Goal: Task Accomplishment & Management: Complete application form

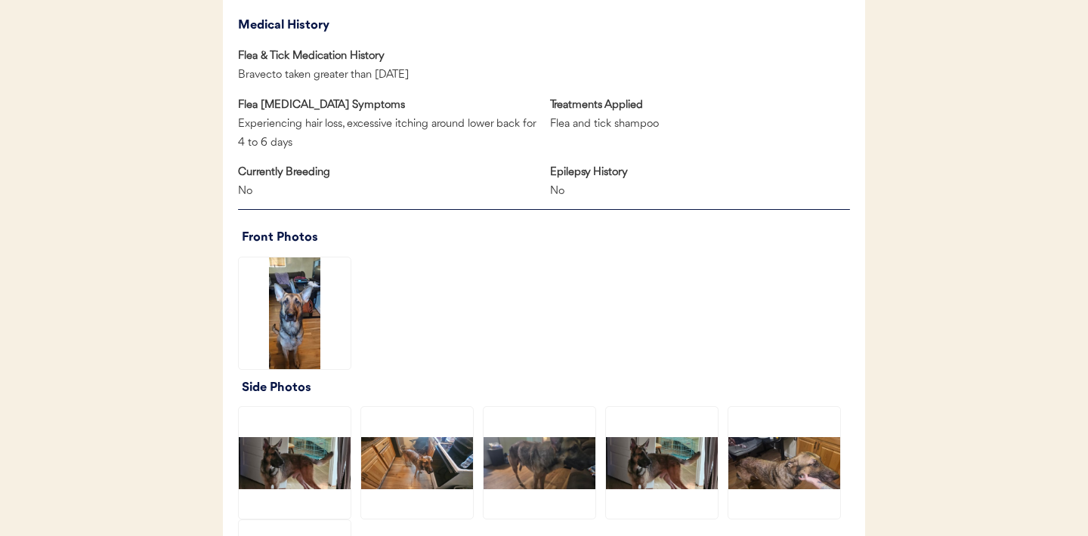
scroll to position [877, 0]
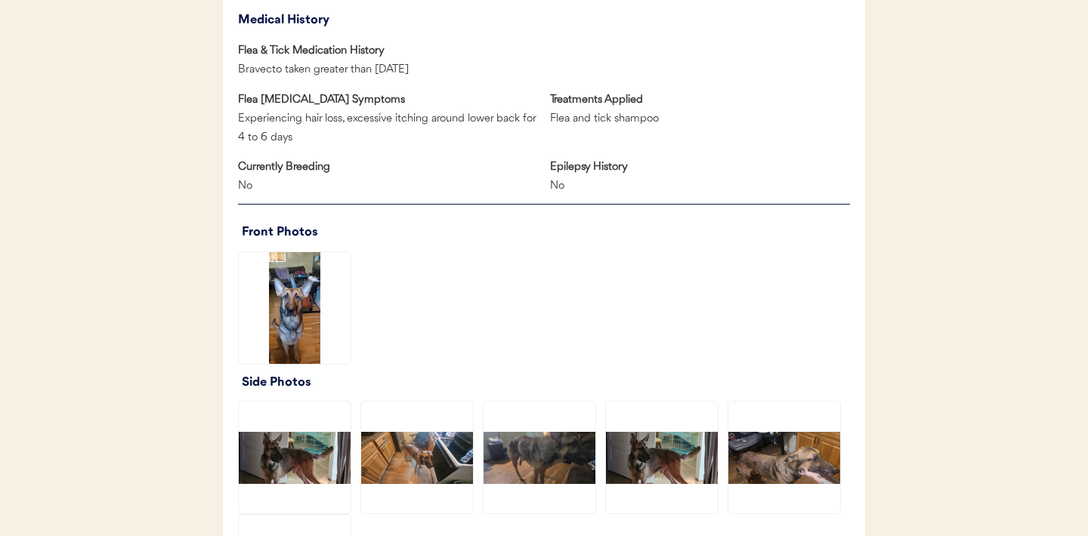
click at [292, 314] on img at bounding box center [295, 308] width 112 height 112
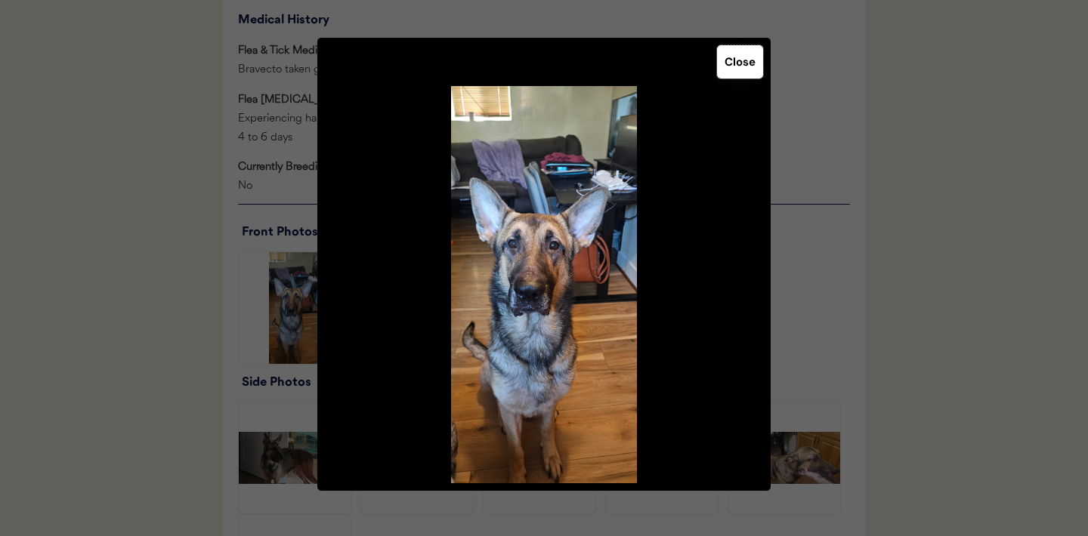
click at [748, 62] on button "Close" at bounding box center [740, 61] width 46 height 33
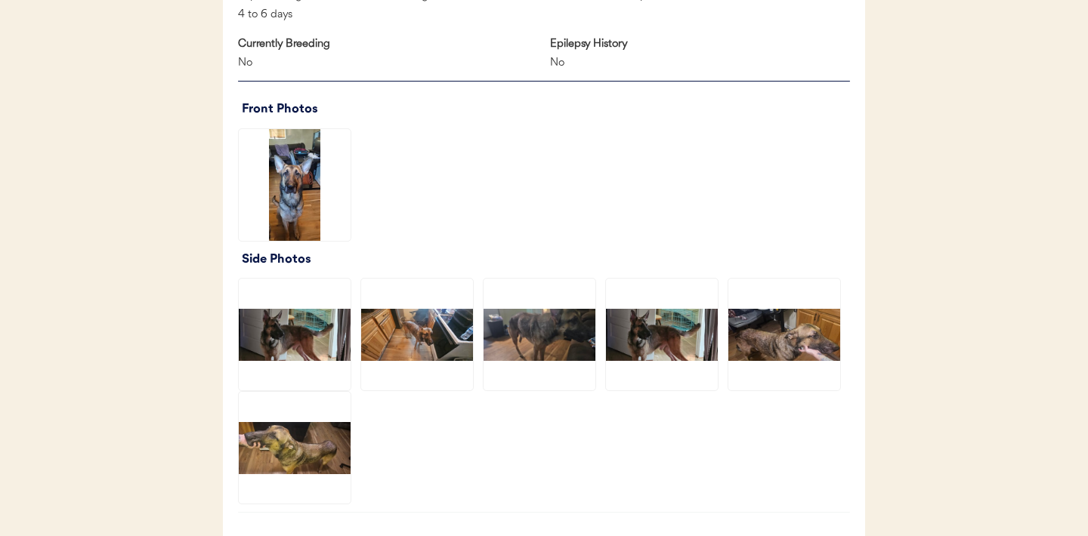
scroll to position [1039, 0]
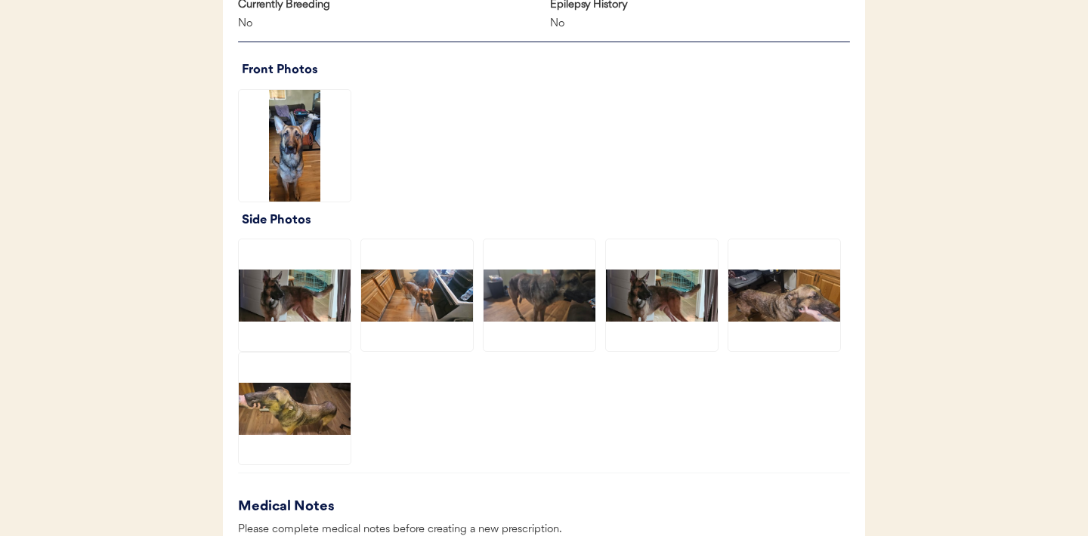
click at [314, 403] on img at bounding box center [295, 409] width 112 height 112
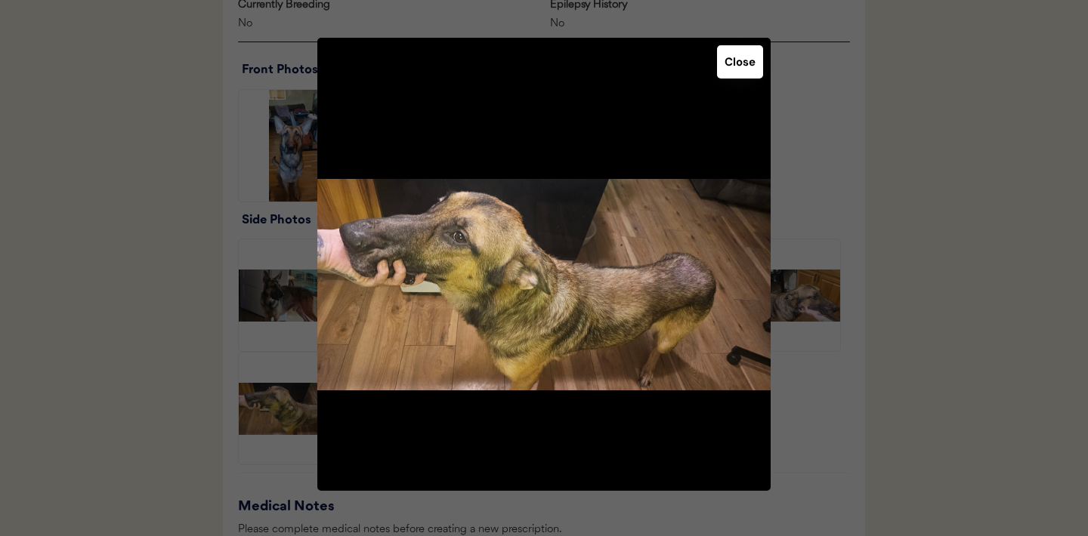
click at [734, 71] on button "Close" at bounding box center [740, 61] width 46 height 33
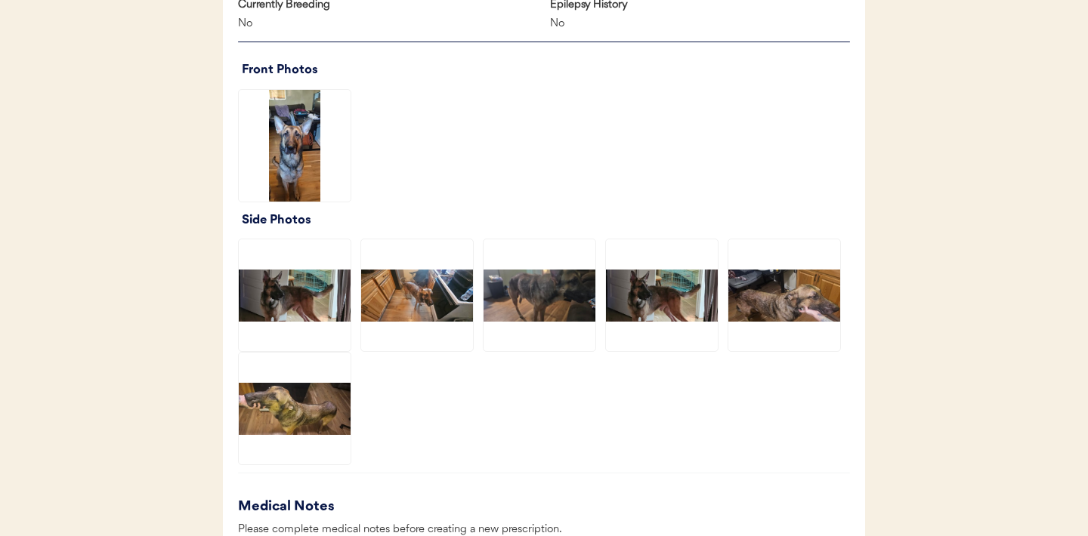
click at [809, 278] on img at bounding box center [784, 295] width 112 height 112
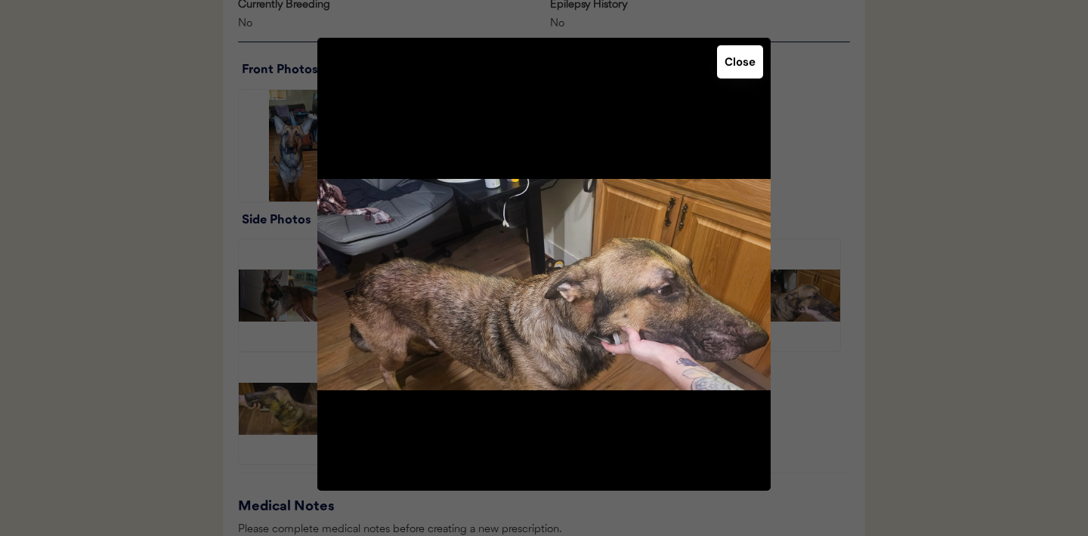
click at [740, 60] on button "Close" at bounding box center [740, 61] width 46 height 33
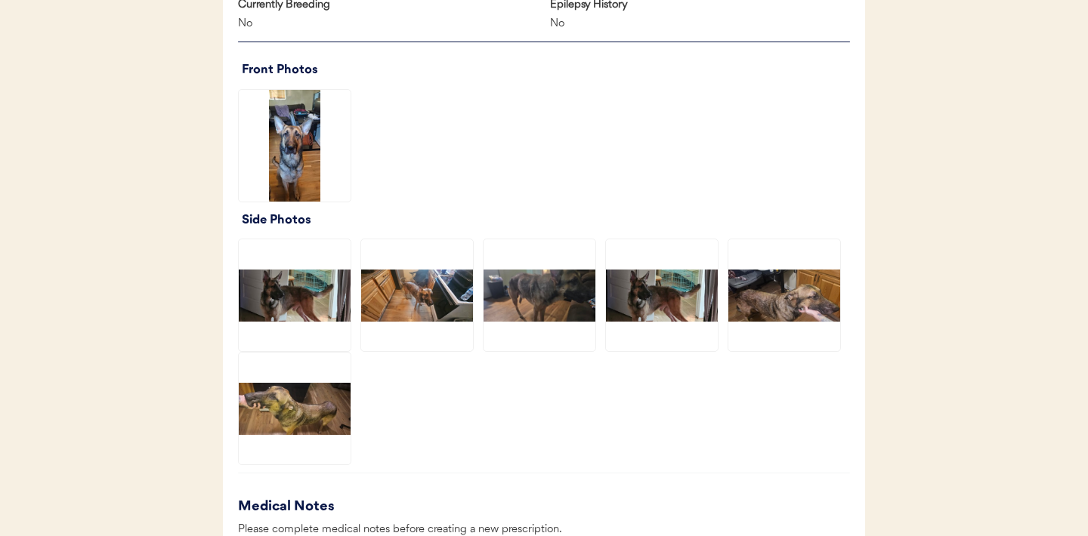
click at [648, 292] on img at bounding box center [662, 295] width 112 height 112
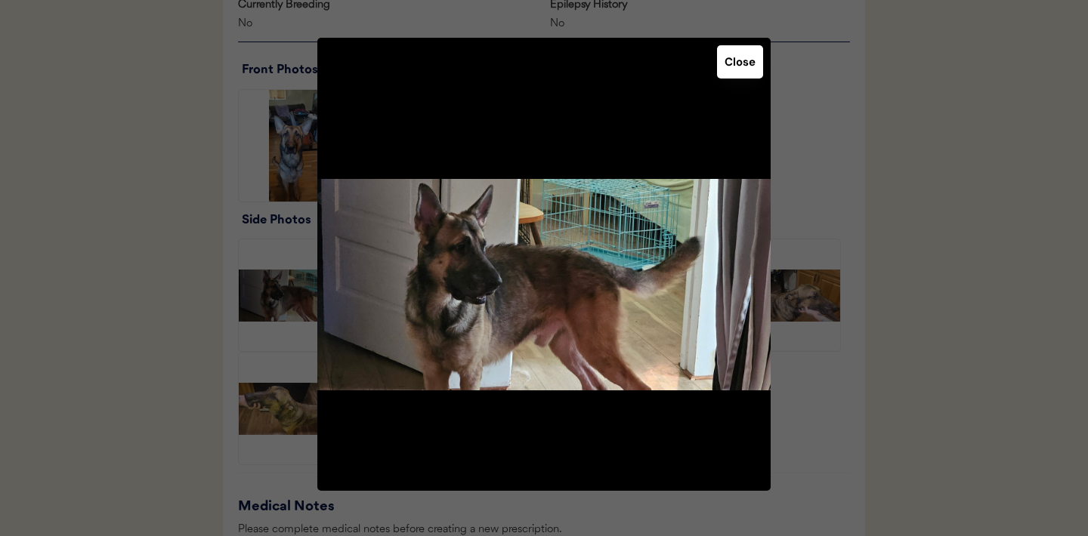
click at [735, 60] on button "Close" at bounding box center [740, 61] width 46 height 33
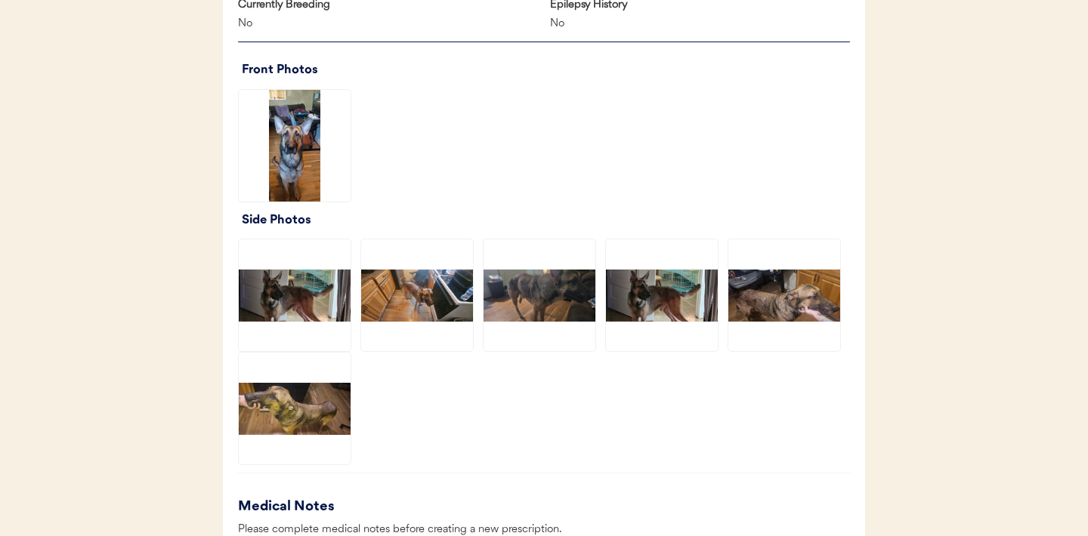
click at [760, 298] on img at bounding box center [784, 295] width 112 height 112
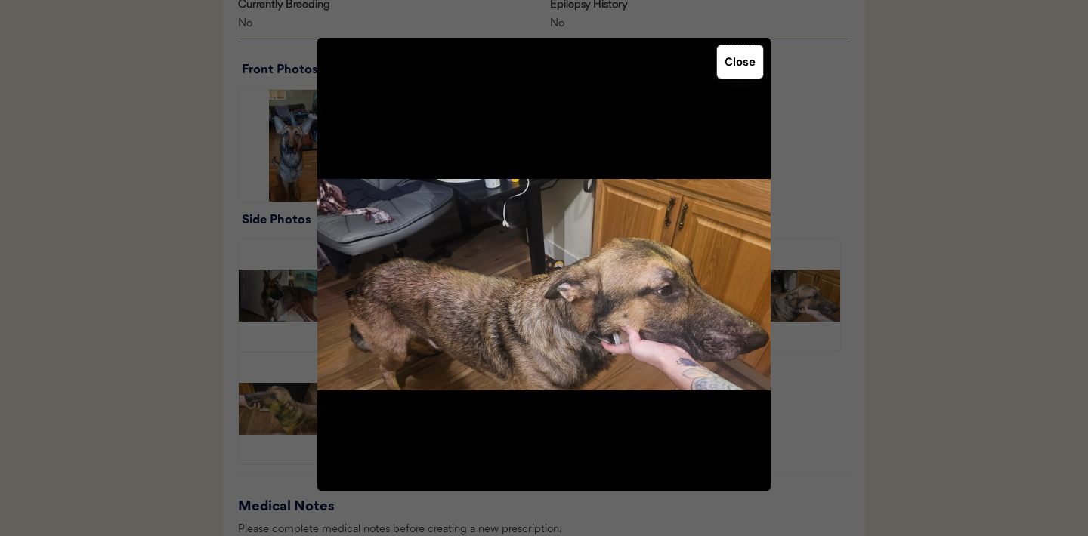
click at [738, 69] on button "Close" at bounding box center [740, 61] width 46 height 33
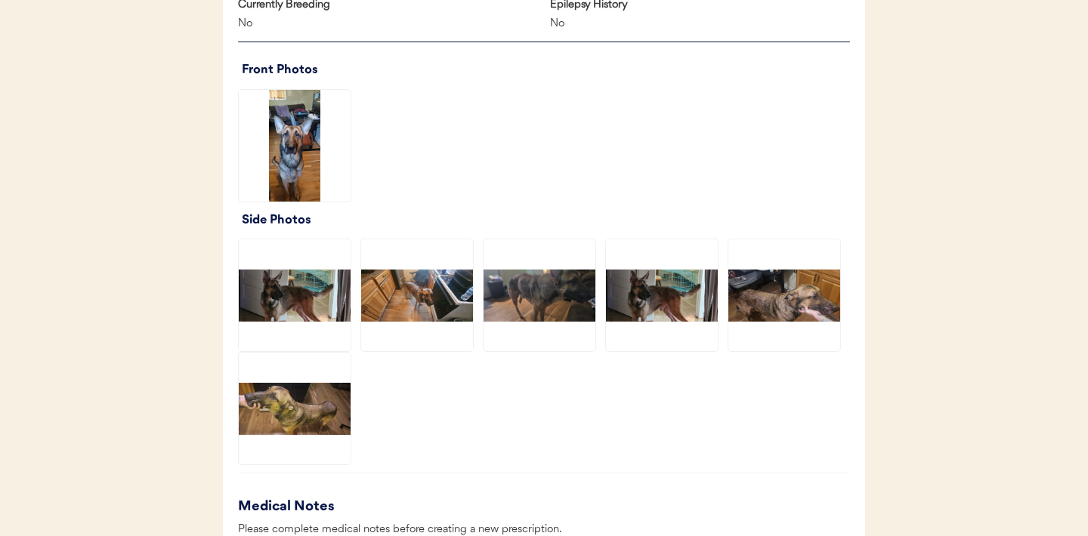
click at [297, 415] on img at bounding box center [295, 409] width 112 height 112
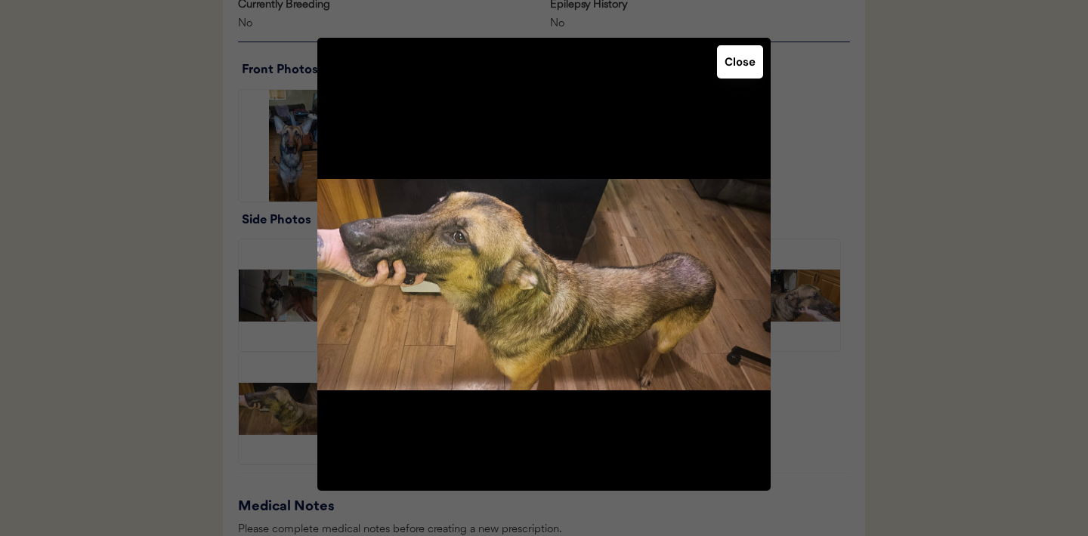
click at [744, 69] on button "Close" at bounding box center [740, 61] width 46 height 33
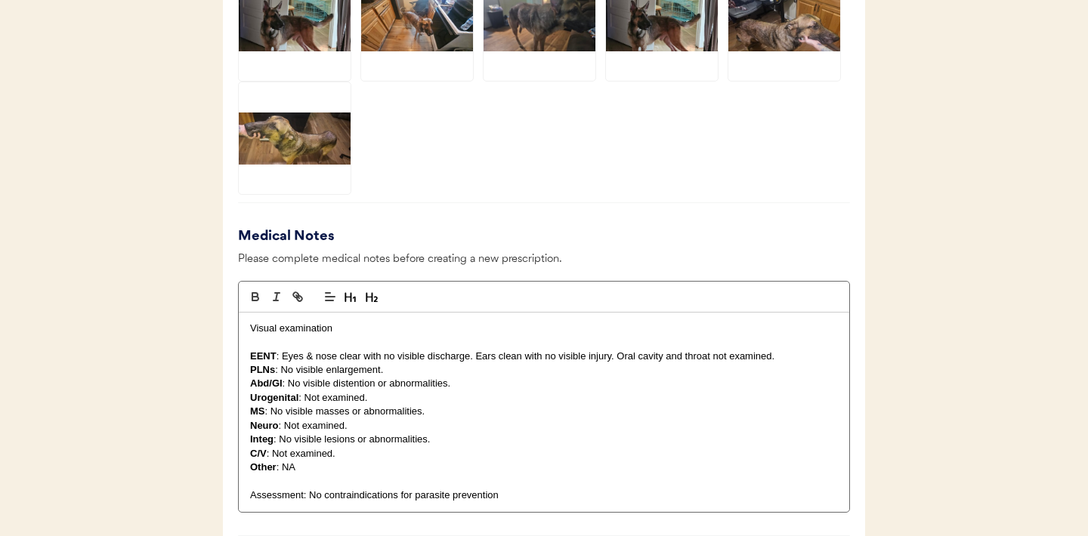
scroll to position [1319, 0]
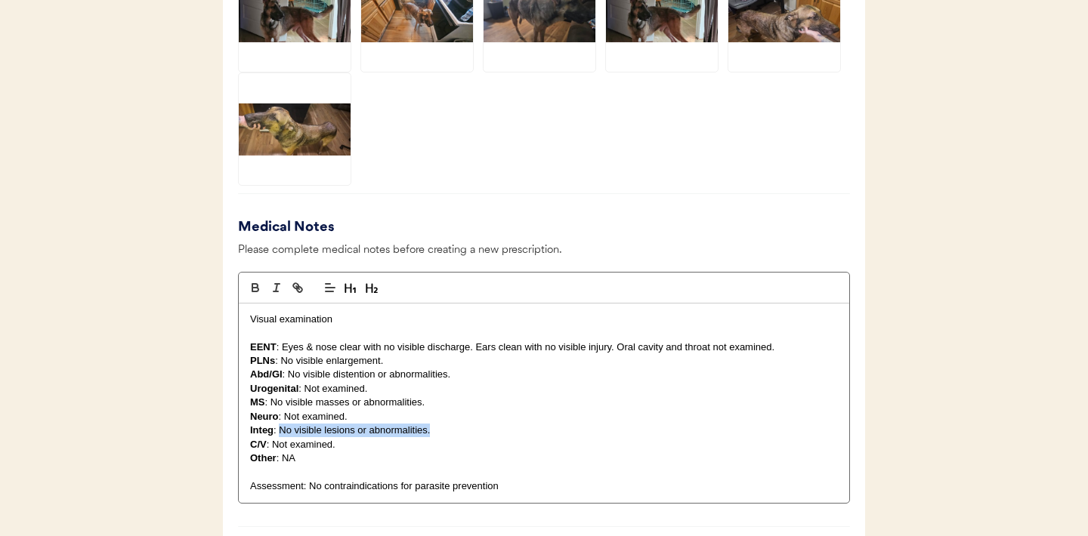
drag, startPoint x: 436, startPoint y: 432, endPoint x: 278, endPoint y: 431, distance: 157.9
click at [278, 431] on p "Integ : No visible lesions or abnormalities." at bounding box center [544, 431] width 588 height 14
click at [318, 433] on p "Integ : Thin hair along trunk" at bounding box center [544, 431] width 588 height 14
click at [481, 430] on p "Integ : Thin hair and mild erythema along trunk" at bounding box center [544, 431] width 588 height 14
click at [474, 434] on p "Integ : Thin hair and mild erythema along trunk and caudal dorsum" at bounding box center [544, 431] width 588 height 14
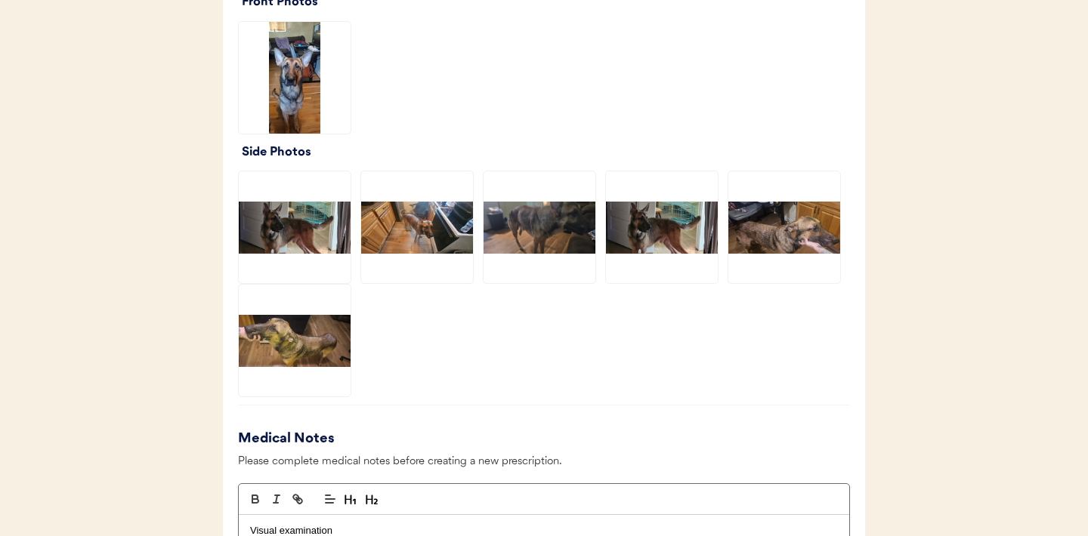
scroll to position [1086, 0]
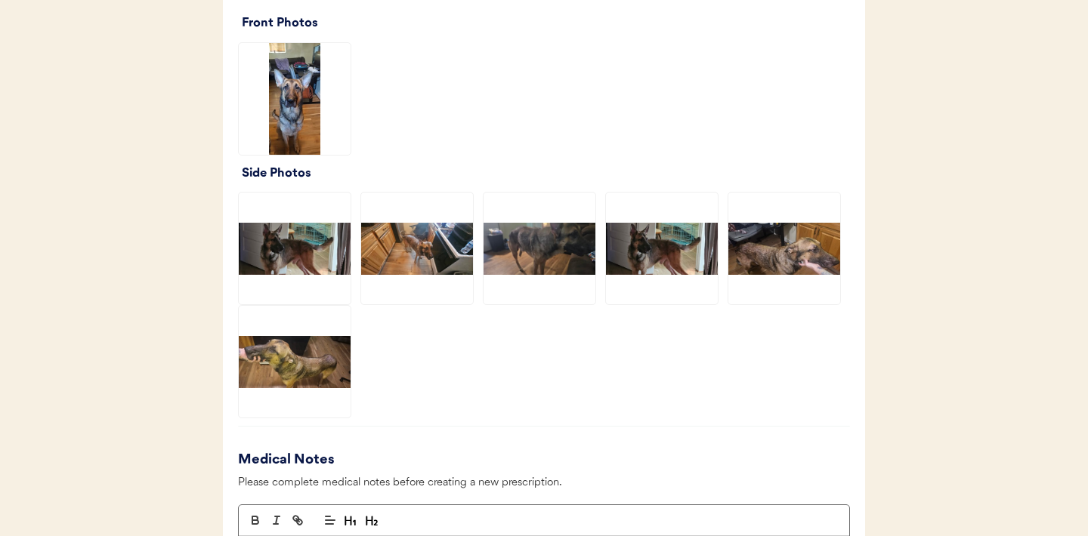
click at [783, 249] on img at bounding box center [784, 249] width 112 height 112
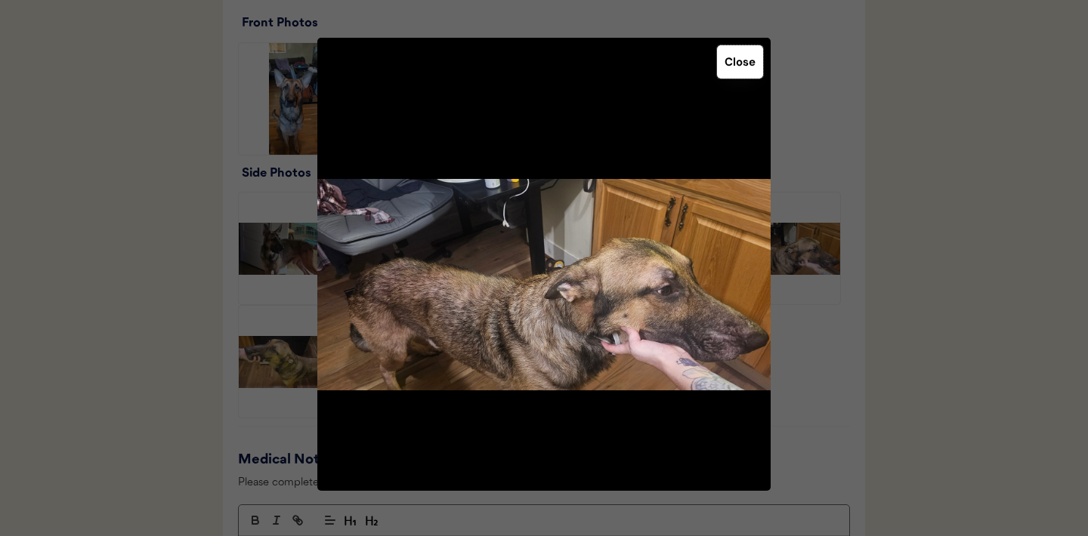
click at [746, 78] on button "Close" at bounding box center [740, 61] width 46 height 33
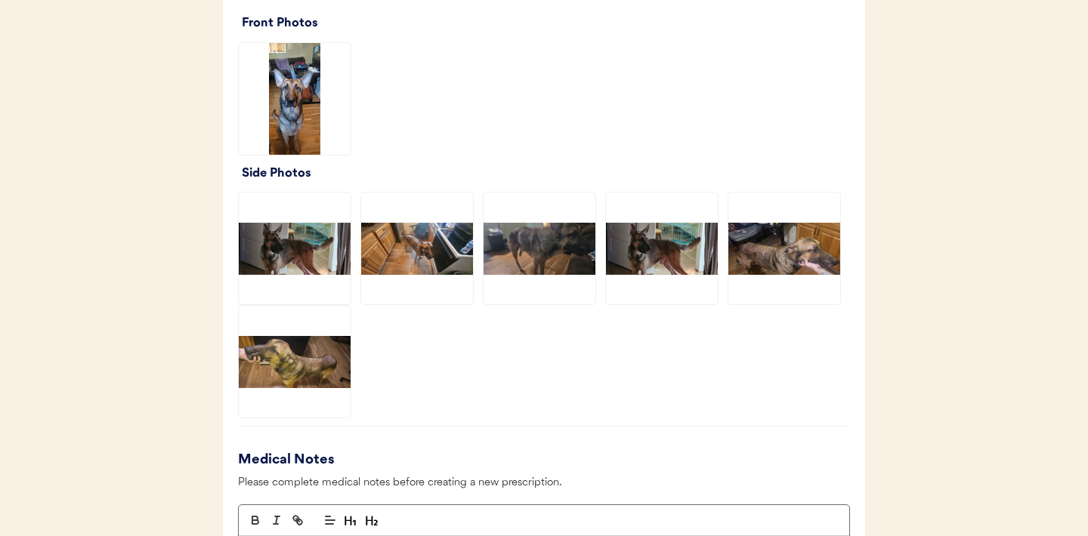
click at [770, 248] on img at bounding box center [784, 249] width 112 height 112
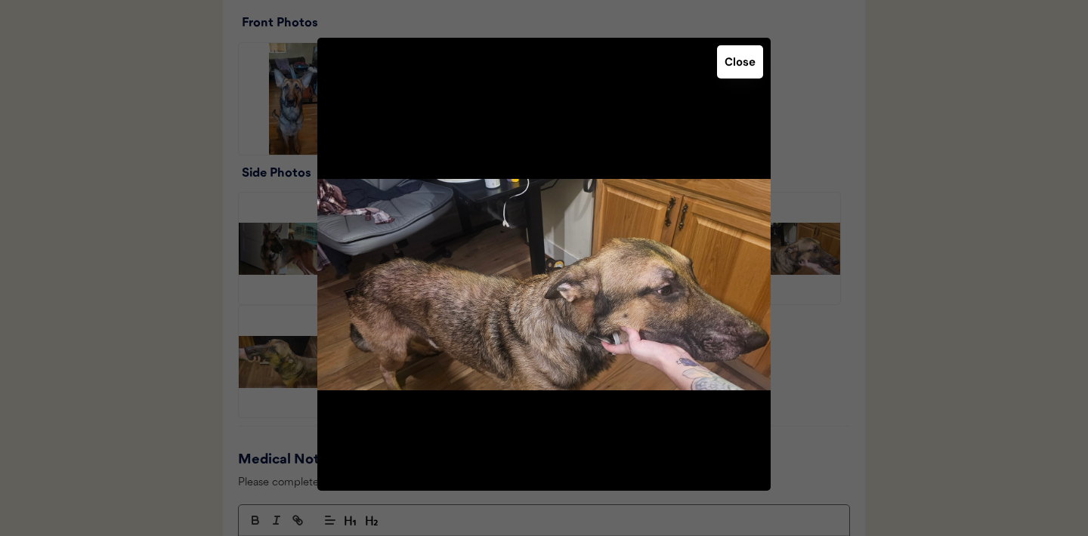
click at [737, 55] on button "Close" at bounding box center [740, 61] width 46 height 33
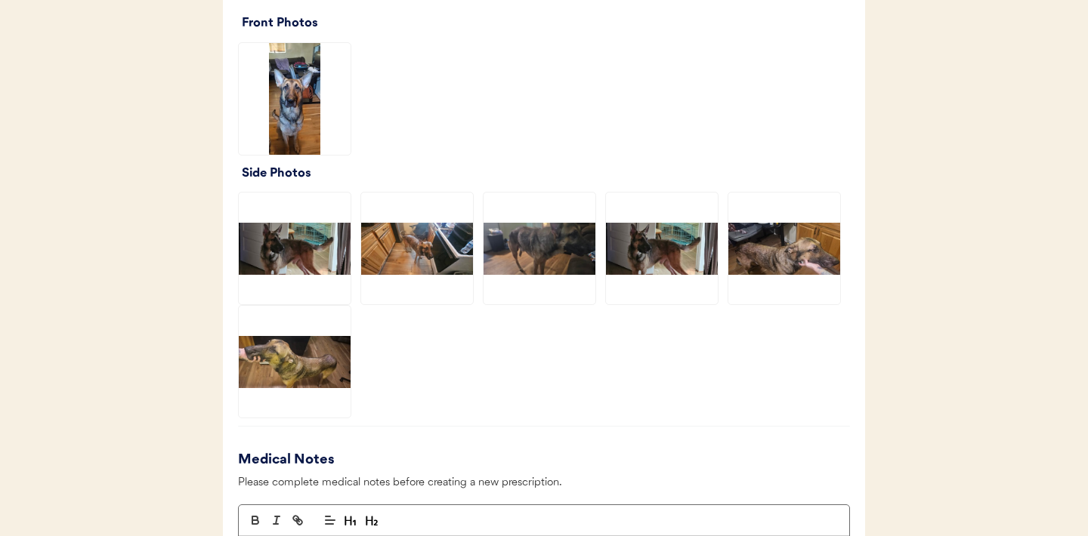
click at [300, 376] on img at bounding box center [295, 362] width 112 height 112
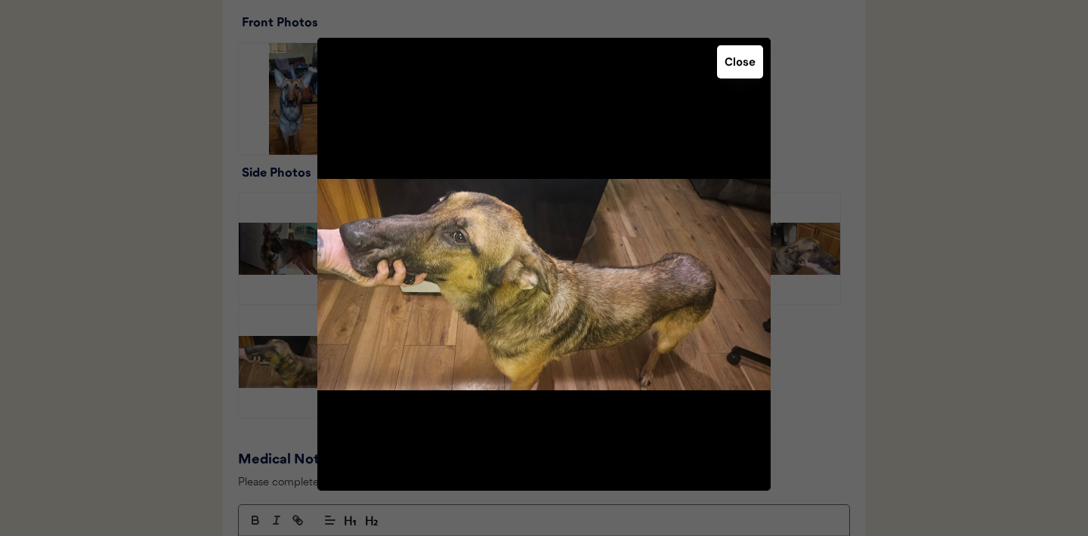
click at [739, 66] on button "Close" at bounding box center [740, 61] width 46 height 33
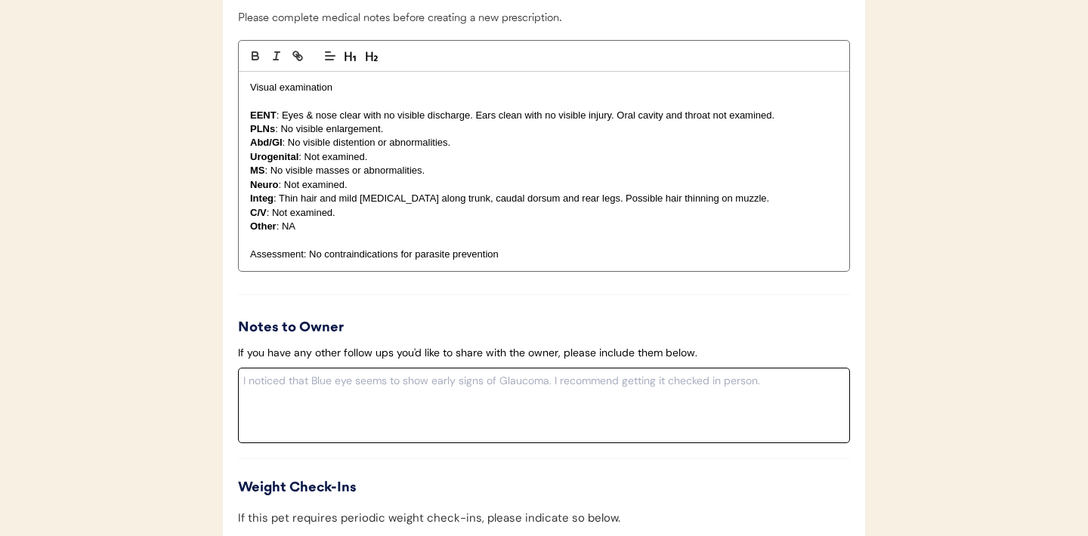
scroll to position [1549, 0]
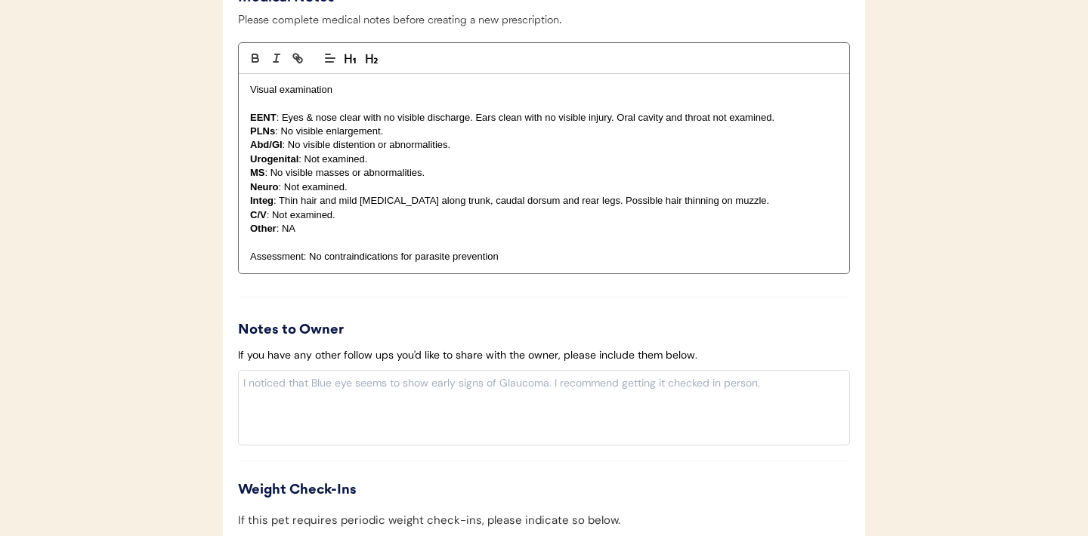
click at [741, 202] on p "Integ : Thin hair and mild erythema along trunk, caudal dorsum and rear legs. P…" at bounding box center [544, 201] width 588 height 14
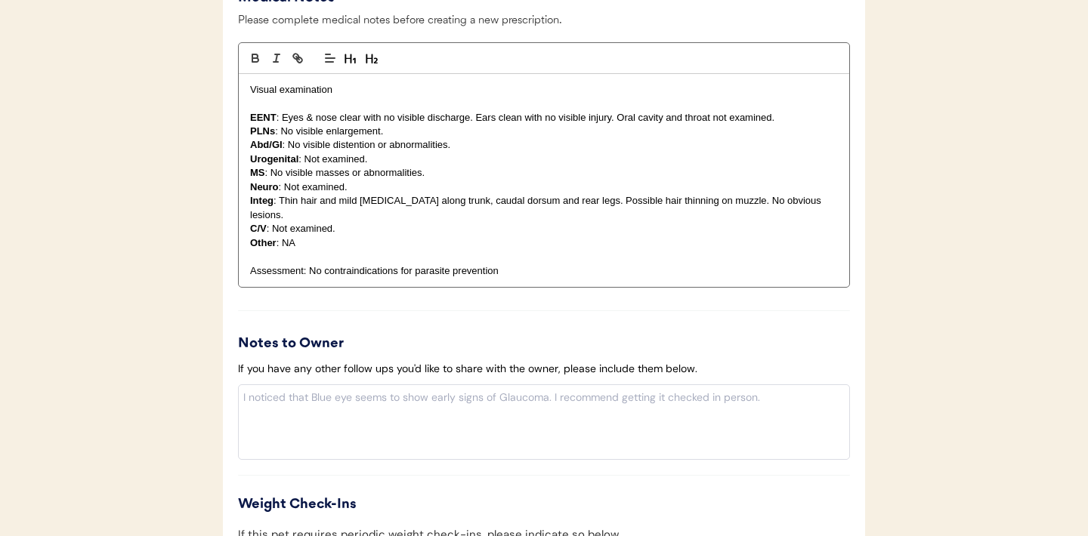
click at [309, 264] on p "Assessment: No contraindications for parasite prevention" at bounding box center [544, 271] width 588 height 14
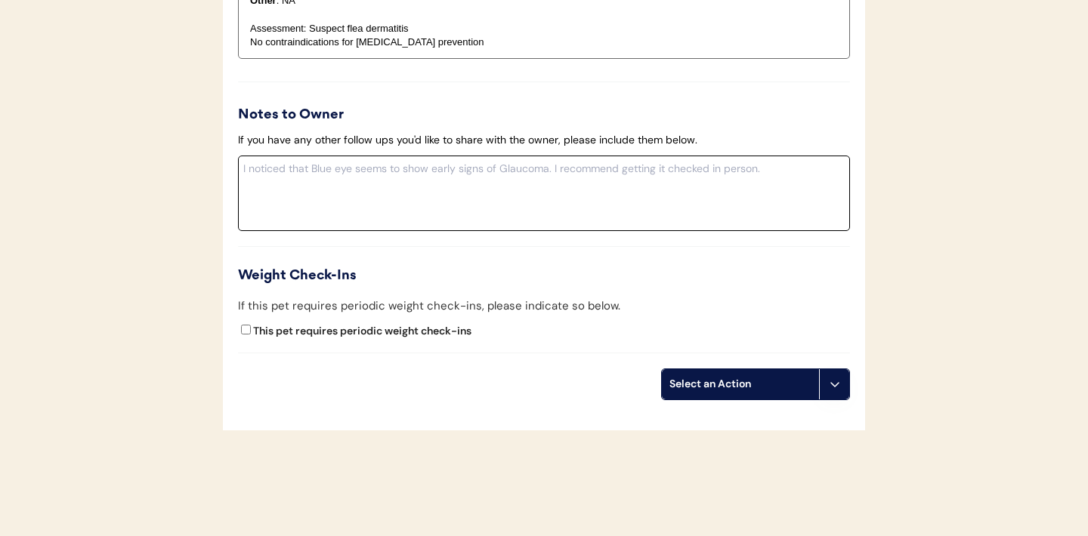
scroll to position [1822, 0]
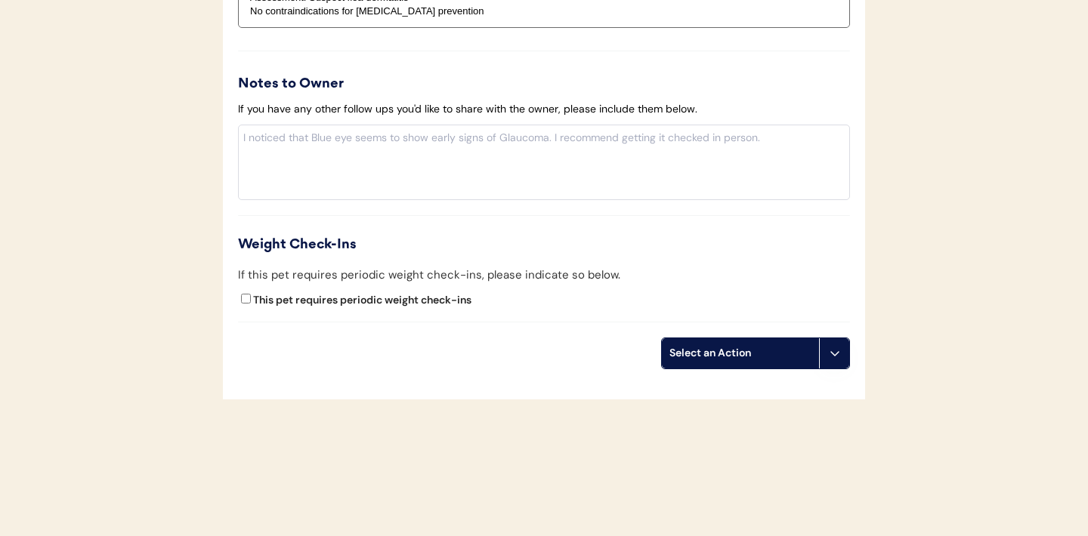
click at [840, 347] on icon at bounding box center [835, 353] width 12 height 12
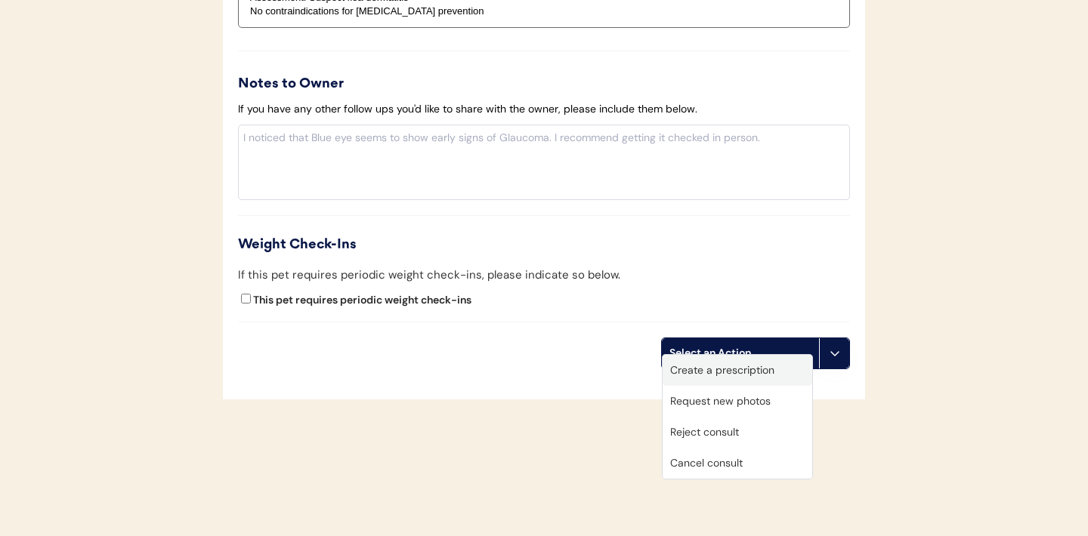
click at [725, 365] on div "Create a prescription" at bounding box center [738, 370] width 150 height 31
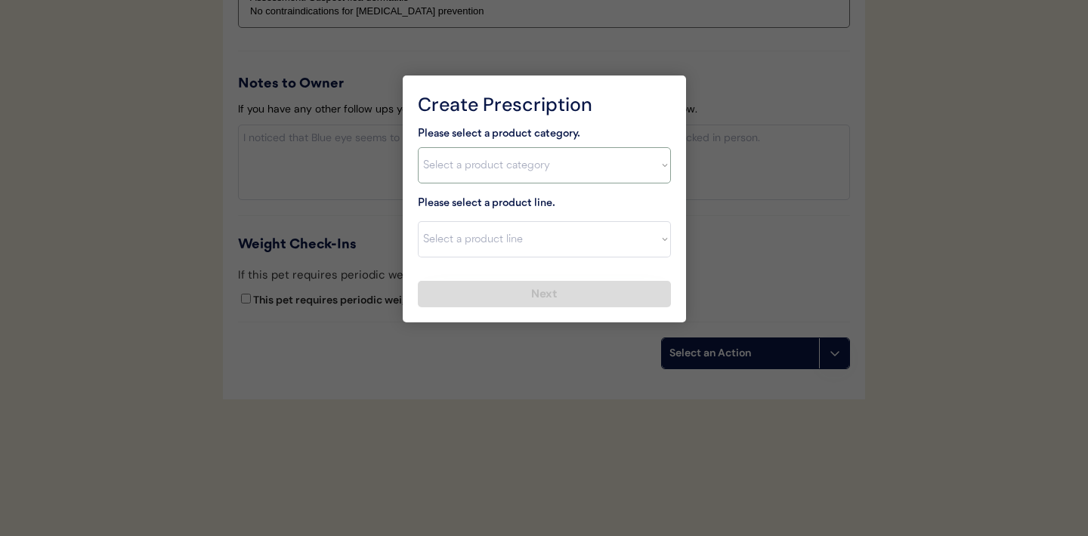
click at [652, 163] on select "Select a product category Allergies Antibiotics Anxiety Combo Parasite Preventi…" at bounding box center [544, 165] width 253 height 36
select select ""flea___tick""
click at [638, 244] on select "Select a product line" at bounding box center [544, 239] width 253 height 36
select select ""NexGard""
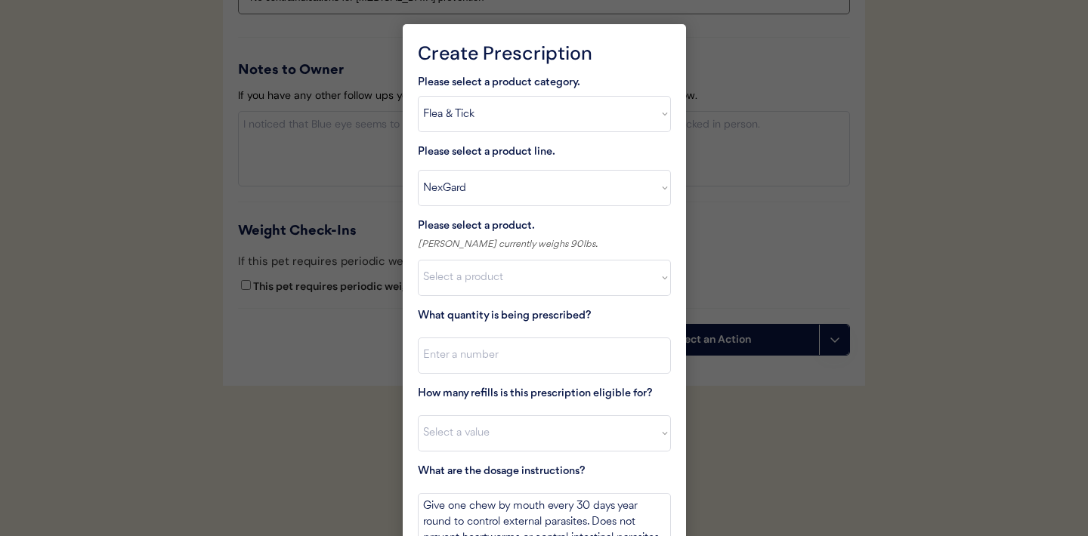
scroll to position [1913, 0]
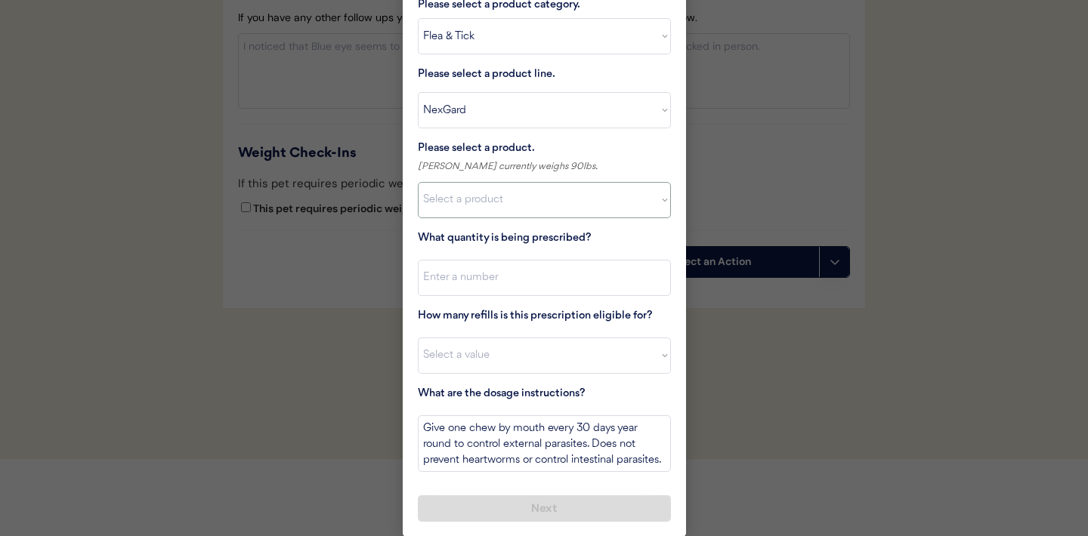
click at [648, 192] on select "Select a product NexGard, 4 - 10lbs NexGard, 10.1 - 24lbs NexGard, 24.1 - 60lbs…" at bounding box center [544, 200] width 253 height 36
select select ""1348695171700984260__LOOKUP__1670802184069x769842999752052000""
click at [524, 265] on input "input" at bounding box center [544, 278] width 253 height 36
type input "1"
click at [496, 354] on select "Select a value 0 1 2 3 4 5 6 7 8 10 11" at bounding box center [544, 356] width 253 height 36
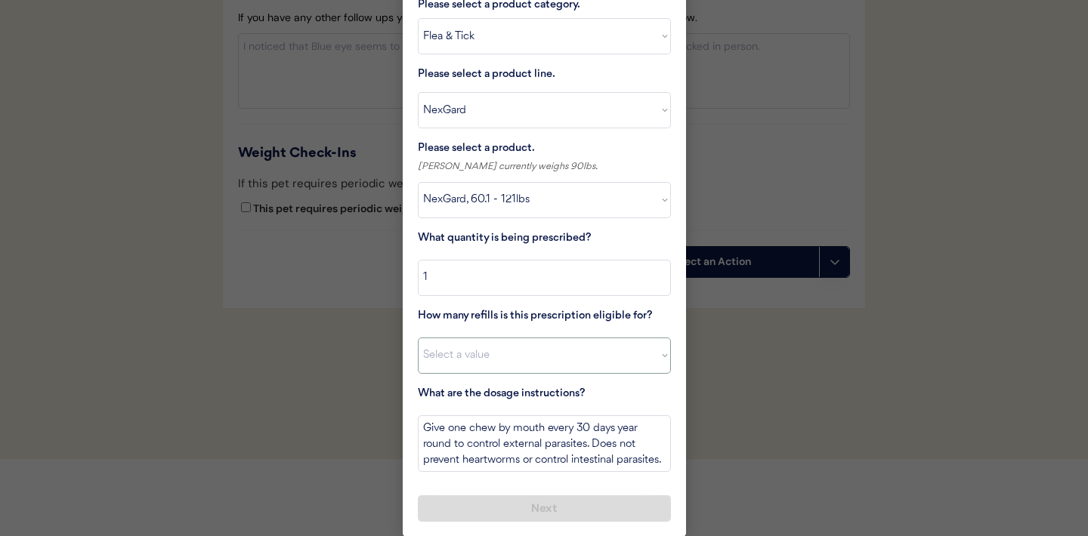
select select "11"
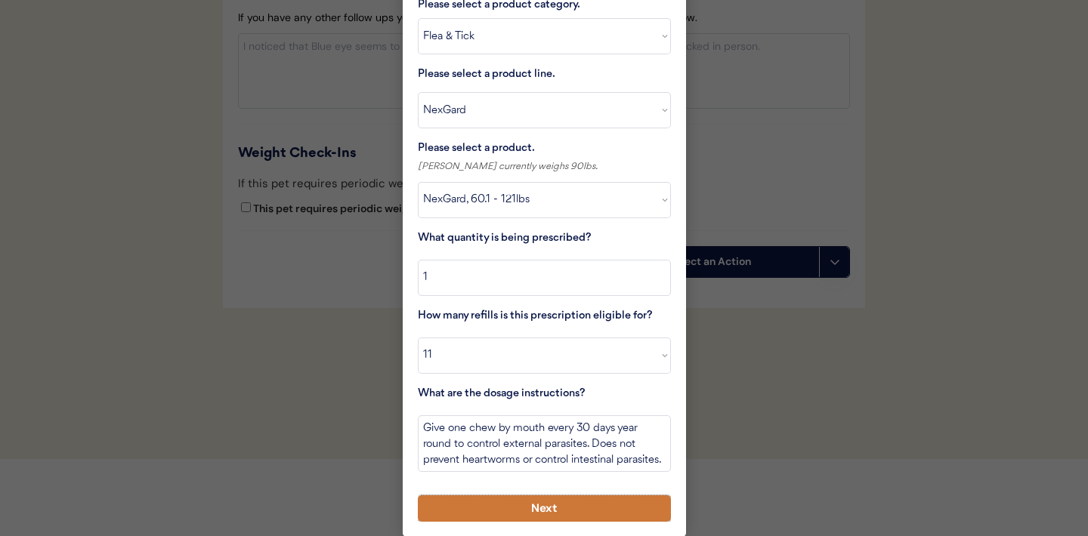
click at [512, 507] on button "Next" at bounding box center [544, 509] width 253 height 26
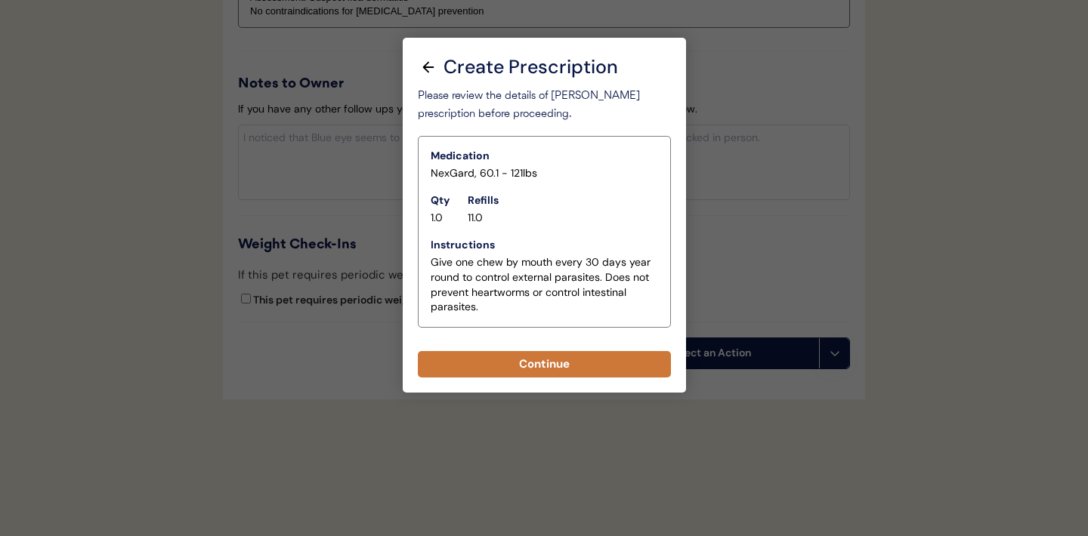
click at [532, 369] on button "Continue" at bounding box center [544, 364] width 253 height 26
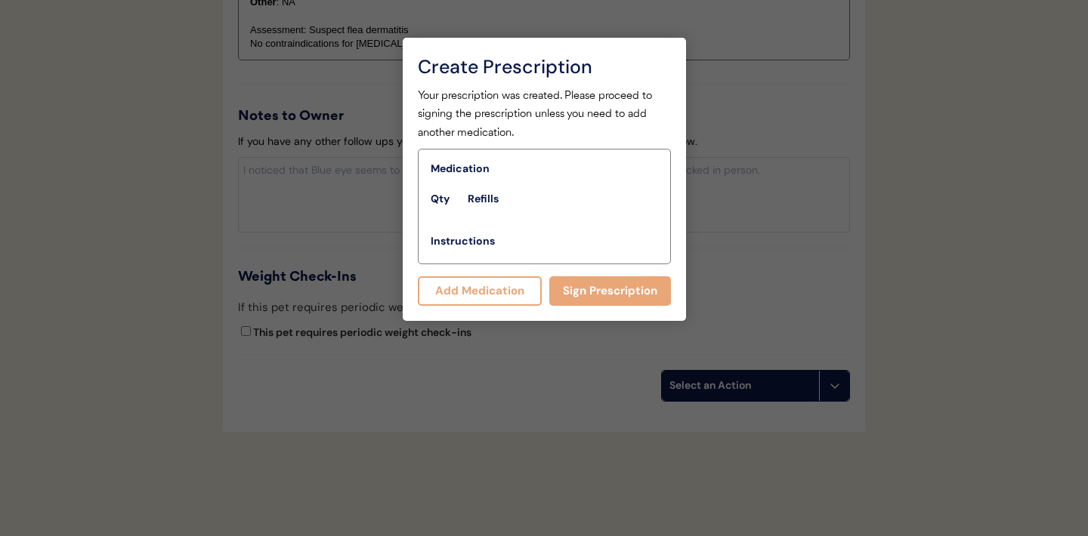
scroll to position [1855, 0]
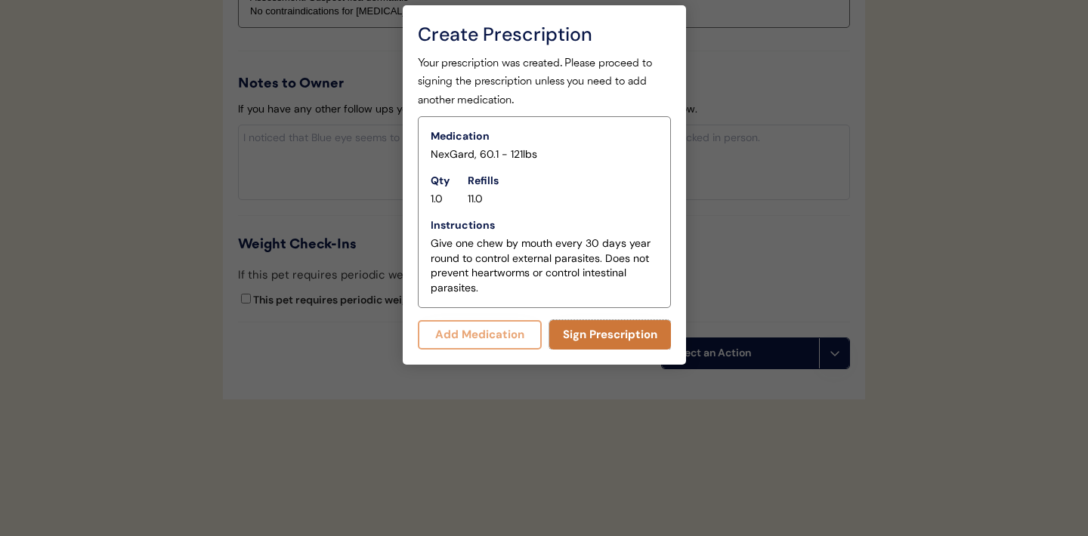
click at [582, 337] on button "Sign Prescription" at bounding box center [610, 334] width 122 height 29
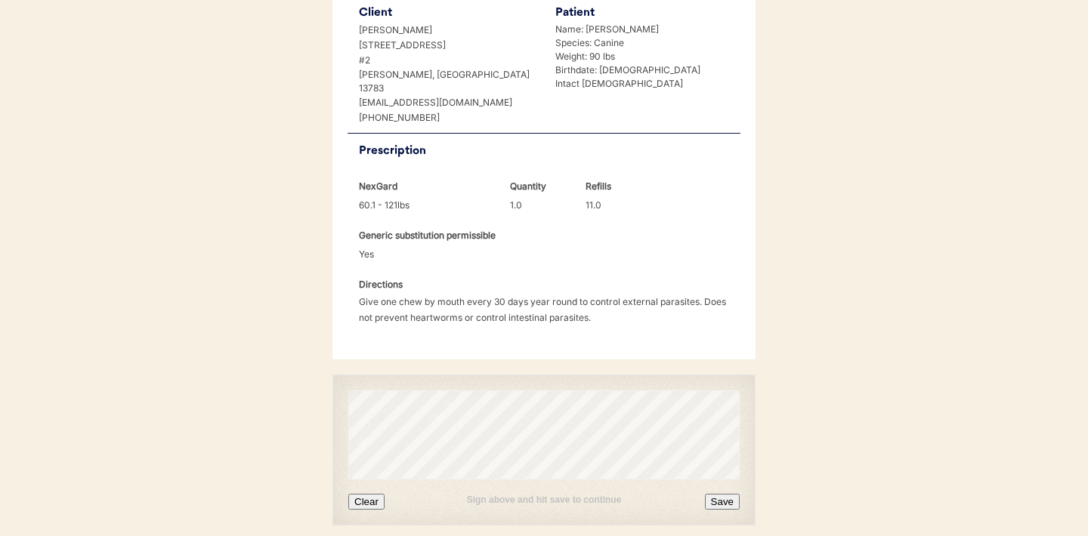
scroll to position [403, 0]
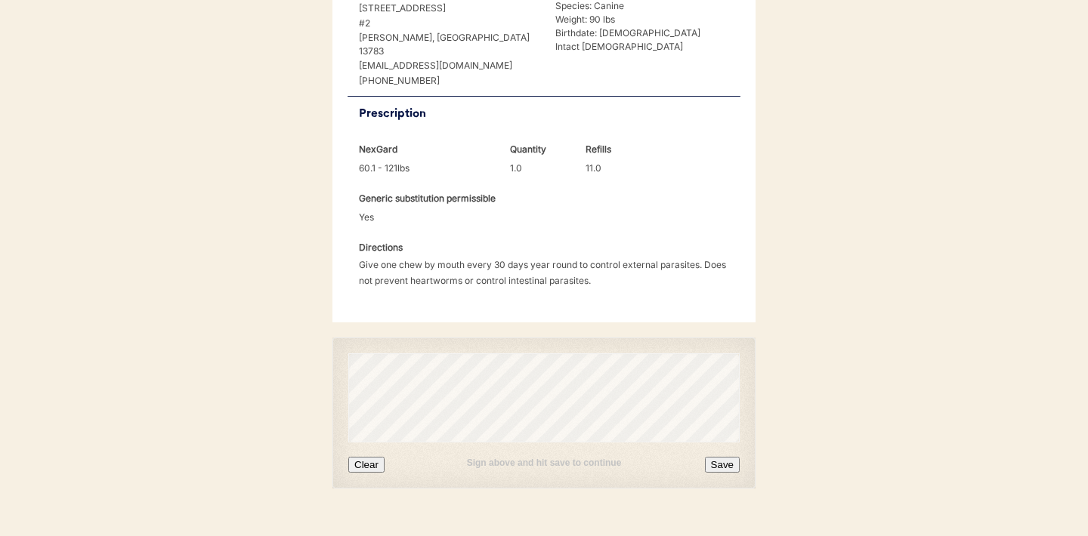
click at [371, 457] on button "Clear" at bounding box center [366, 465] width 36 height 16
click at [724, 457] on button "Save" at bounding box center [722, 465] width 35 height 16
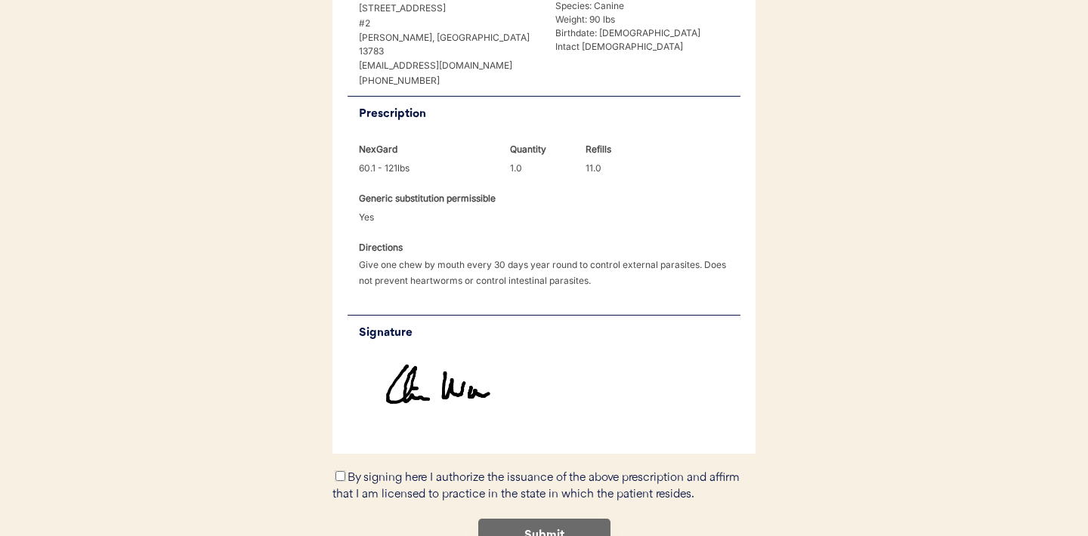
click at [339, 471] on input "By signing here I authorize the issuance of the above prescription and affirm t…" at bounding box center [340, 476] width 10 height 10
checkbox input "true"
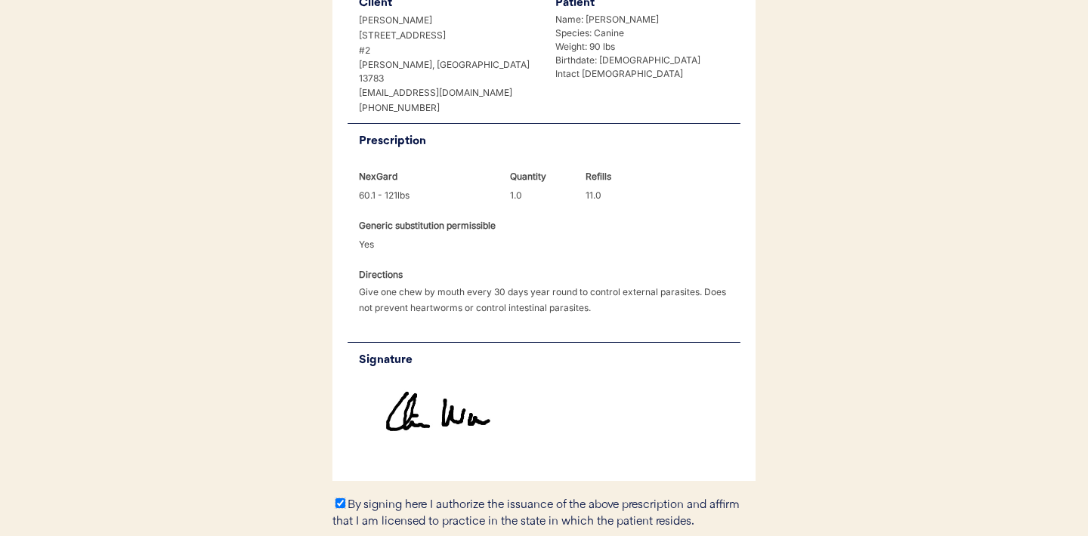
scroll to position [373, 0]
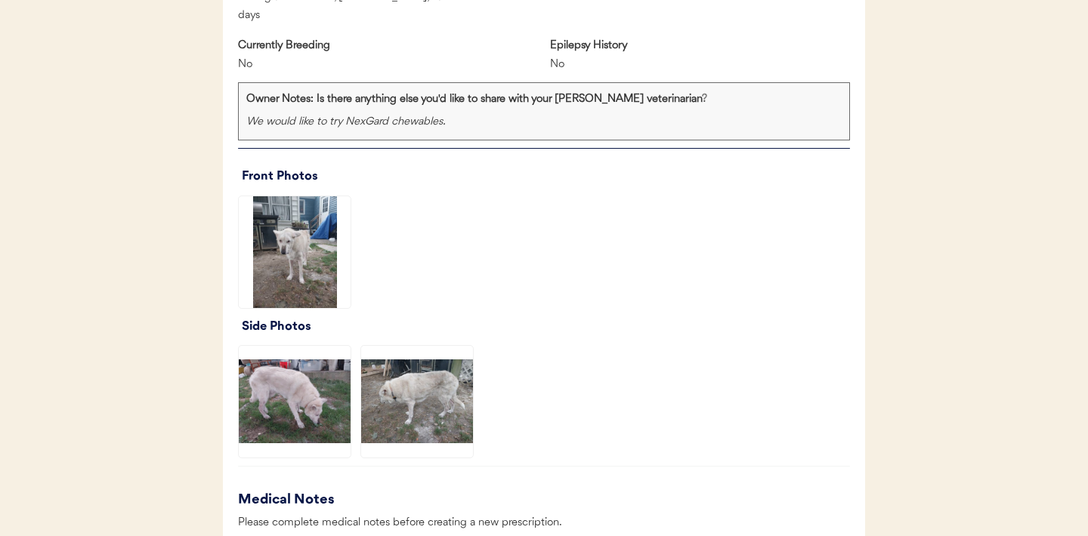
scroll to position [1007, 0]
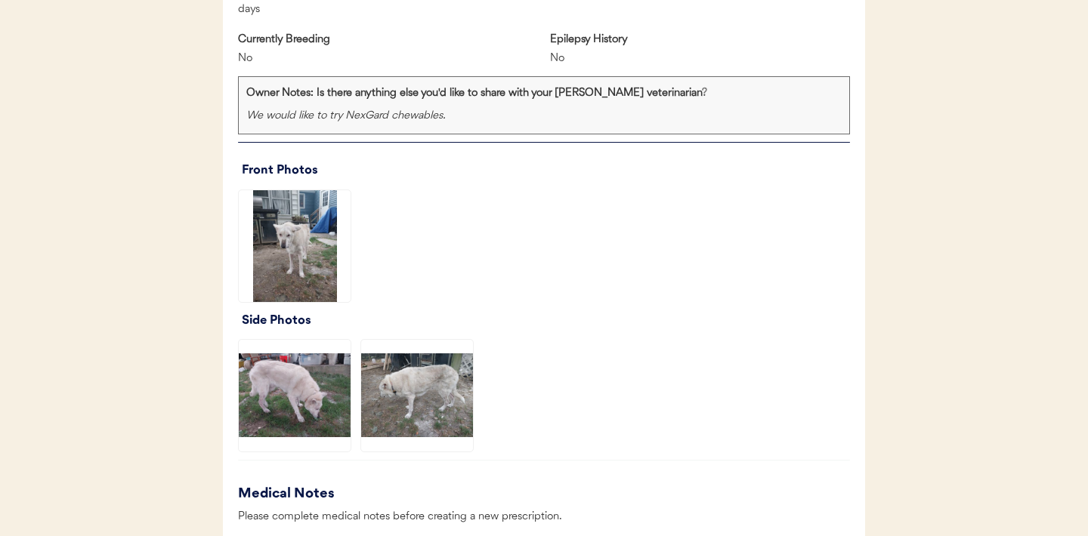
click at [286, 239] on img at bounding box center [295, 246] width 112 height 112
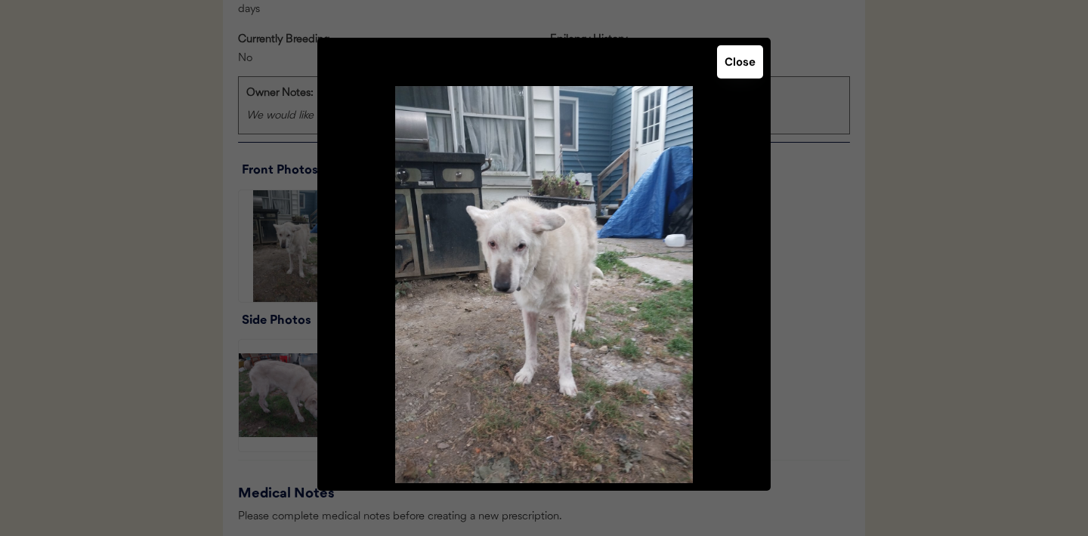
click at [740, 55] on button "Close" at bounding box center [740, 61] width 46 height 33
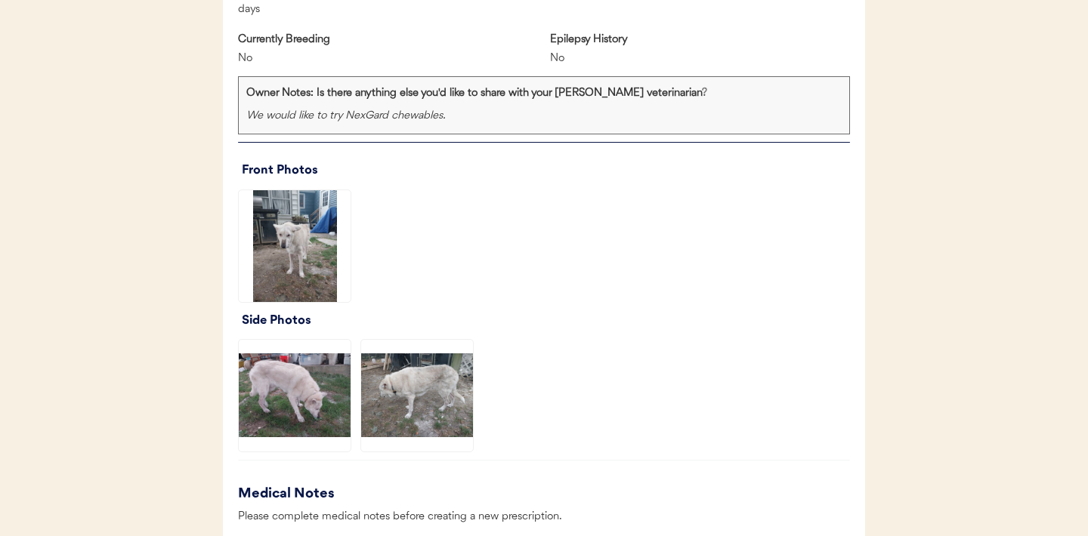
click at [293, 403] on img at bounding box center [295, 396] width 112 height 112
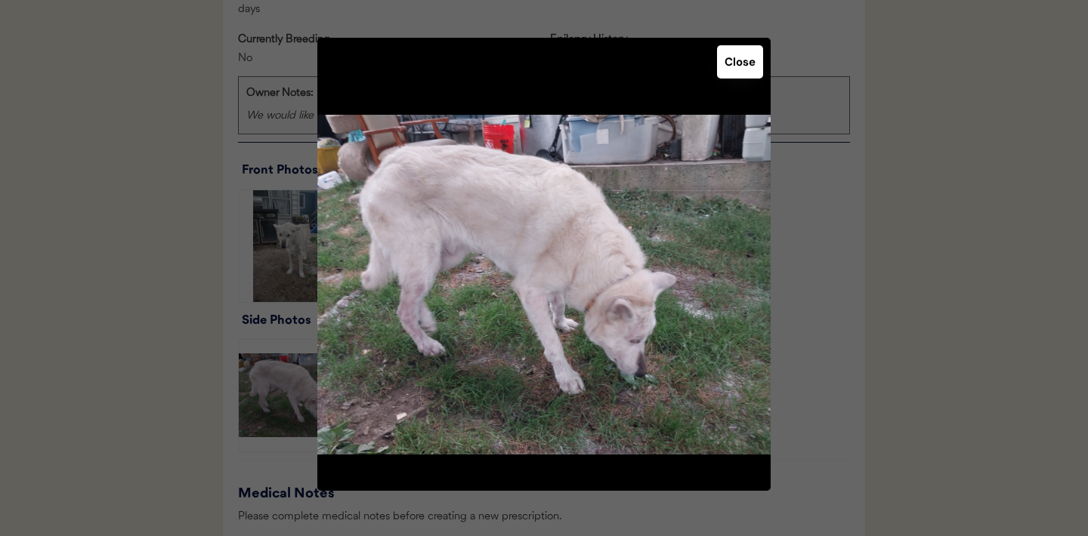
click at [745, 73] on button "Close" at bounding box center [740, 61] width 46 height 33
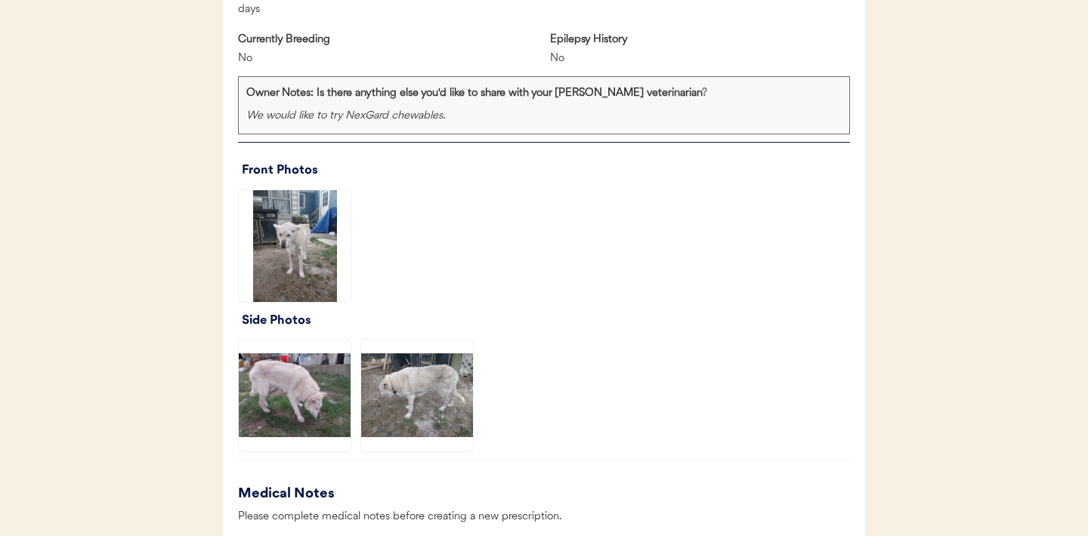
click at [442, 385] on img at bounding box center [417, 396] width 112 height 112
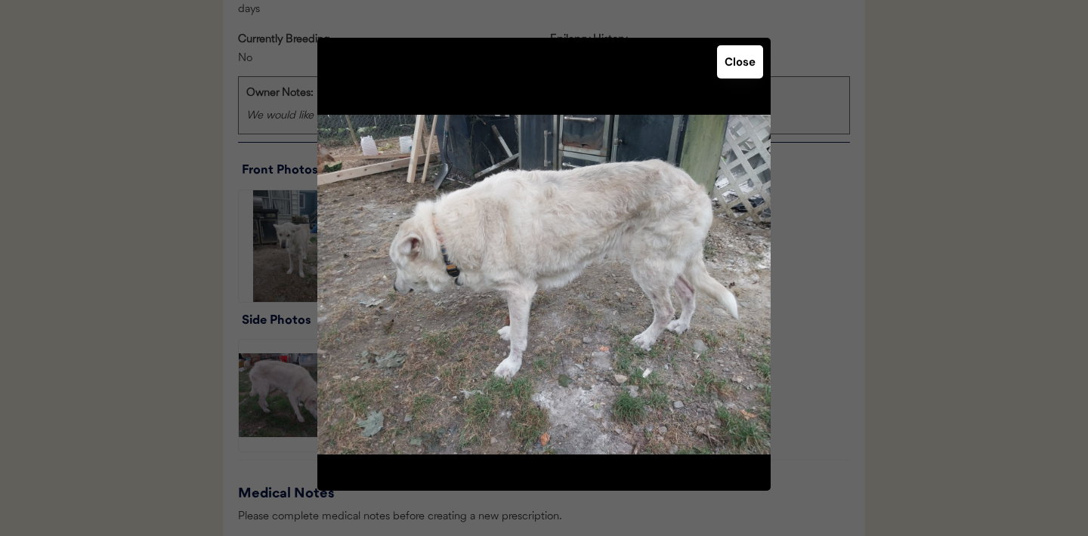
click at [152, 369] on div at bounding box center [544, 268] width 1088 height 536
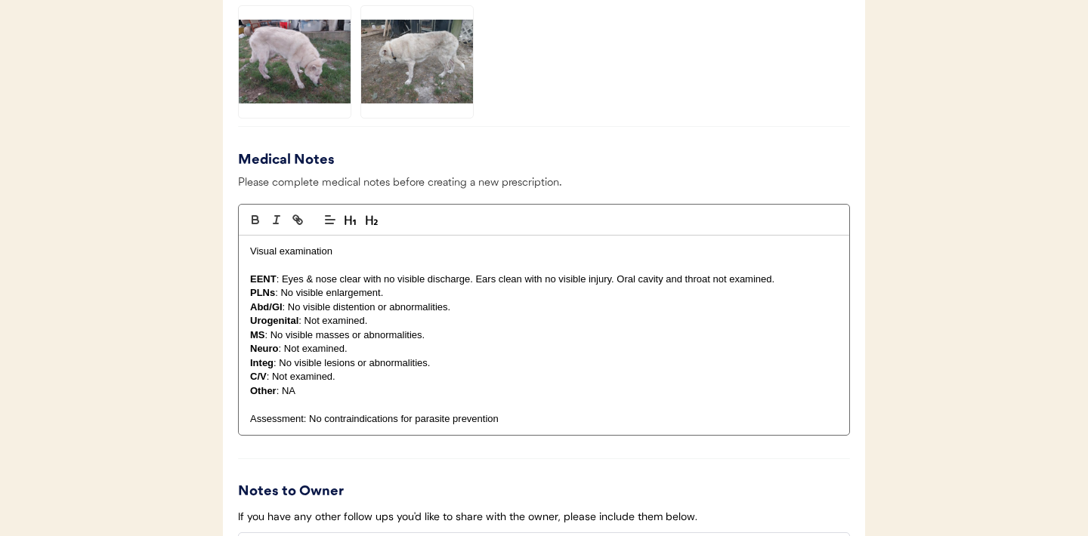
scroll to position [1338, 0]
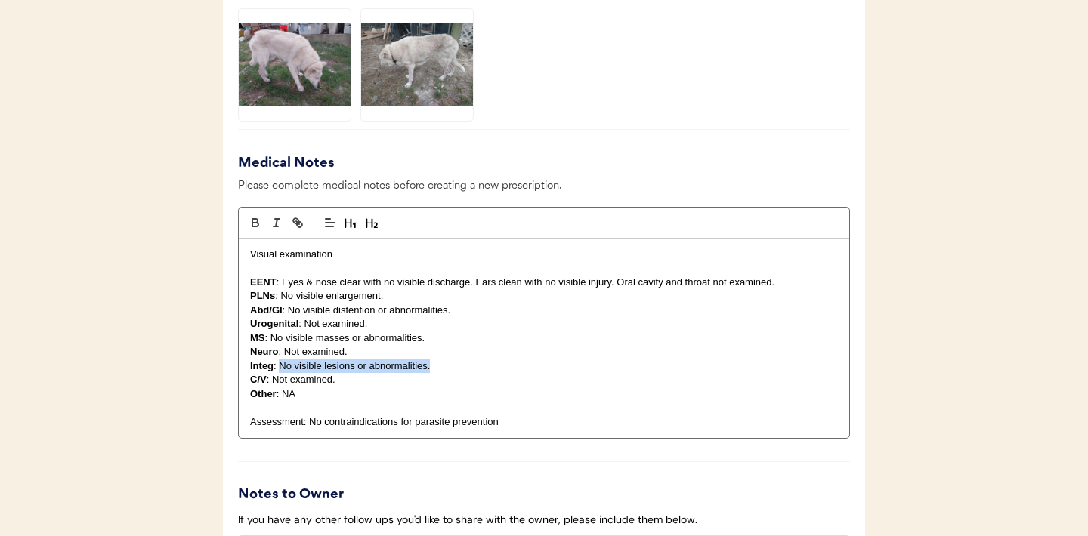
drag, startPoint x: 434, startPoint y: 368, endPoint x: 280, endPoint y: 362, distance: 155.0
click at [280, 362] on p "Integ : No visible lesions or abnormalities." at bounding box center [544, 367] width 588 height 14
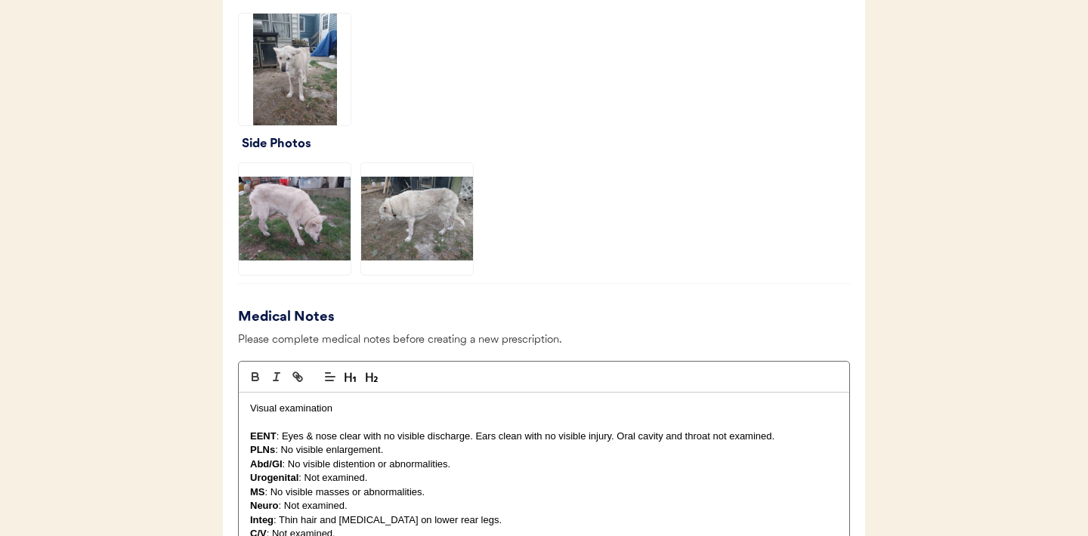
scroll to position [1181, 0]
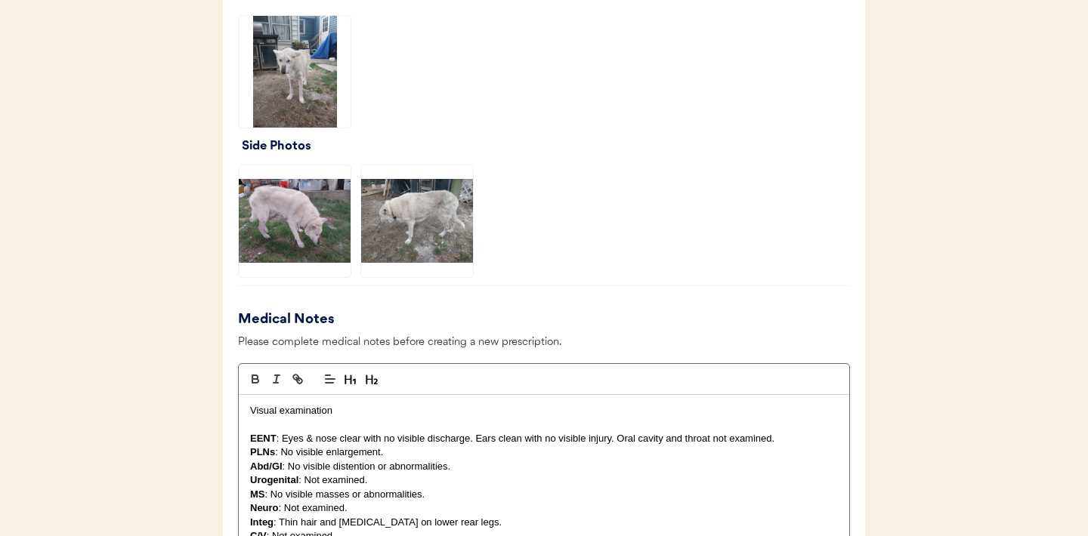
click at [307, 88] on img at bounding box center [295, 72] width 112 height 112
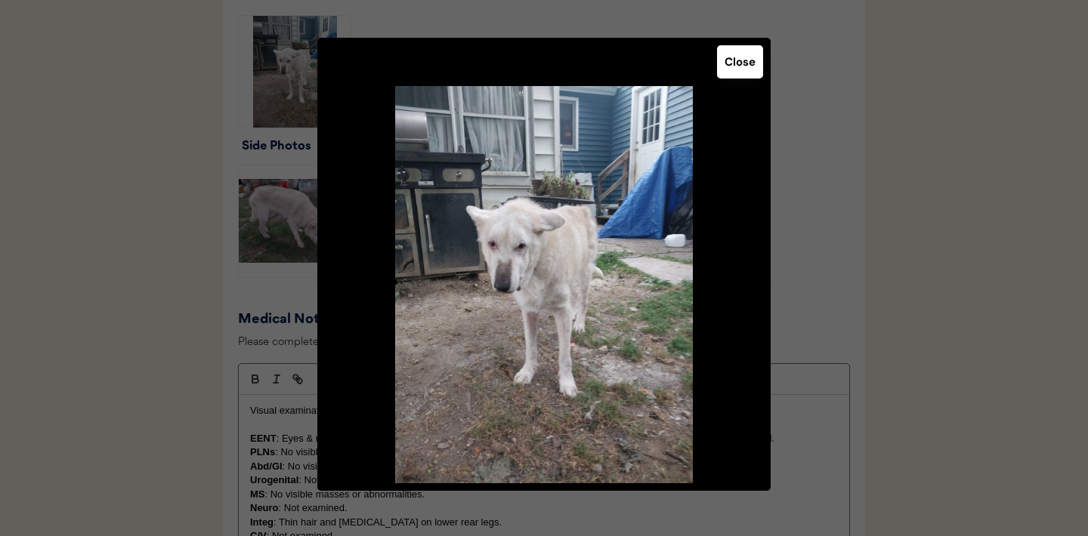
click at [527, 275] on img at bounding box center [543, 284] width 453 height 397
click at [737, 60] on button "Close" at bounding box center [740, 61] width 46 height 33
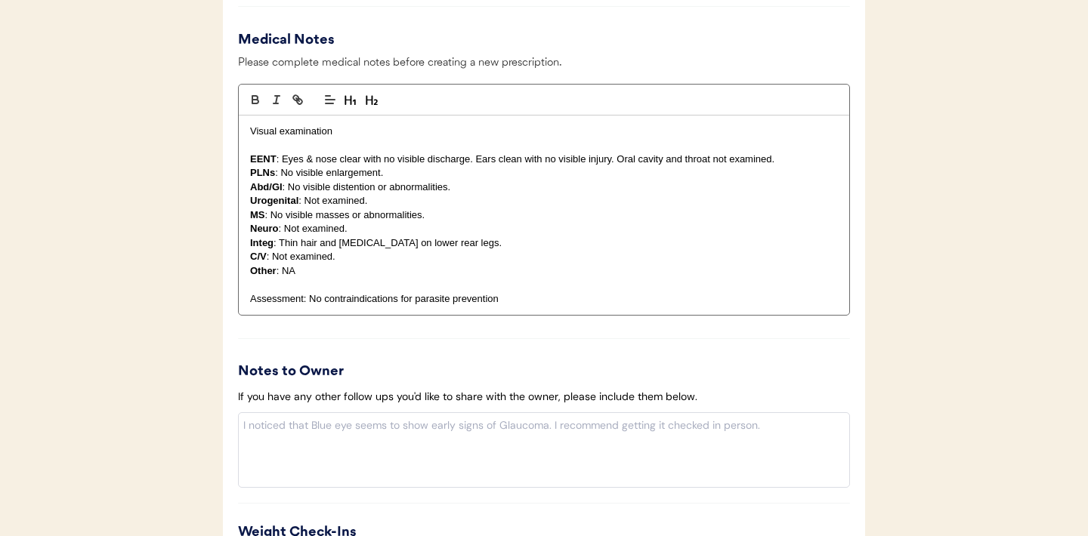
scroll to position [1485, 0]
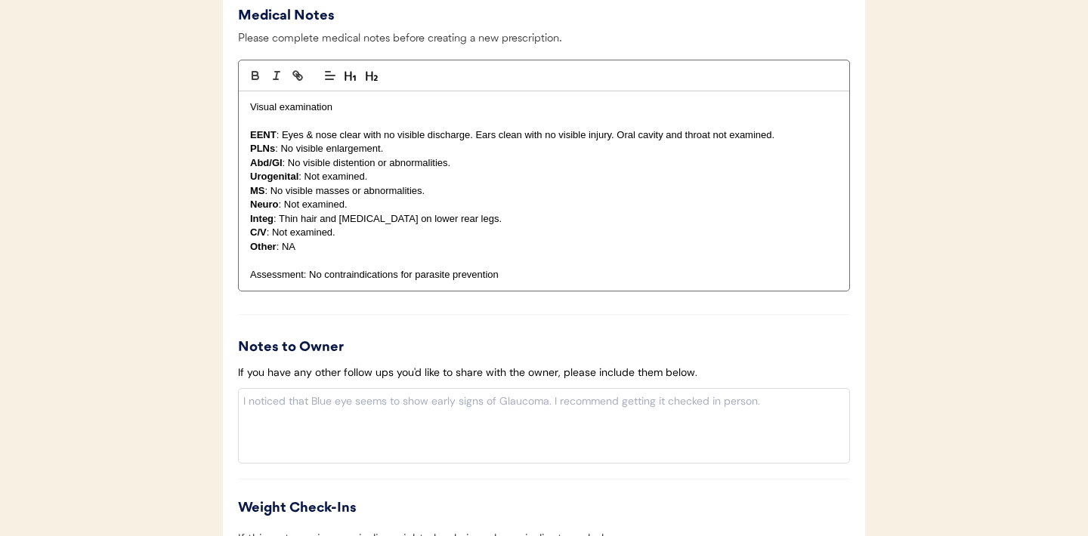
click at [490, 224] on p "Integ : Thin hair and erythema on lower rear legs." at bounding box center [544, 219] width 588 height 14
click at [582, 223] on p "Integ : Thin hair and erythema on lower rear legs. Periocular hairloss or eryty…" at bounding box center [544, 219] width 588 height 14
click at [635, 216] on p "Integ : Thin hair and erythema on lower rear legs. Periocular hairloss or eryth…" at bounding box center [544, 219] width 588 height 14
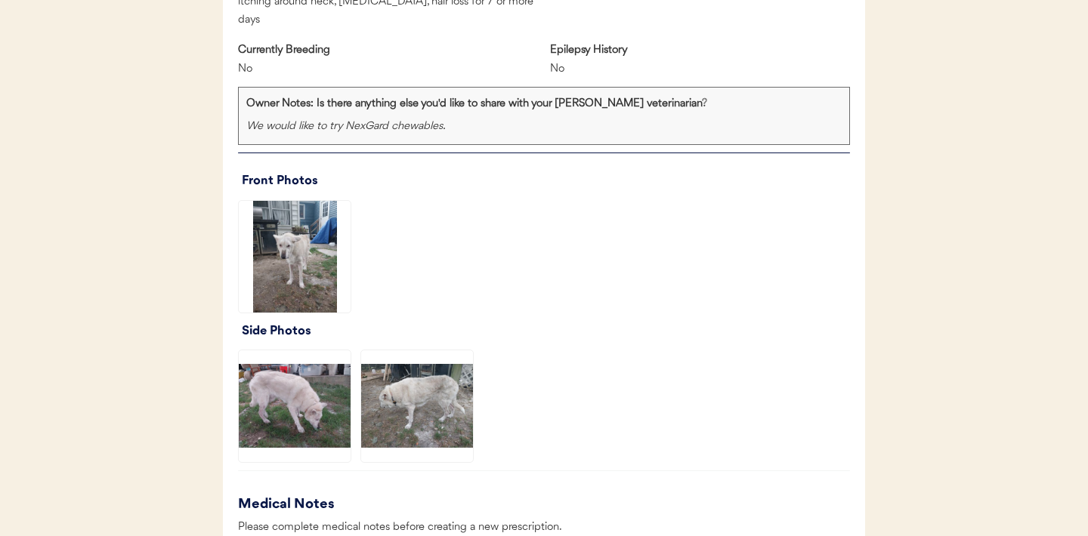
scroll to position [1005, 0]
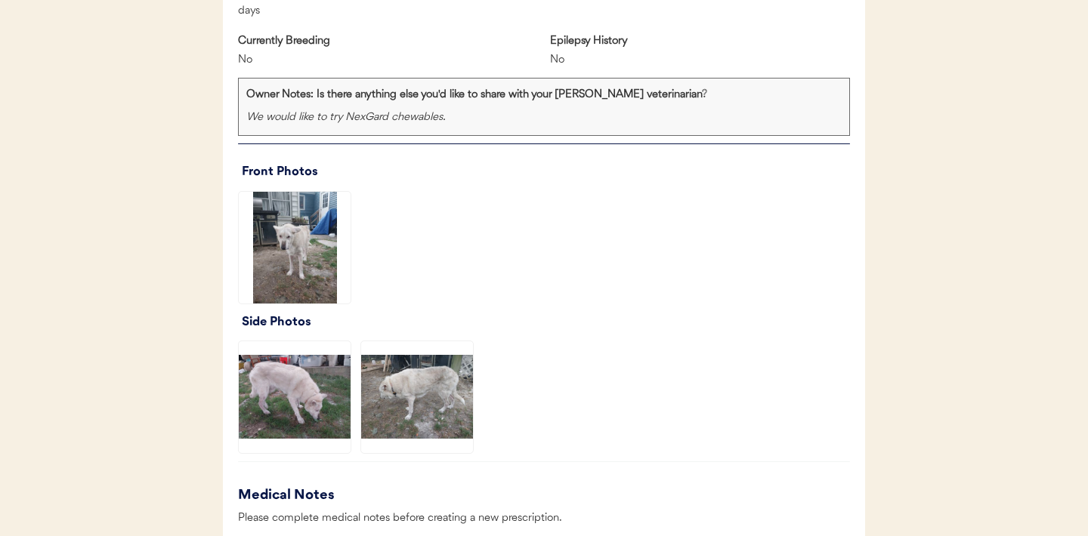
click at [298, 255] on img at bounding box center [295, 248] width 112 height 112
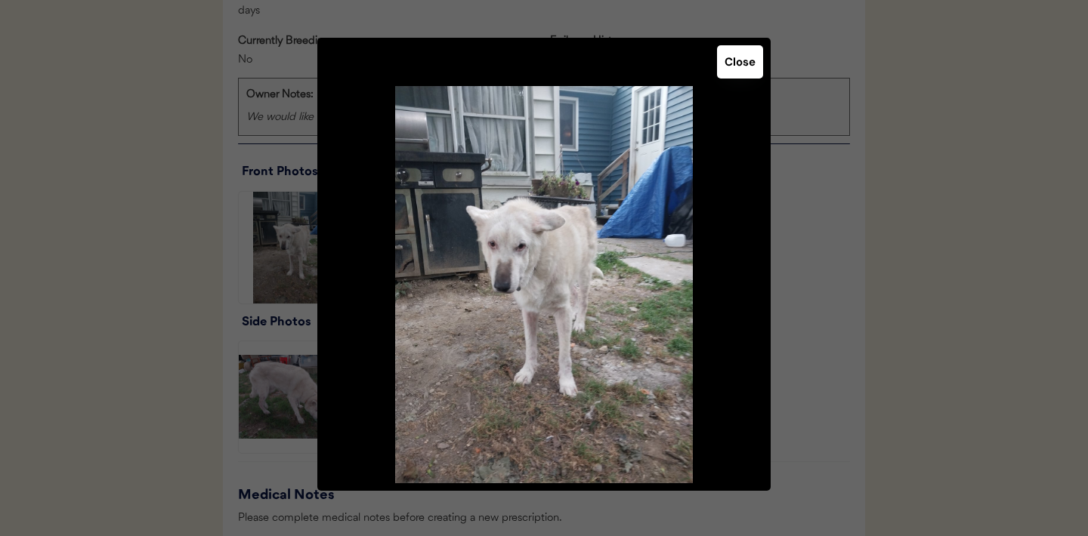
click at [728, 69] on button "Close" at bounding box center [740, 61] width 46 height 33
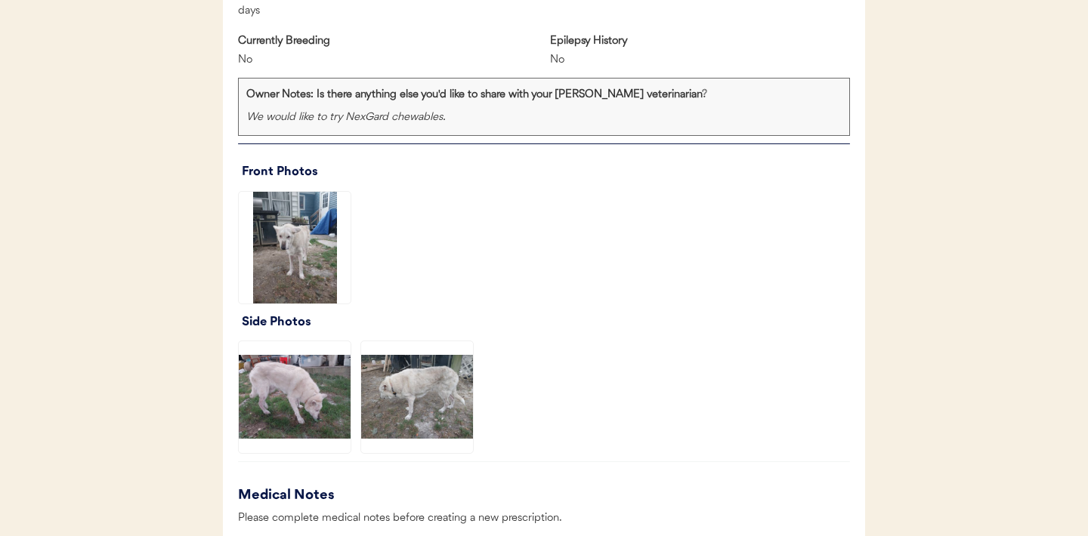
scroll to position [1519, 0]
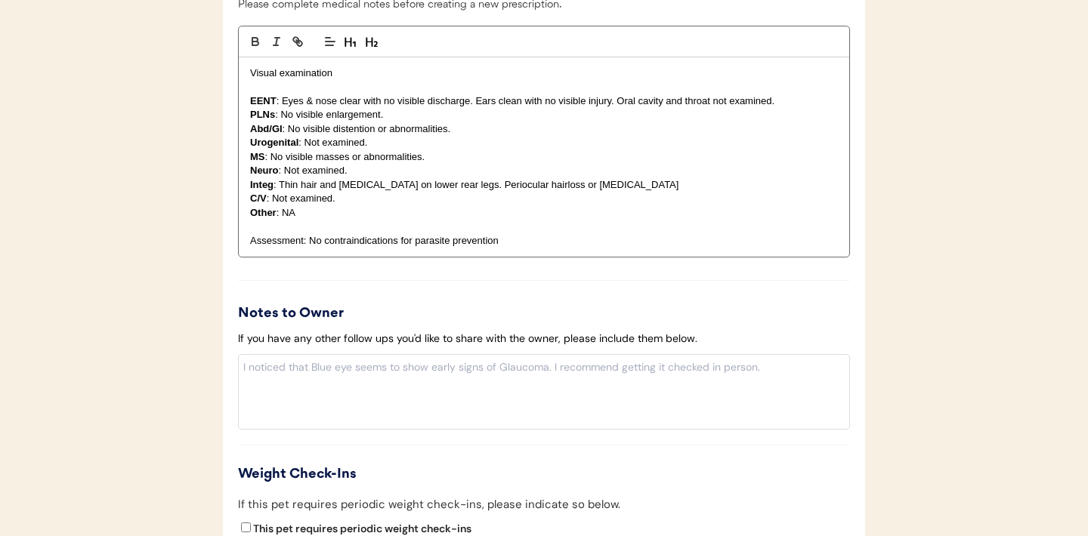
click at [605, 189] on p "Integ : Thin hair and erythema on lower rear legs. Periocular hairloss or eryth…" at bounding box center [544, 185] width 588 height 14
click at [460, 188] on p "Integ : Thin hair and erythema on lower rear legs. Periocular hairloss or eryth…" at bounding box center [544, 185] width 588 height 14
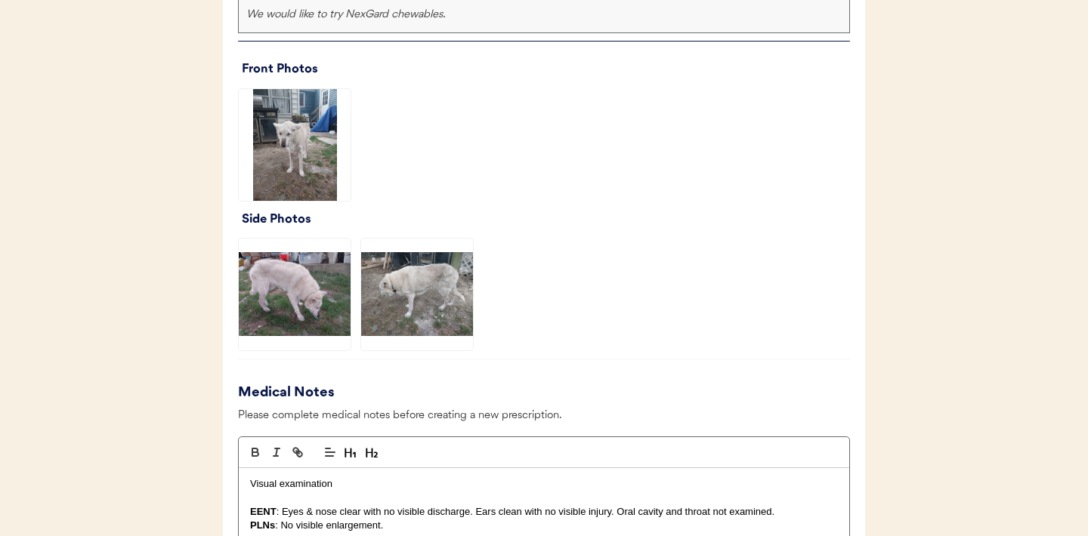
scroll to position [1110, 0]
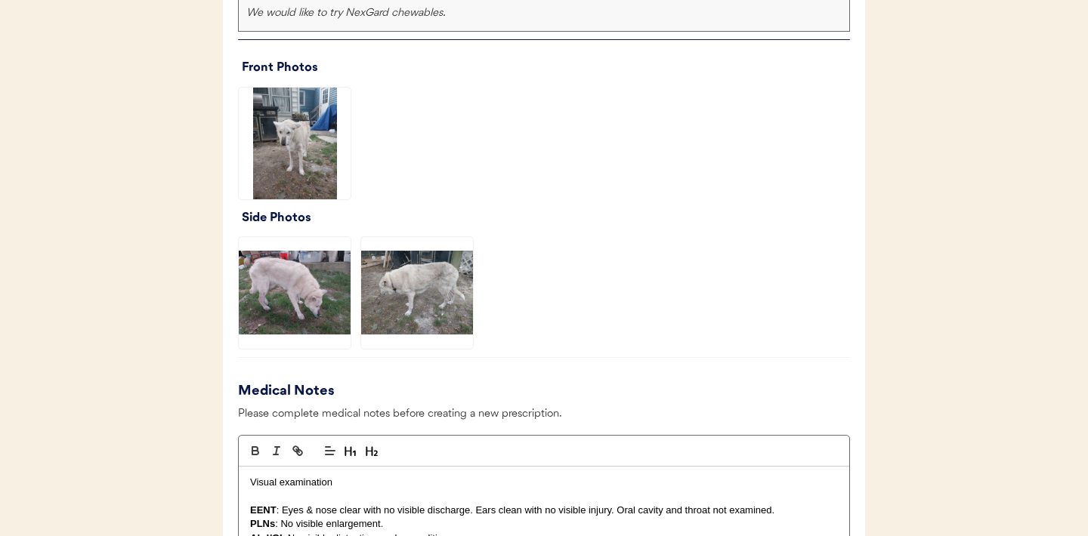
click at [425, 283] on img at bounding box center [417, 293] width 112 height 112
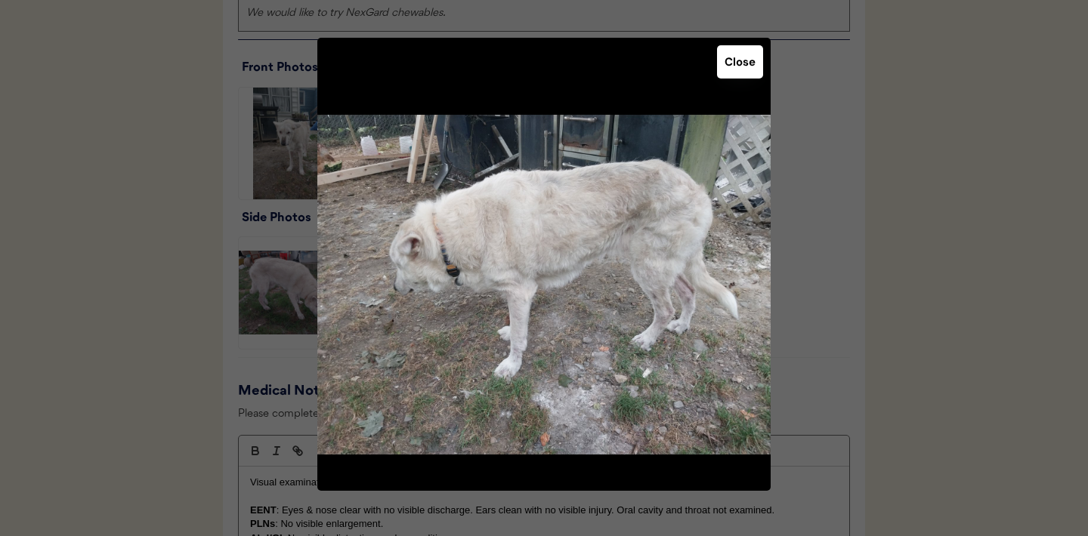
click at [727, 57] on button "Close" at bounding box center [740, 61] width 46 height 33
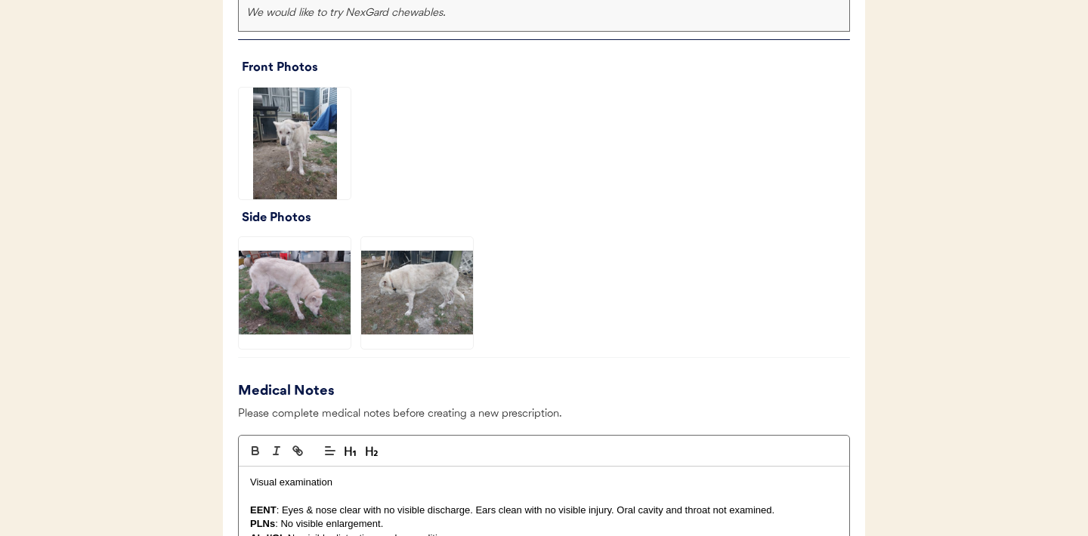
click at [286, 302] on img at bounding box center [295, 293] width 112 height 112
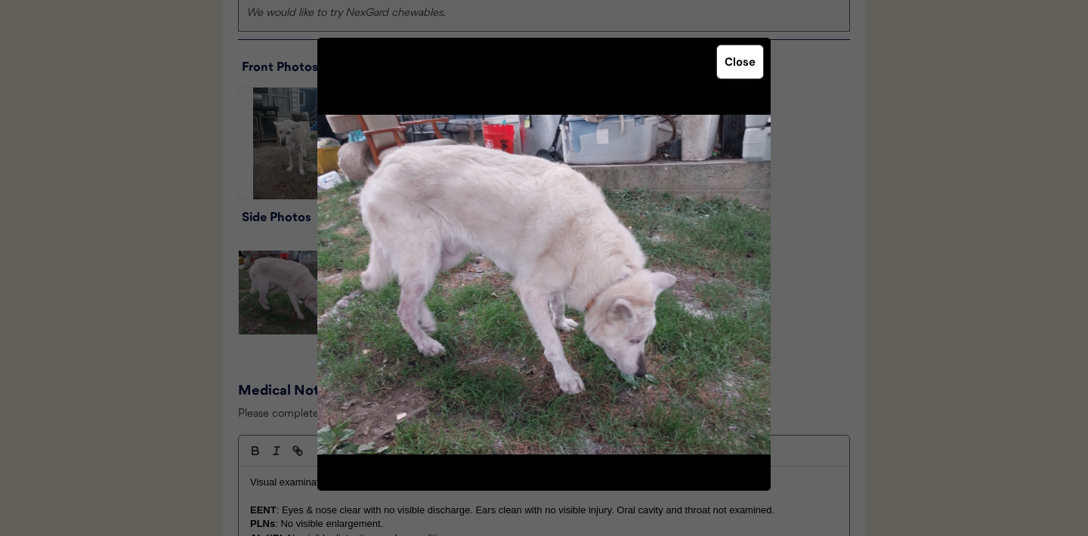
click at [744, 72] on button "Close" at bounding box center [740, 61] width 46 height 33
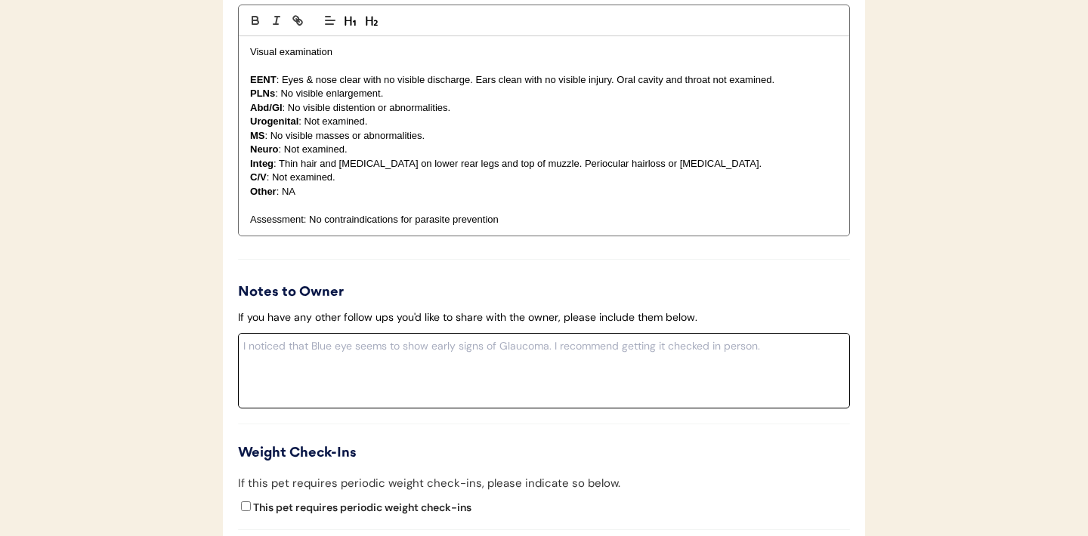
scroll to position [1541, 0]
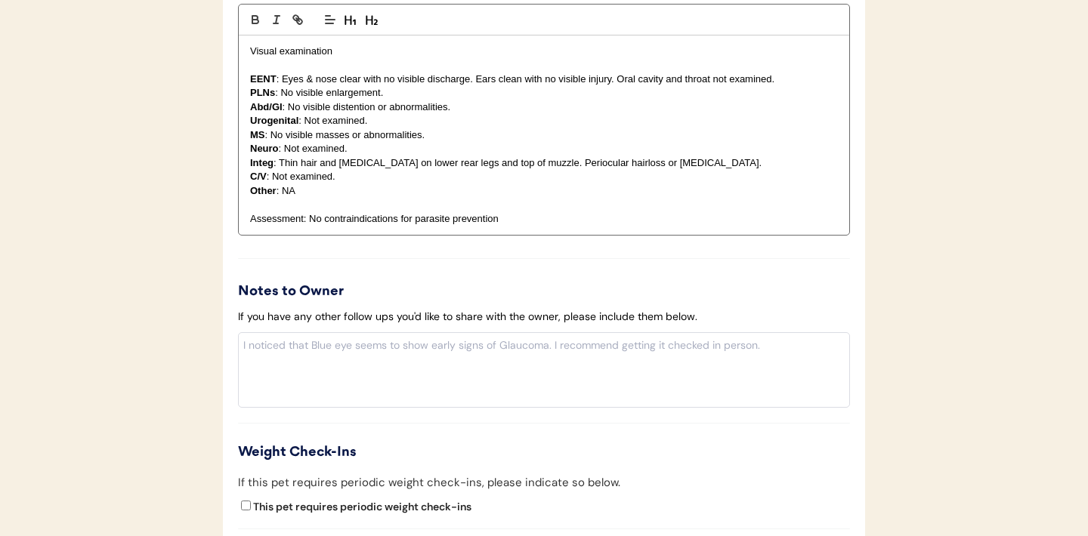
click at [311, 221] on p "Assessment: No contraindications for parasite prevention" at bounding box center [544, 219] width 588 height 14
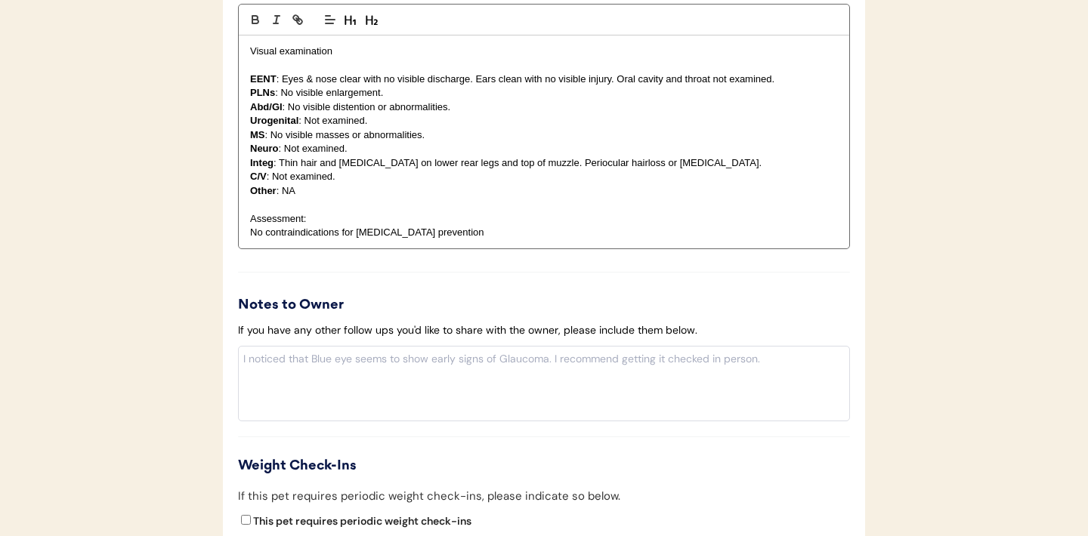
click at [343, 219] on p "Assessment:" at bounding box center [544, 219] width 588 height 14
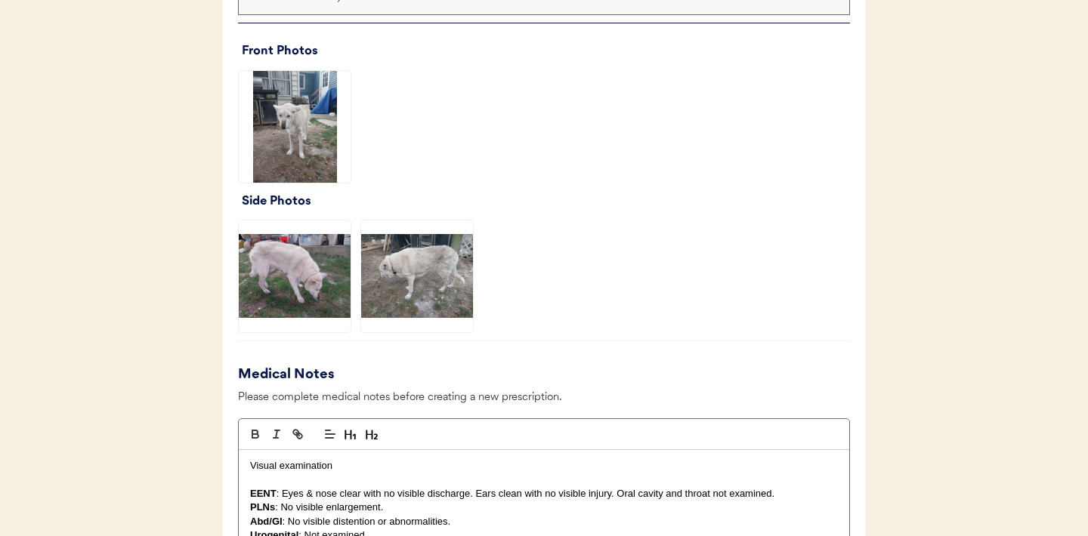
scroll to position [1111, 0]
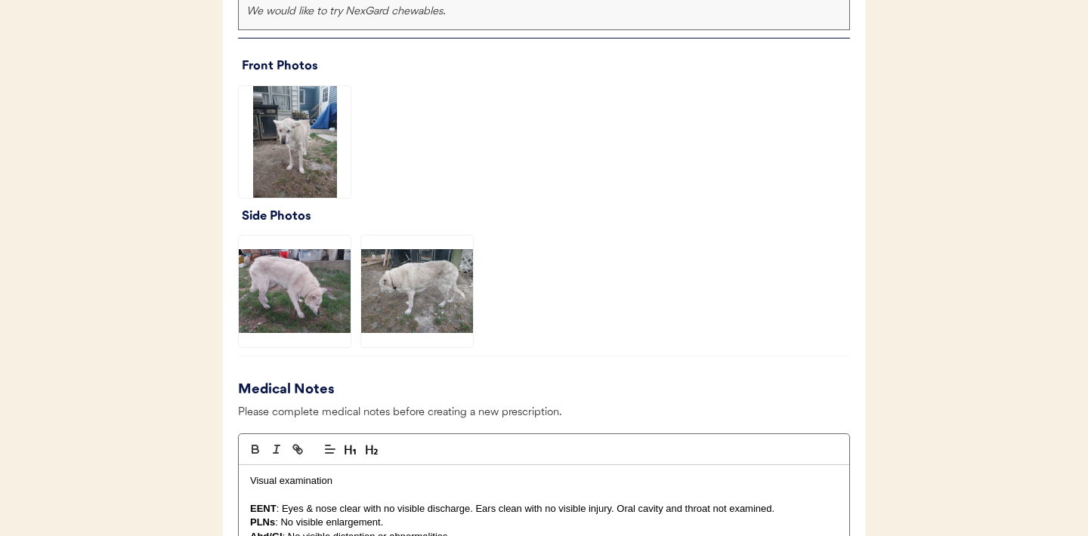
click at [280, 149] on img at bounding box center [295, 142] width 112 height 112
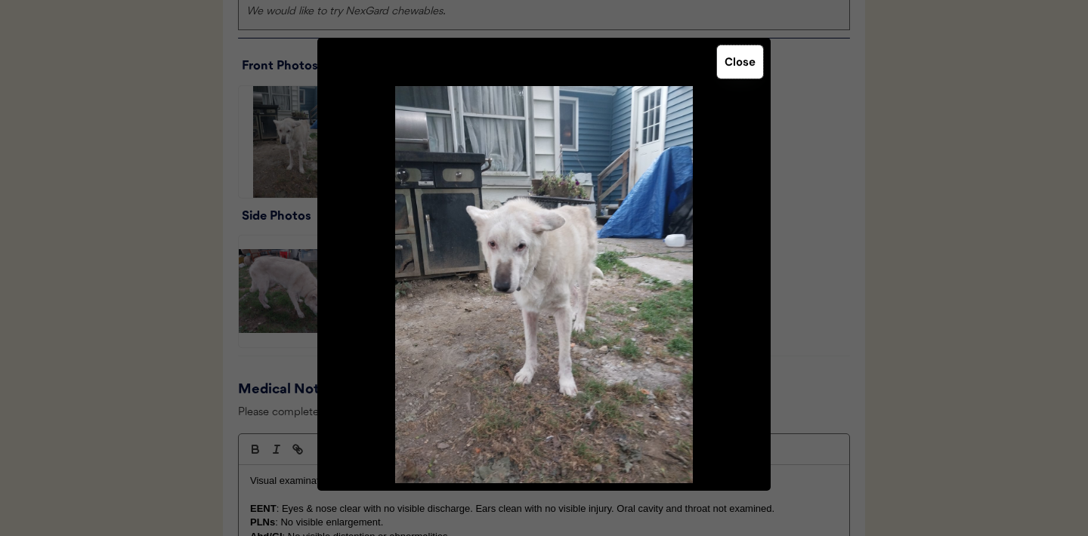
click at [734, 70] on button "Close" at bounding box center [740, 61] width 46 height 33
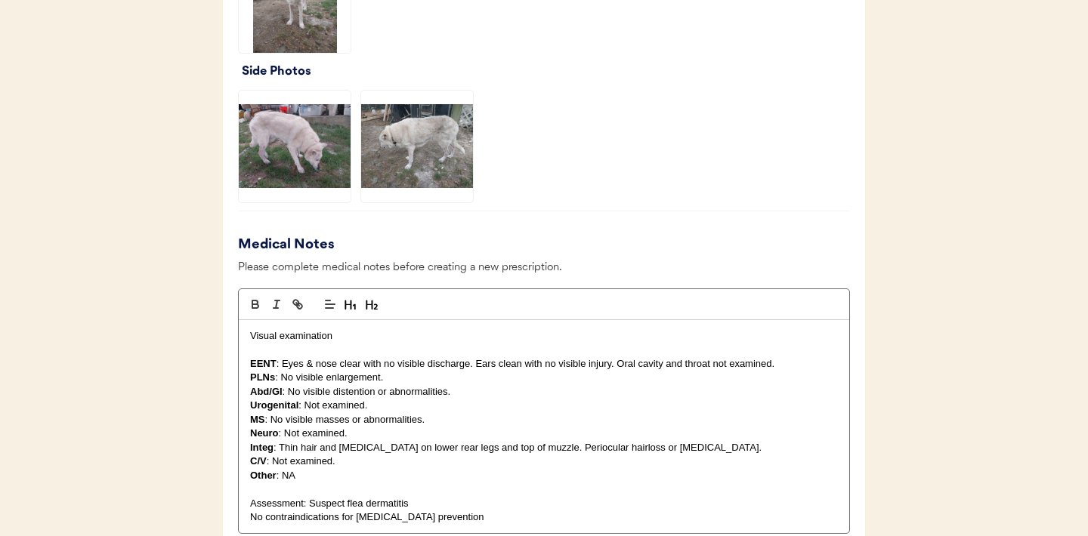
scroll to position [1776, 0]
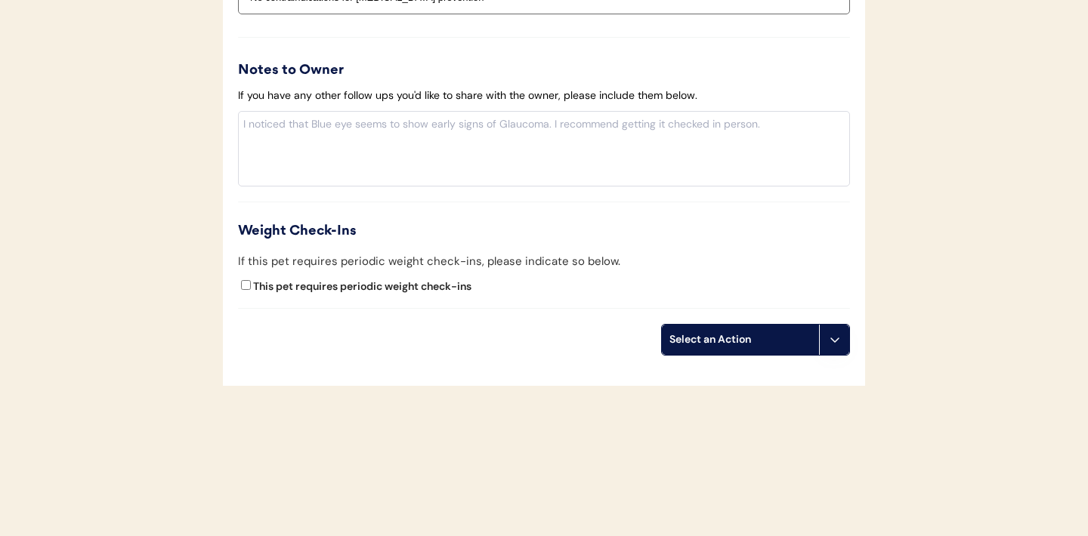
click at [831, 347] on button at bounding box center [834, 340] width 30 height 30
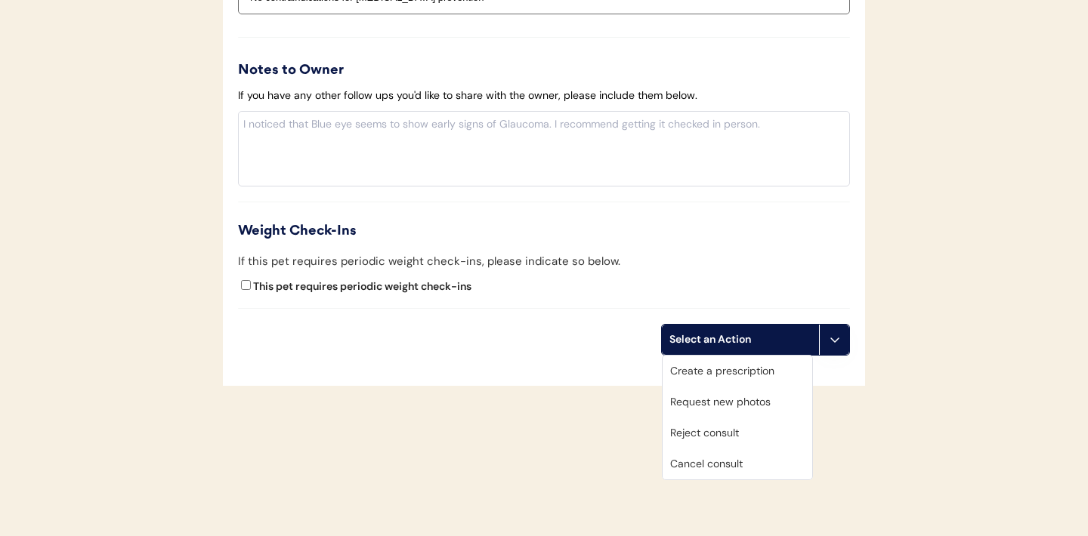
click at [727, 373] on div "Create a prescription" at bounding box center [738, 371] width 150 height 31
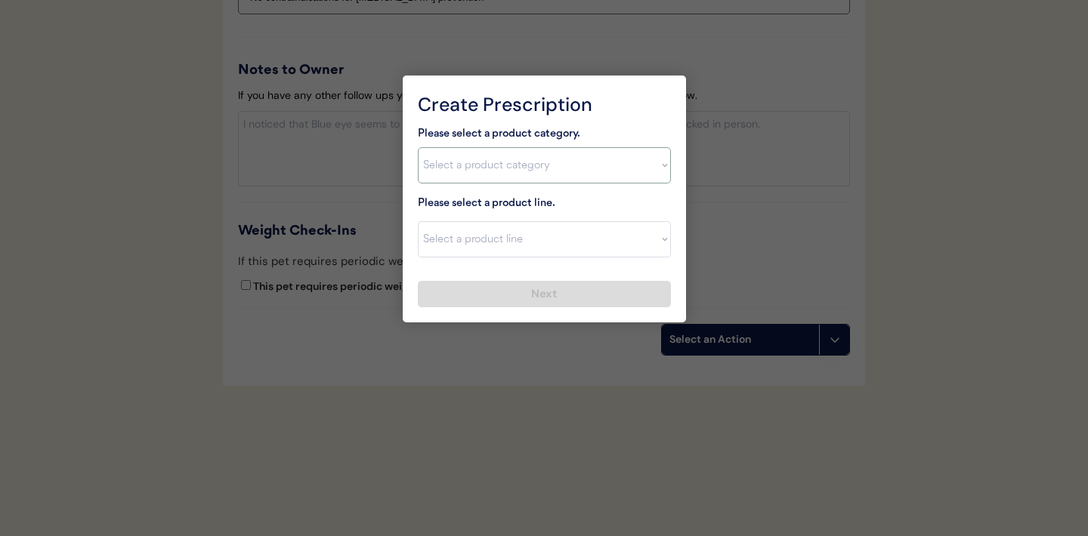
click at [667, 171] on select "Select a product category Allergies Antibiotics Anxiety Combo Parasite Preventi…" at bounding box center [544, 165] width 253 height 36
select select ""flea___tick""
click at [648, 240] on select "Select a product line" at bounding box center [544, 239] width 253 height 36
click at [663, 243] on select "Select a product line" at bounding box center [544, 239] width 253 height 36
click at [649, 161] on select "Select a product category Allergies Antibiotics Anxiety Combo Parasite Preventi…" at bounding box center [544, 165] width 253 height 36
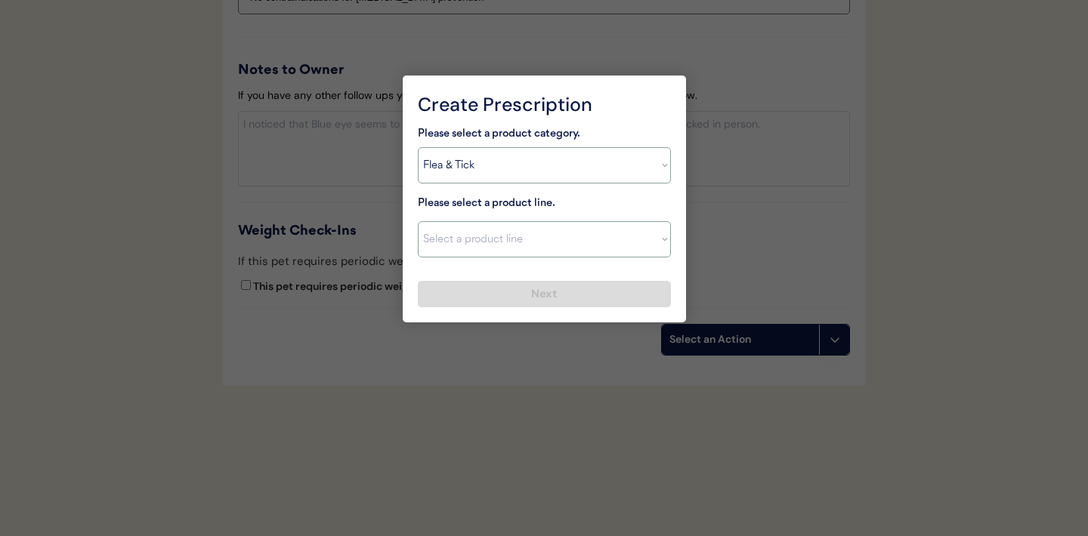
click at [666, 246] on select "Select a product line Advantix II Bravecto 1 Month Bravecto 1 Month (3 Month) B…" at bounding box center [544, 239] width 253 height 36
select select ""NexGard""
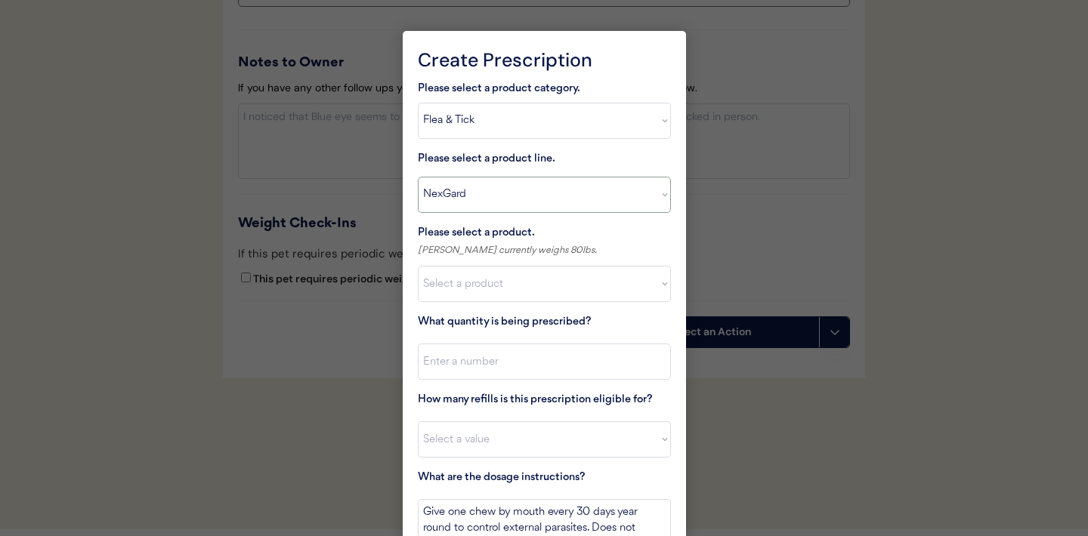
scroll to position [1786, 0]
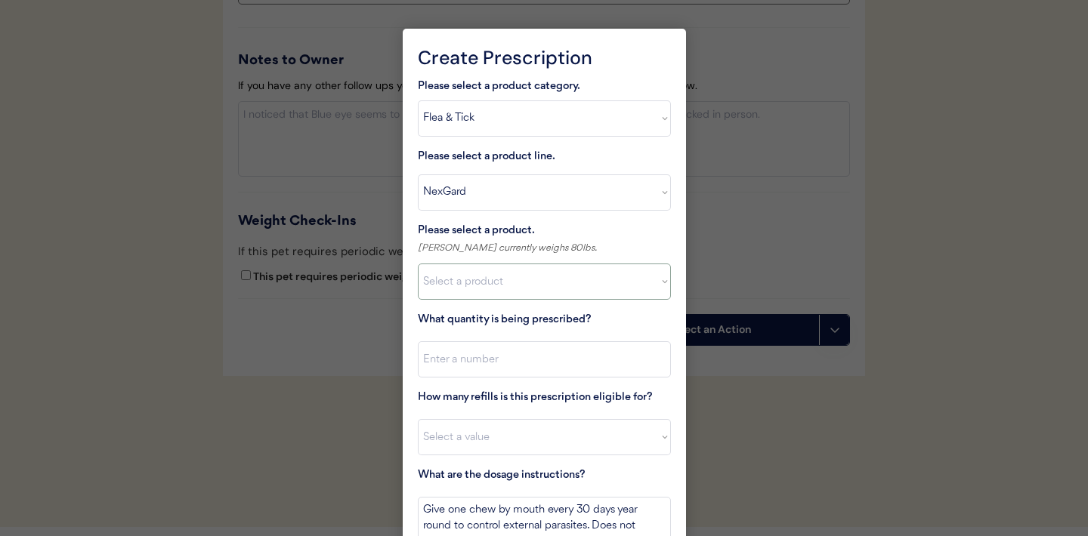
click at [628, 286] on select "Select a product NexGard, 4 - 10lbs NexGard, 10.1 - 24lbs NexGard, 24.1 - 60lbs…" at bounding box center [544, 282] width 253 height 36
select select ""1348695171700984260__LOOKUP__1670802184069x769842999752052000""
click at [486, 364] on input "input" at bounding box center [544, 359] width 253 height 36
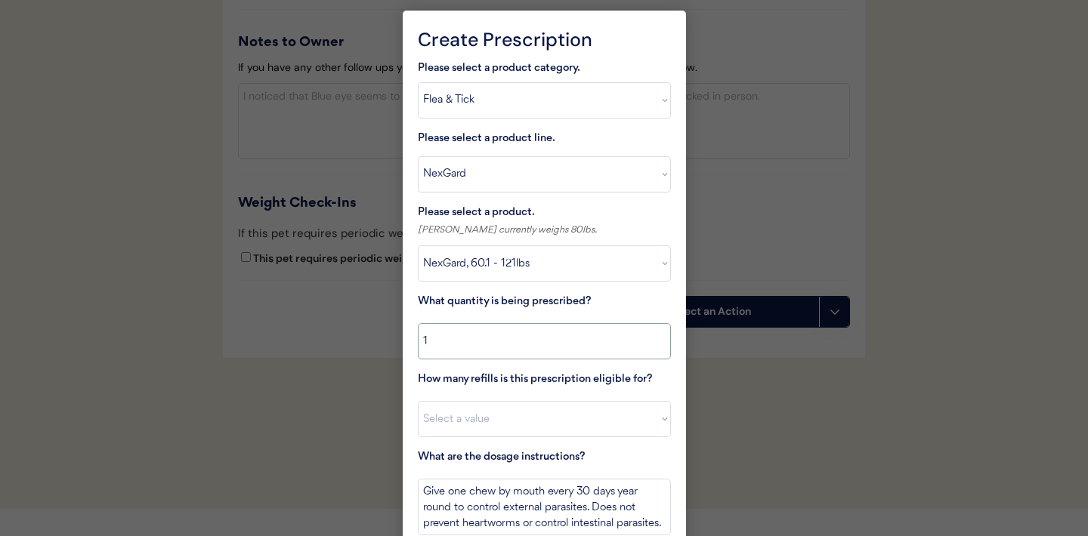
scroll to position [1807, 0]
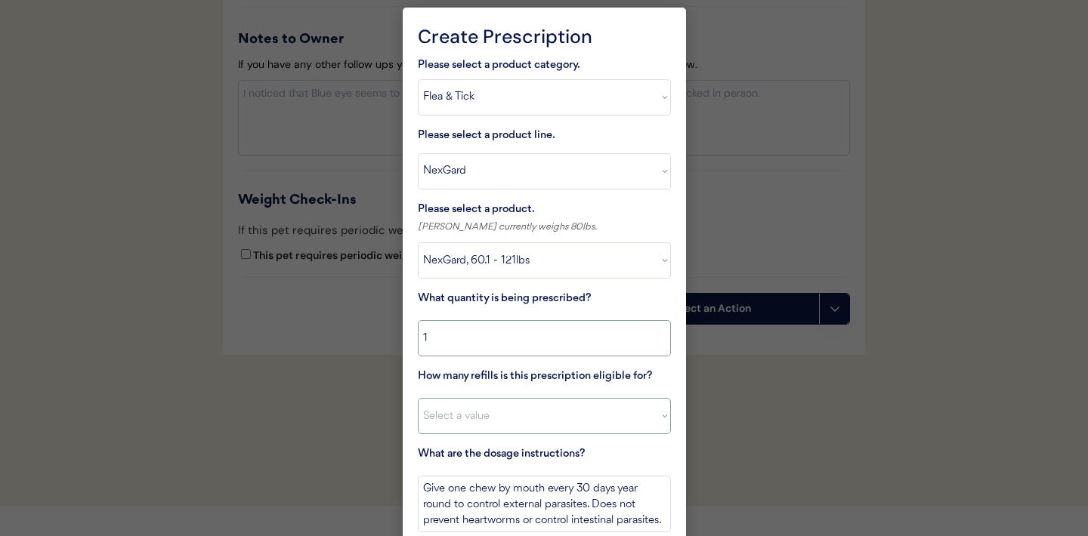
type input "1"
click at [483, 415] on select "Select a value 0 1 2 3 4 5 6 7 8 10 11" at bounding box center [544, 416] width 253 height 36
select select "11"
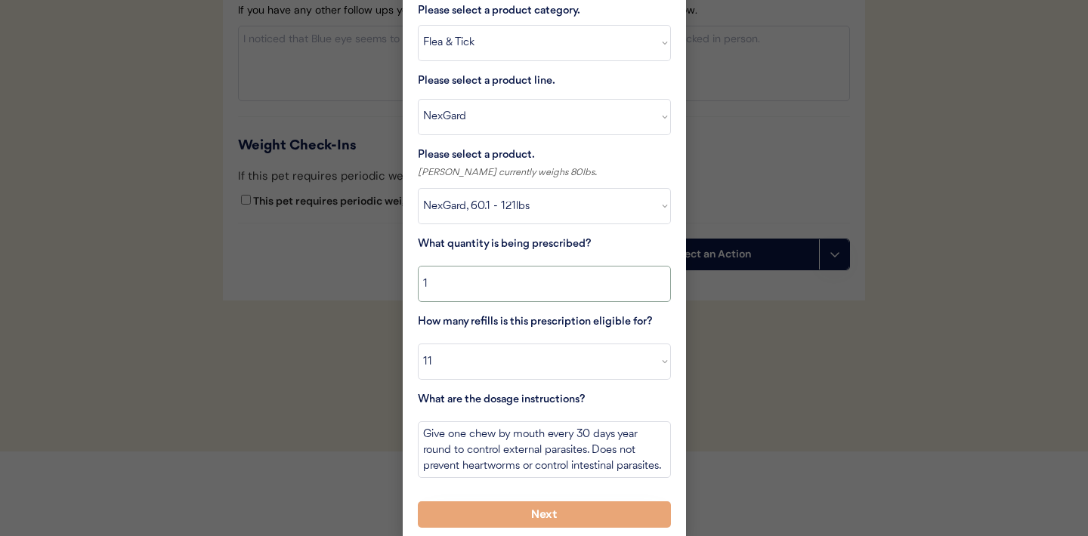
scroll to position [1868, 0]
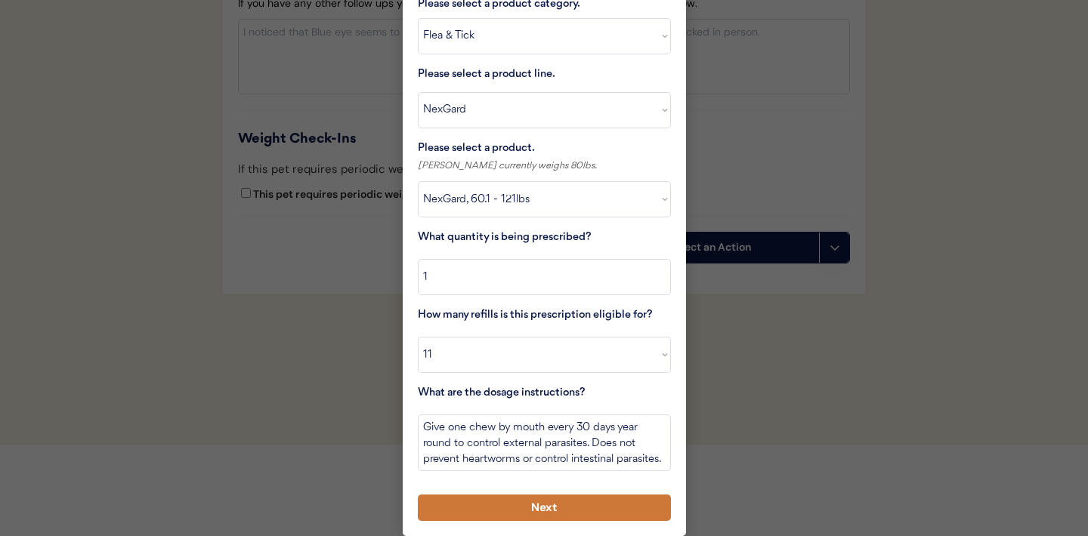
click at [474, 505] on button "Next" at bounding box center [544, 508] width 253 height 26
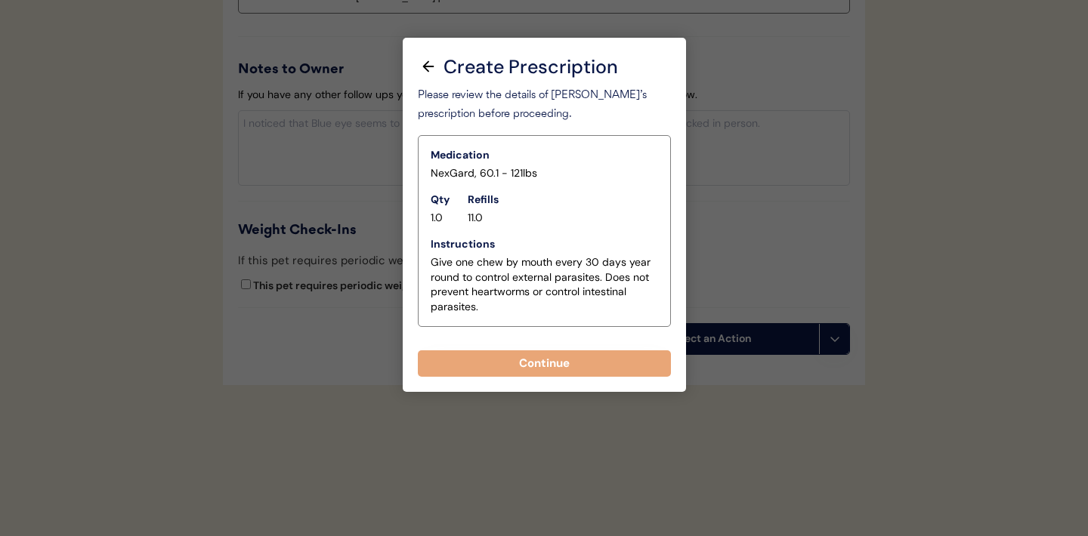
scroll to position [1776, 0]
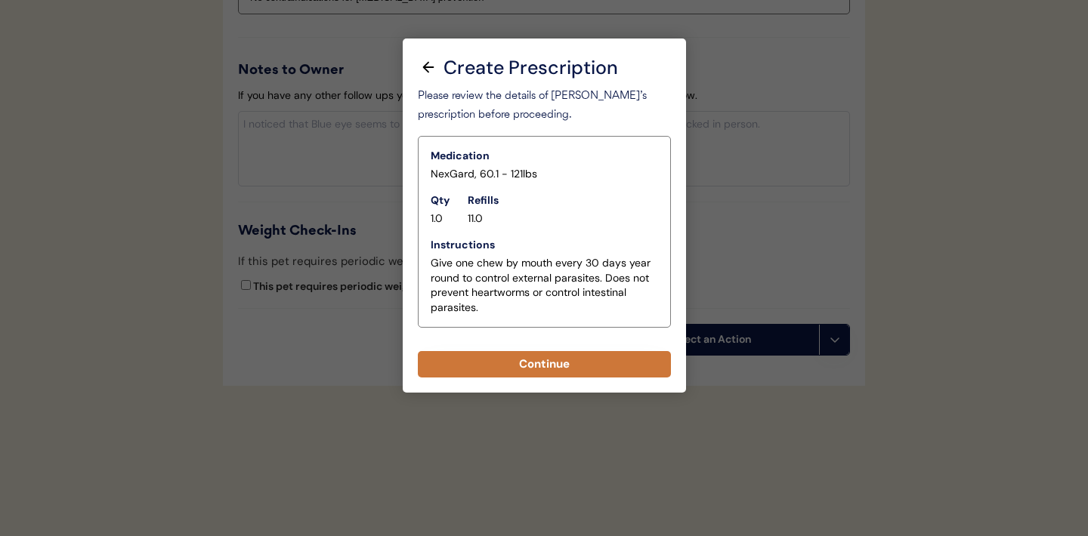
click at [507, 365] on button "Continue" at bounding box center [544, 364] width 253 height 26
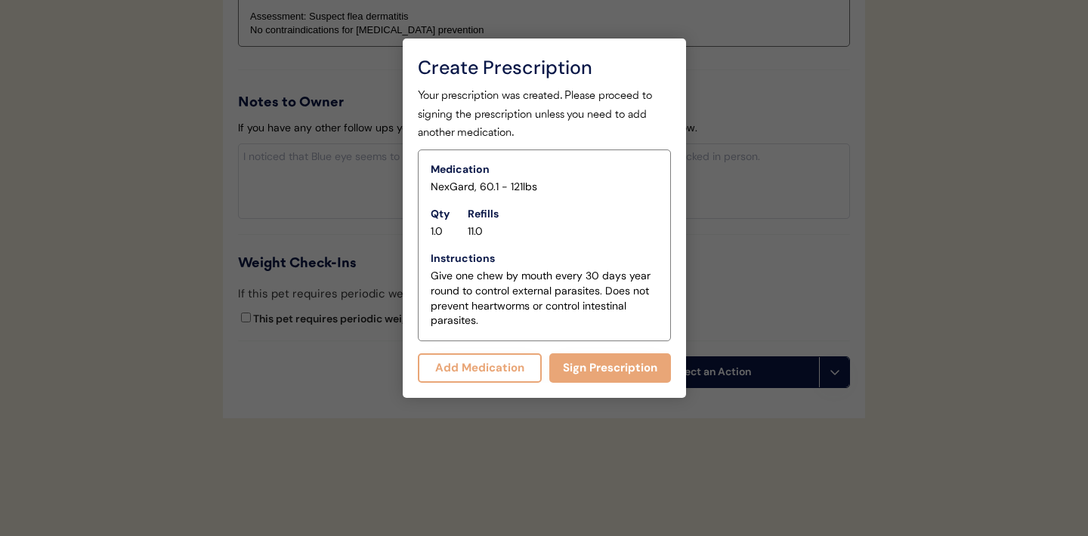
scroll to position [1808, 0]
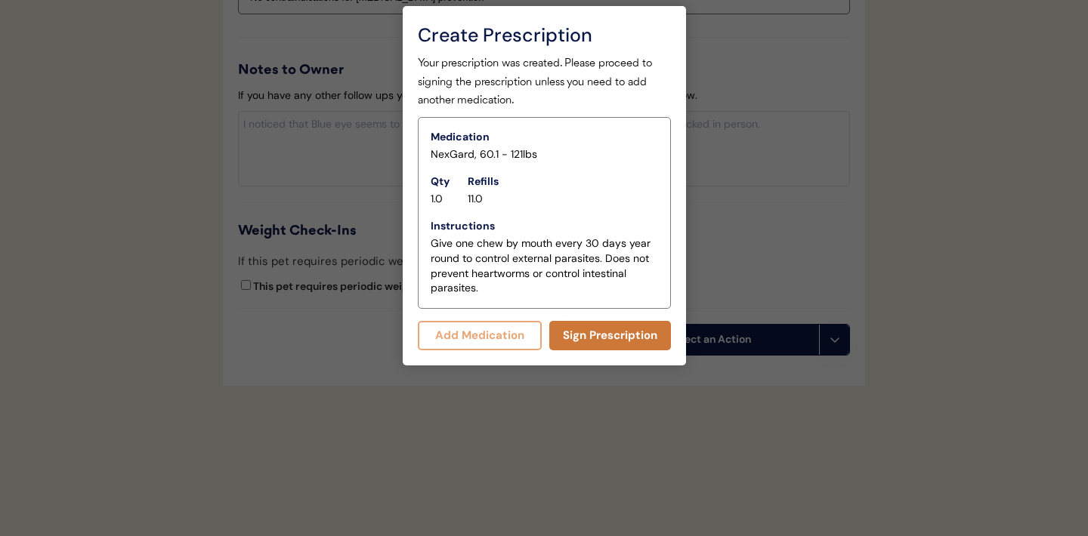
click at [593, 339] on button "Sign Prescription" at bounding box center [610, 335] width 122 height 29
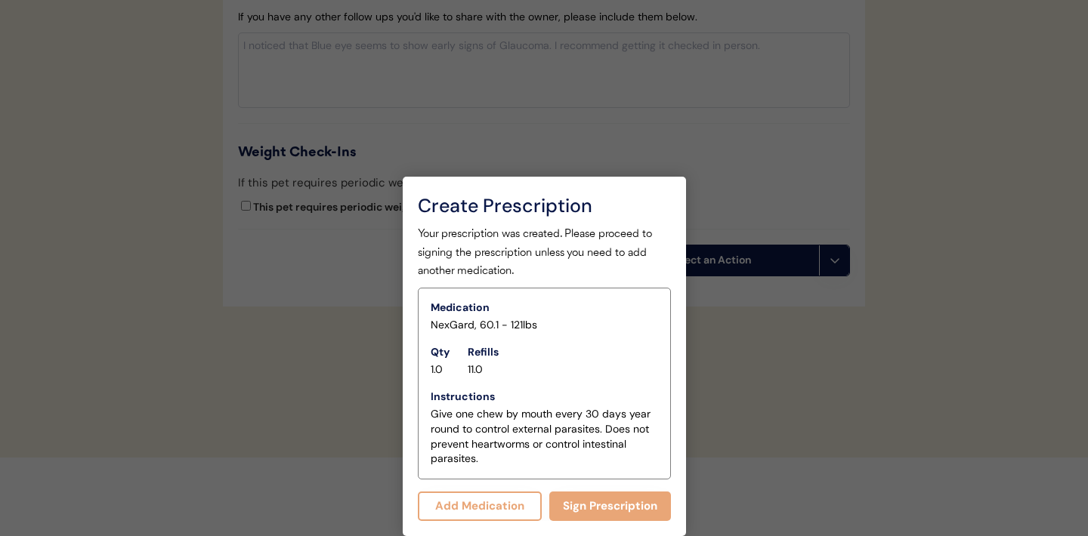
scroll to position [1799, 0]
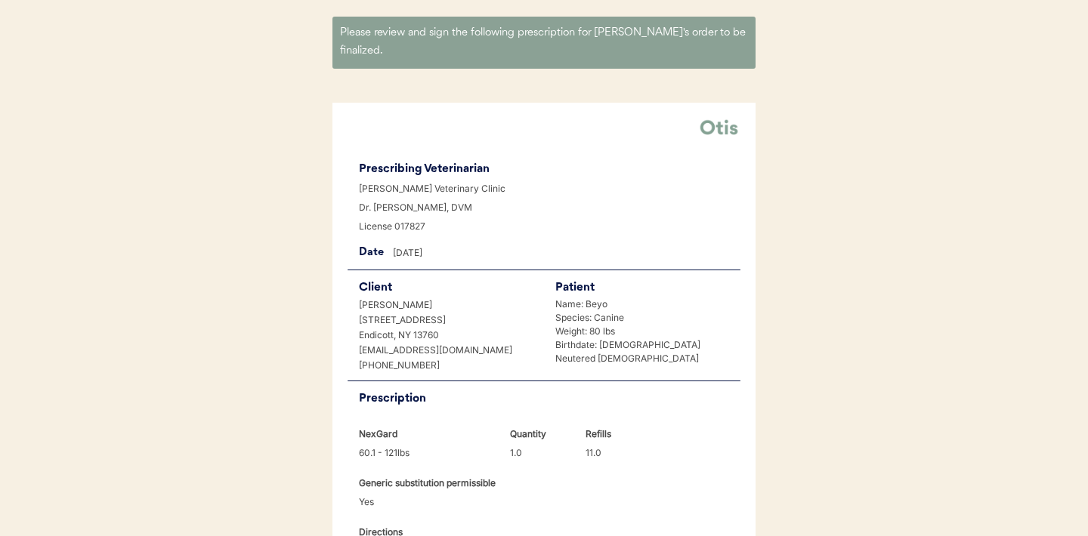
scroll to position [388, 0]
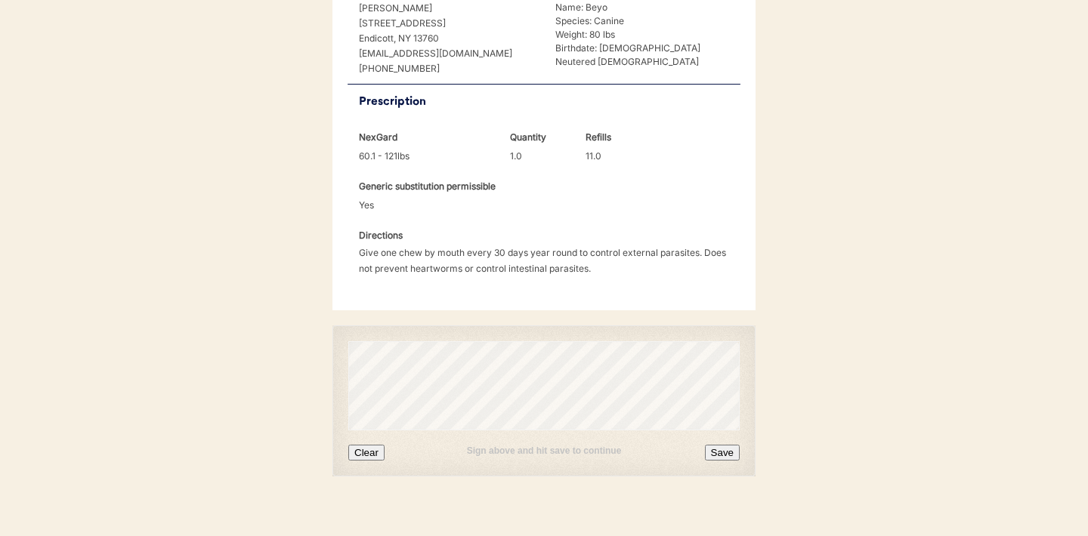
click at [369, 445] on button "Clear" at bounding box center [366, 453] width 36 height 16
click at [371, 445] on button "Clear" at bounding box center [366, 453] width 36 height 16
click at [368, 445] on button "Clear" at bounding box center [366, 453] width 36 height 16
click at [372, 445] on button "Clear" at bounding box center [366, 453] width 36 height 16
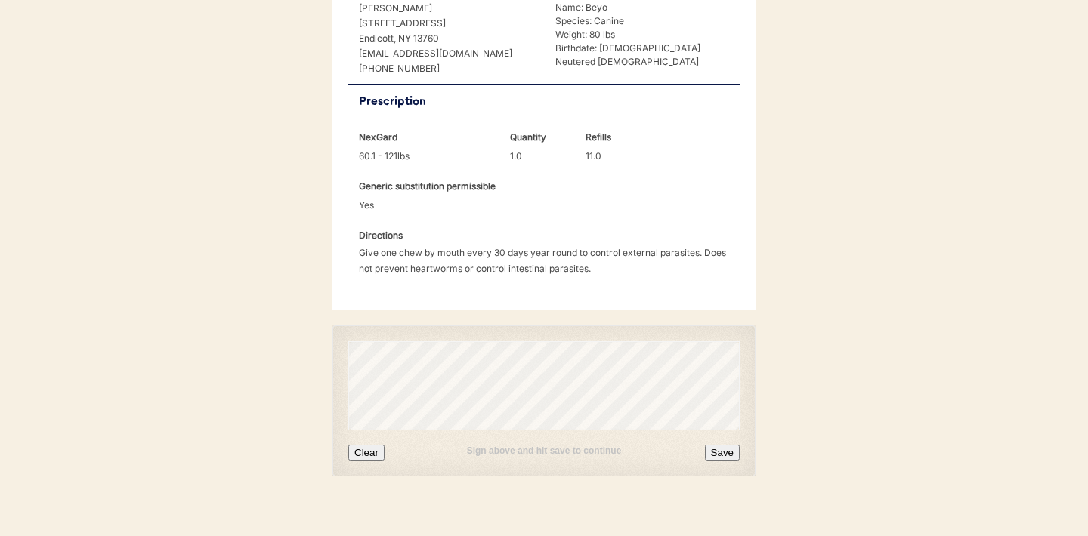
click at [727, 445] on button "Save" at bounding box center [722, 453] width 35 height 16
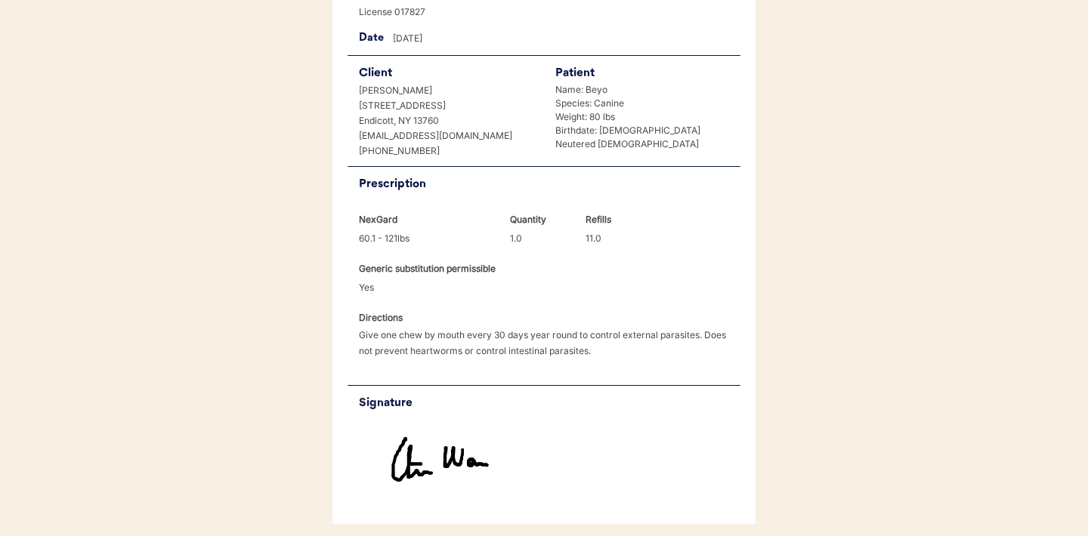
scroll to position [453, 0]
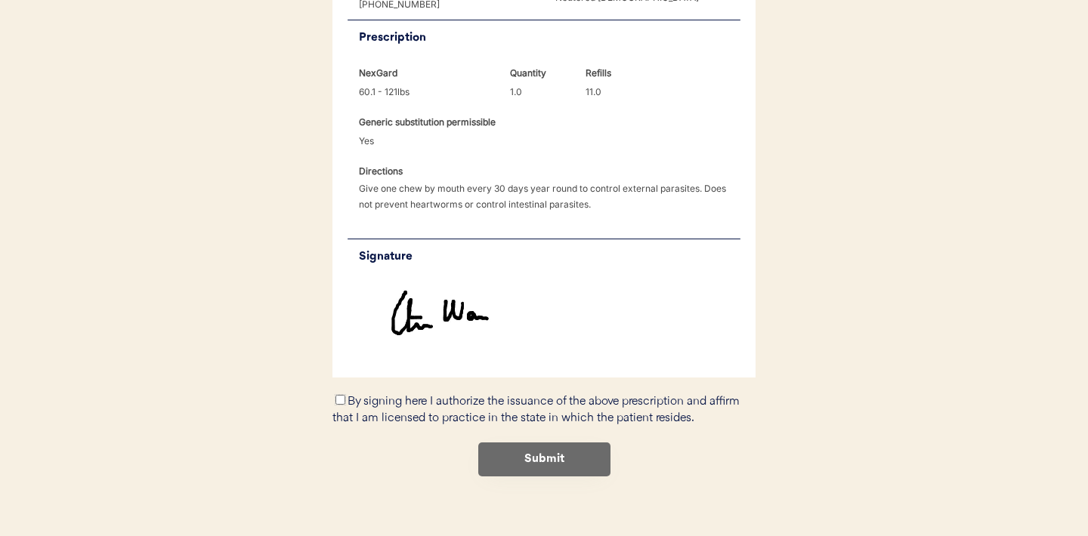
click at [341, 395] on input "By signing here I authorize the issuance of the above prescription and affirm t…" at bounding box center [340, 400] width 10 height 10
checkbox input "true"
click at [520, 444] on button "Submit" at bounding box center [544, 460] width 132 height 34
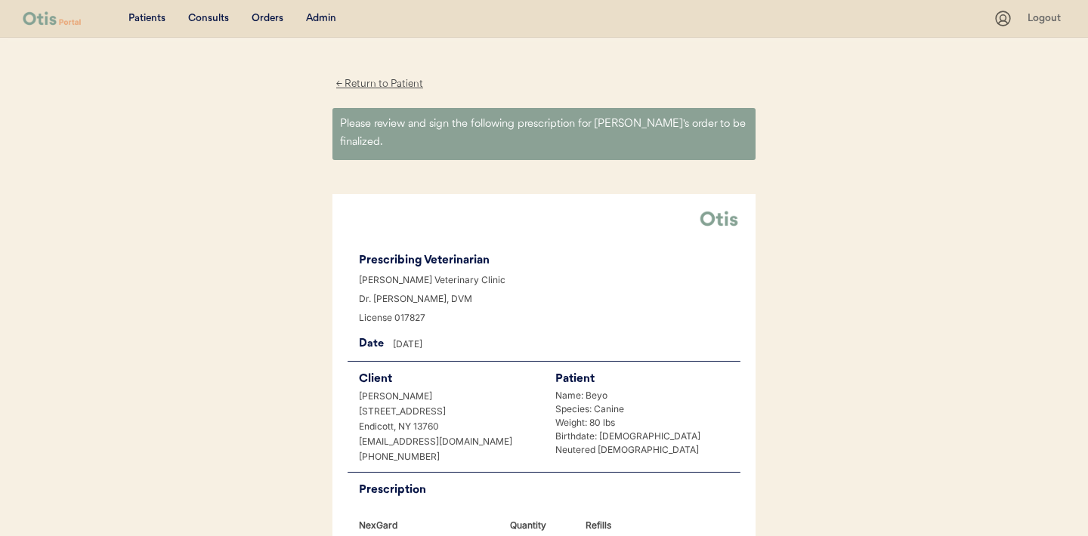
scroll to position [0, 0]
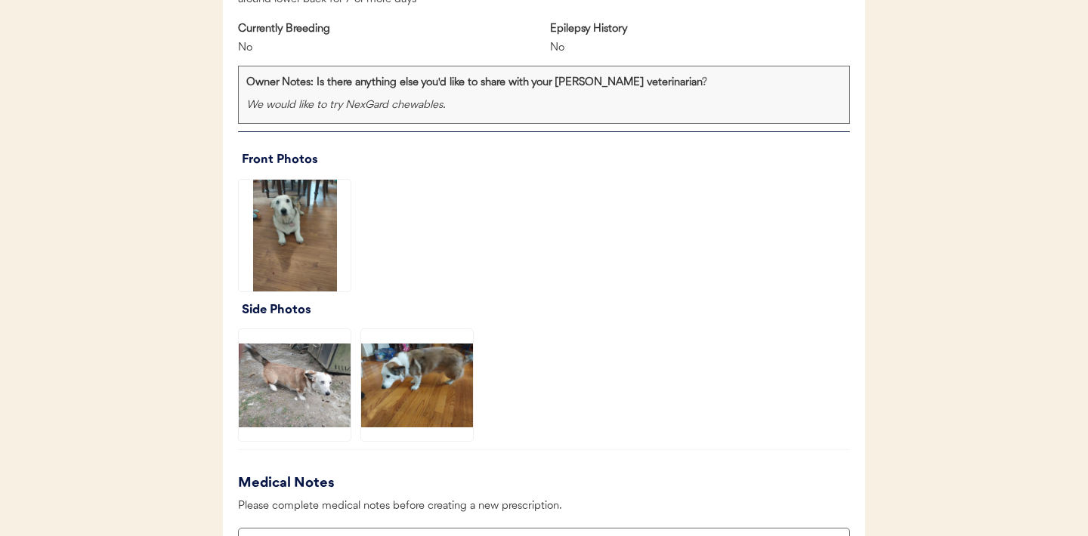
scroll to position [999, 0]
click at [297, 229] on img at bounding box center [295, 235] width 112 height 112
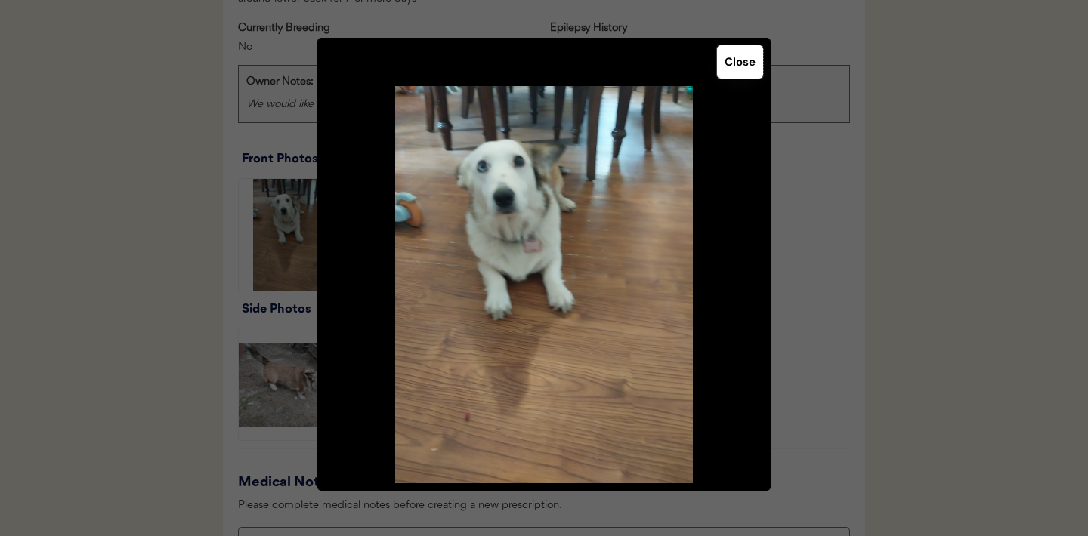
click at [731, 69] on button "Close" at bounding box center [740, 61] width 46 height 33
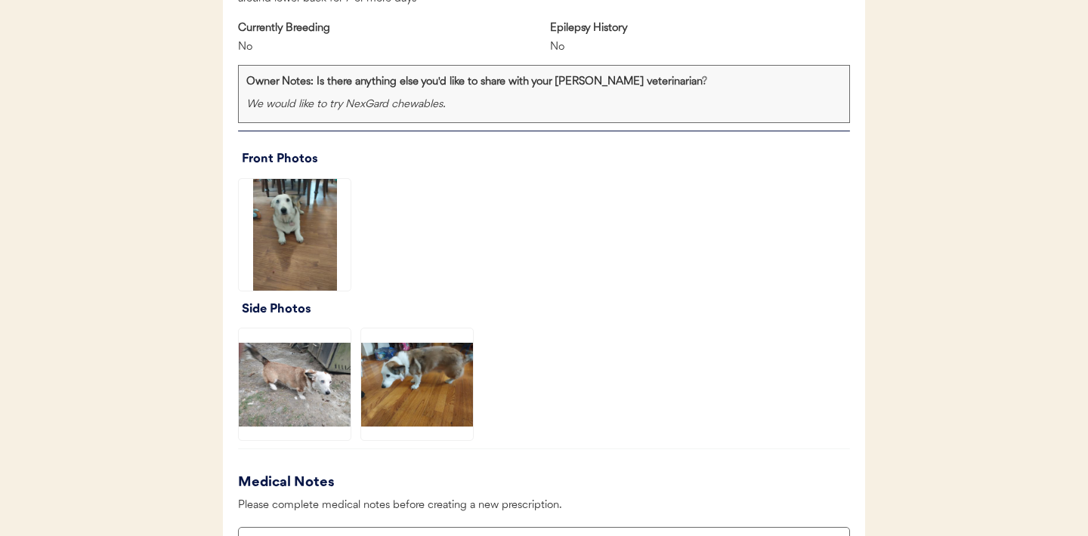
click at [311, 392] on img at bounding box center [295, 385] width 112 height 112
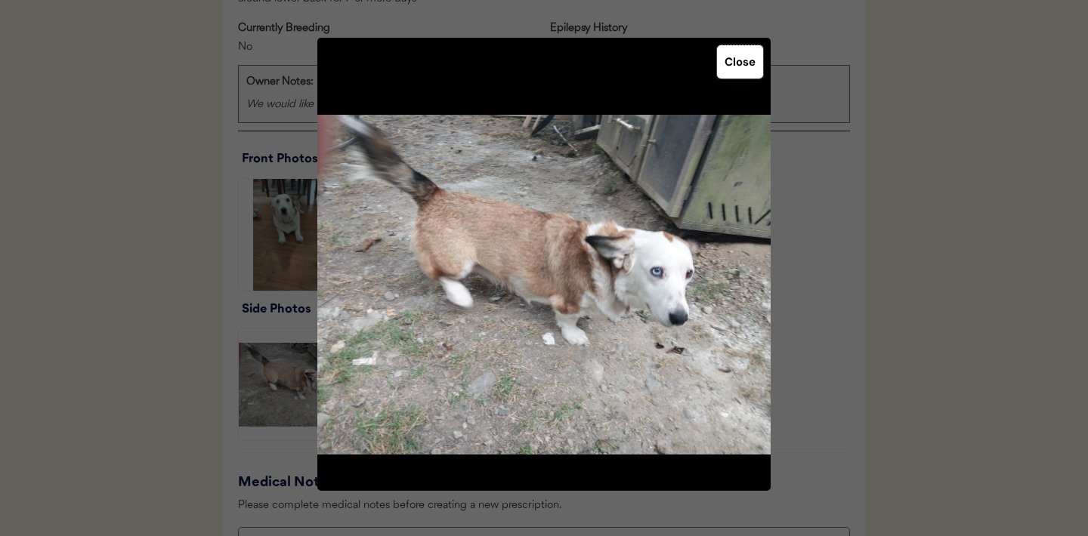
click at [735, 64] on button "Close" at bounding box center [740, 61] width 46 height 33
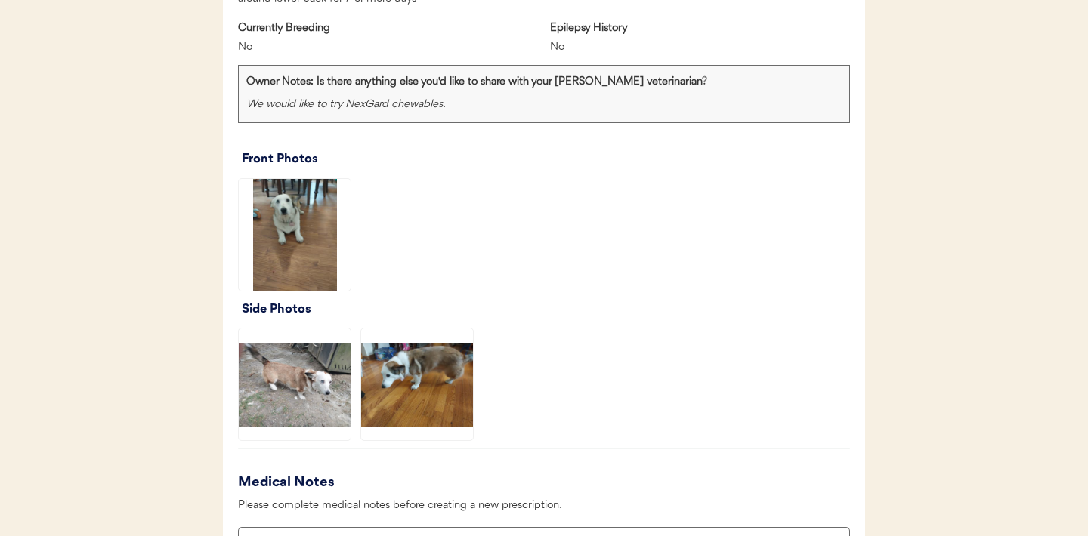
click at [410, 360] on img at bounding box center [417, 385] width 112 height 112
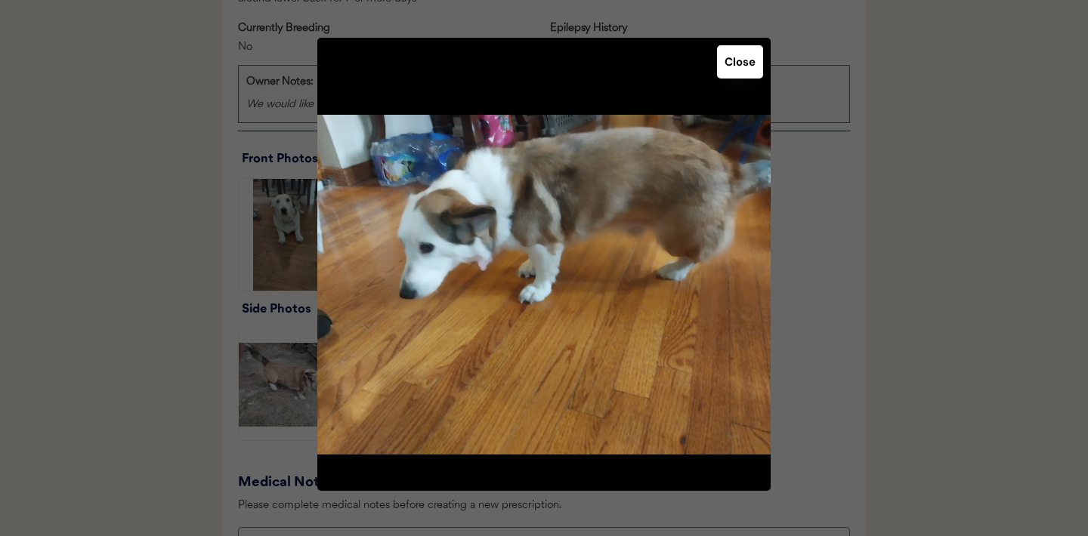
click at [741, 70] on button "Close" at bounding box center [740, 61] width 46 height 33
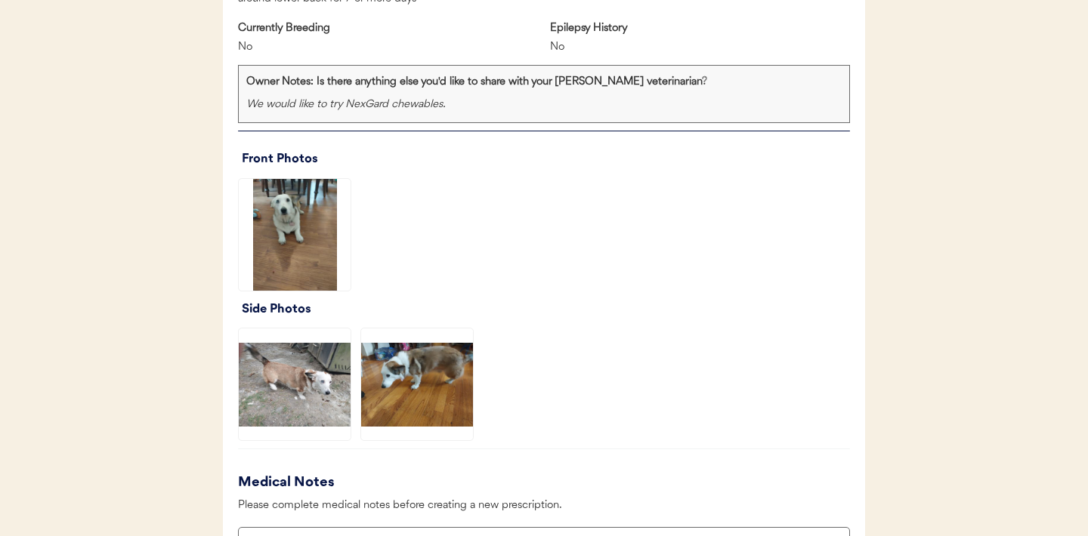
click at [301, 227] on img at bounding box center [295, 235] width 112 height 112
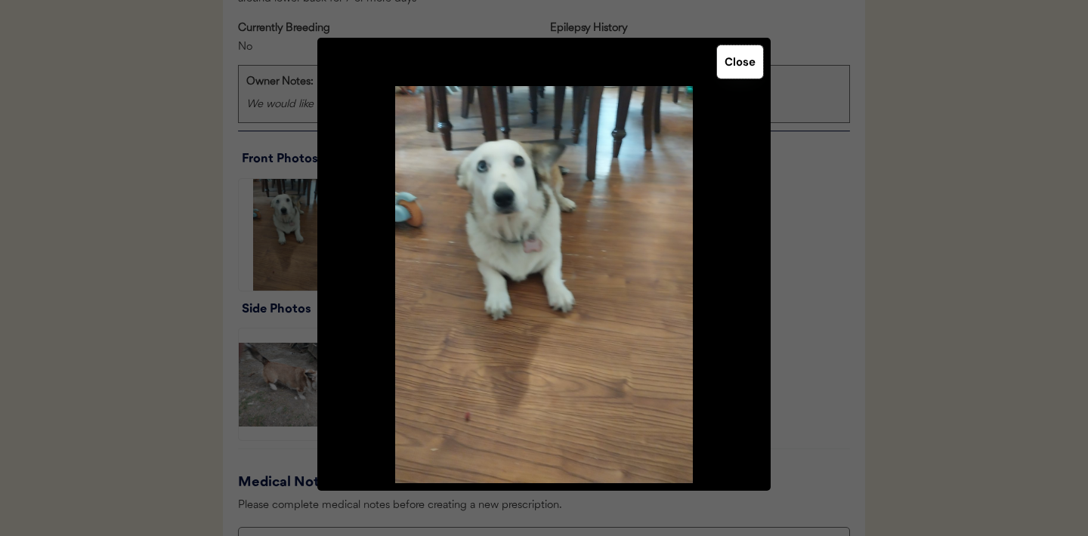
click at [740, 65] on button "Close" at bounding box center [740, 61] width 46 height 33
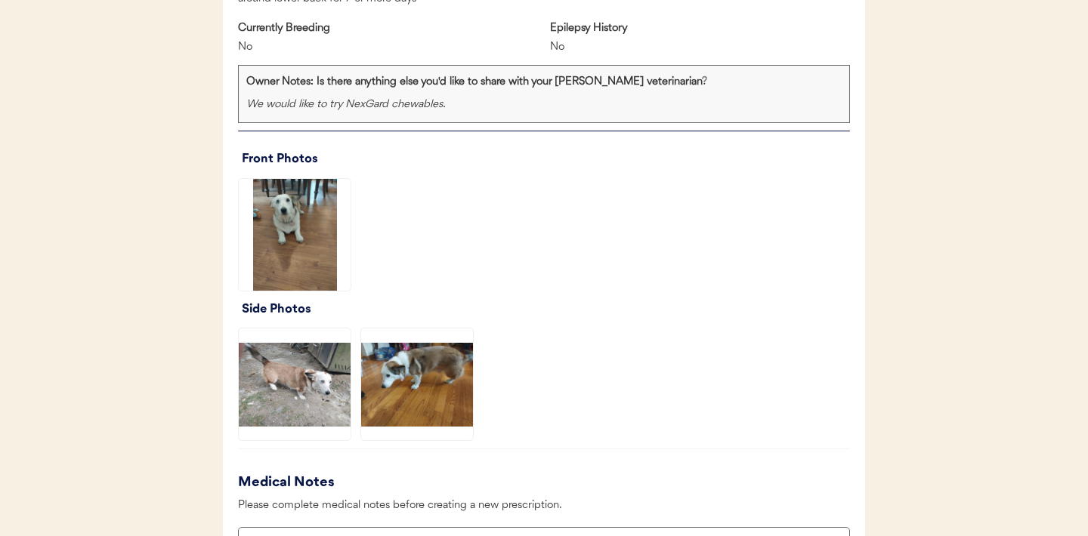
click at [421, 379] on img at bounding box center [417, 385] width 112 height 112
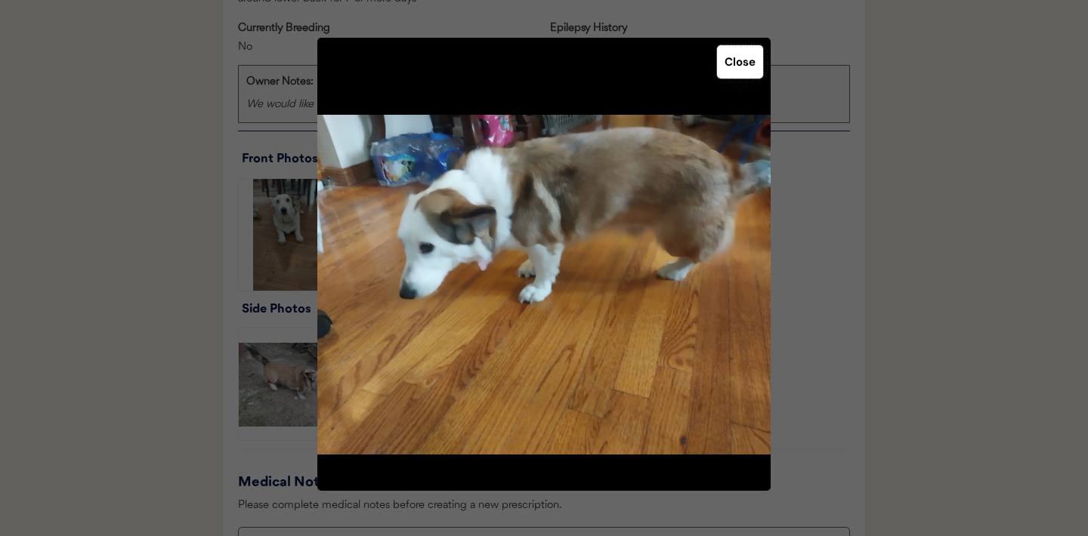
click at [744, 59] on button "Close" at bounding box center [740, 61] width 46 height 33
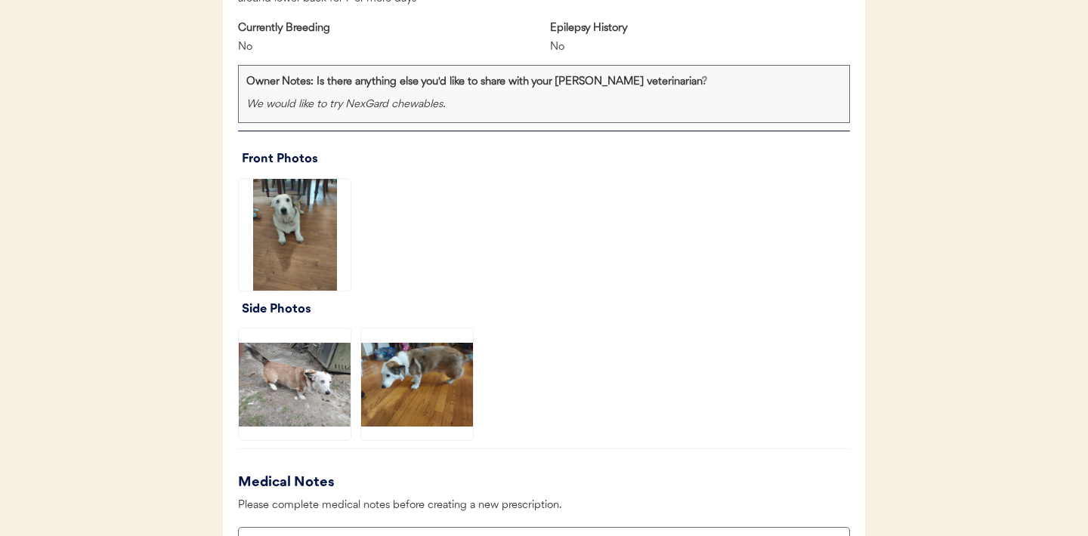
click at [304, 377] on img at bounding box center [295, 385] width 112 height 112
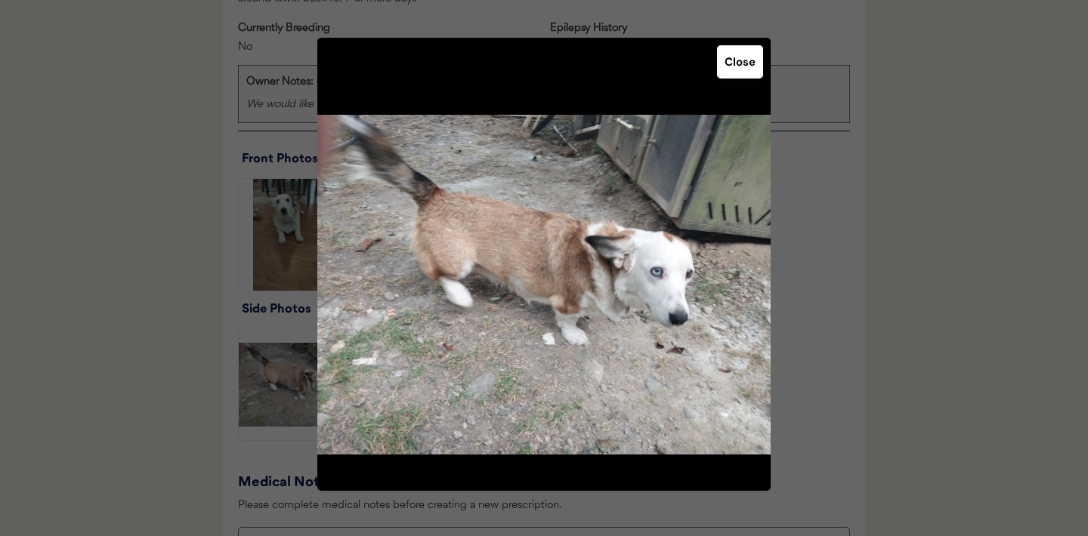
click at [737, 63] on button "Close" at bounding box center [740, 61] width 46 height 33
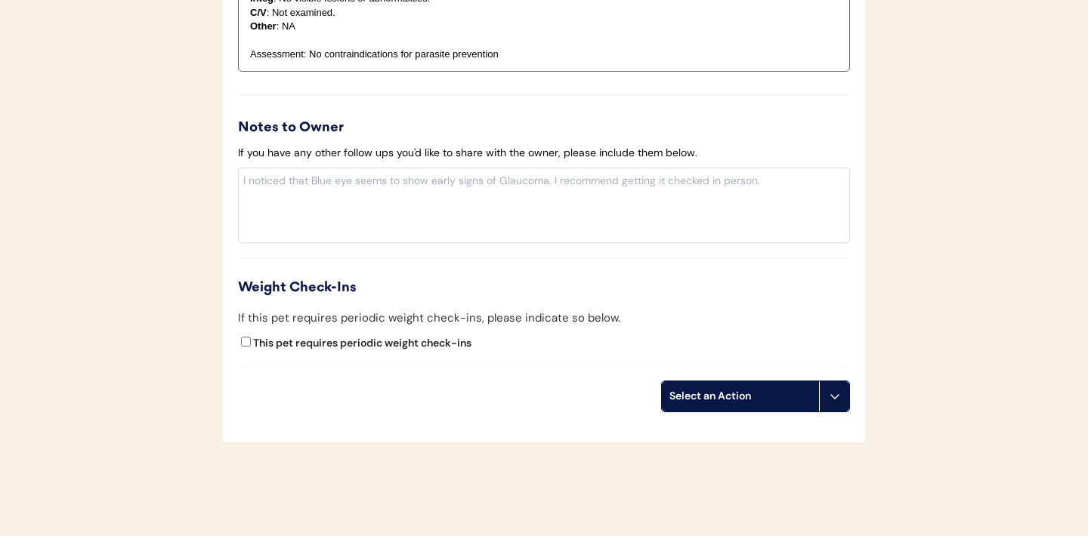
scroll to position [1744, 0]
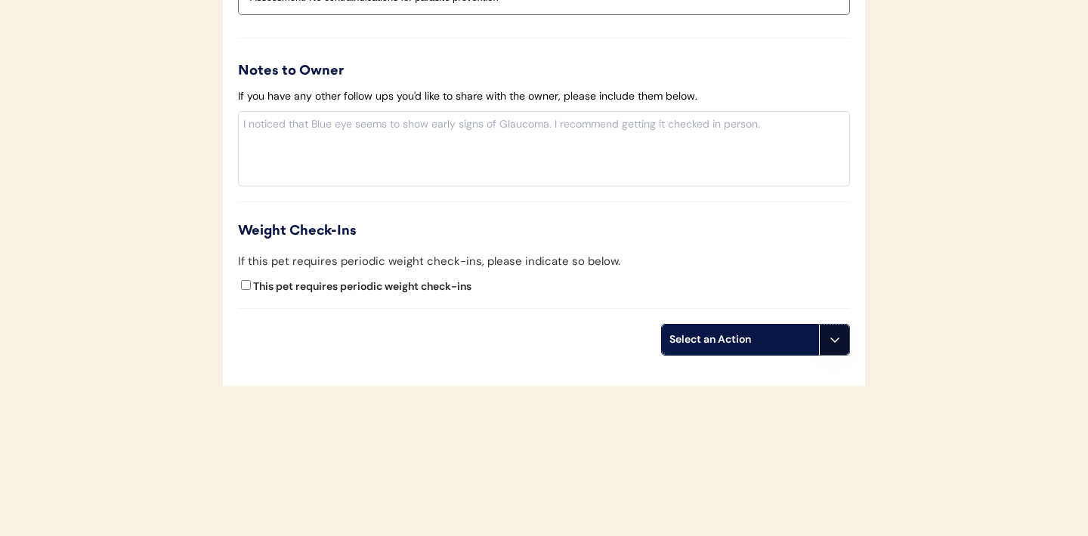
click at [836, 336] on icon at bounding box center [835, 340] width 12 height 12
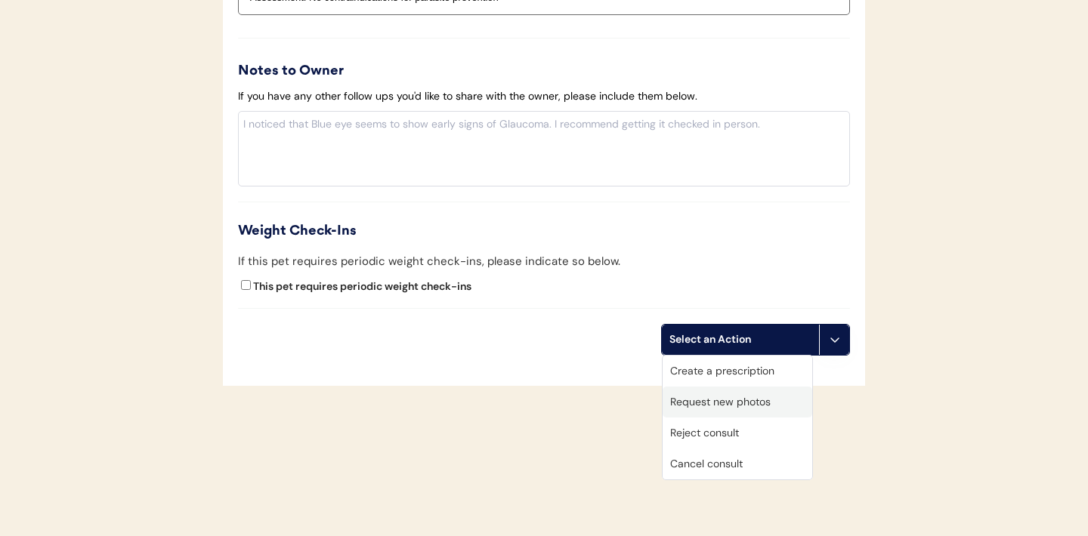
click at [719, 409] on div "Request new photos" at bounding box center [738, 402] width 150 height 31
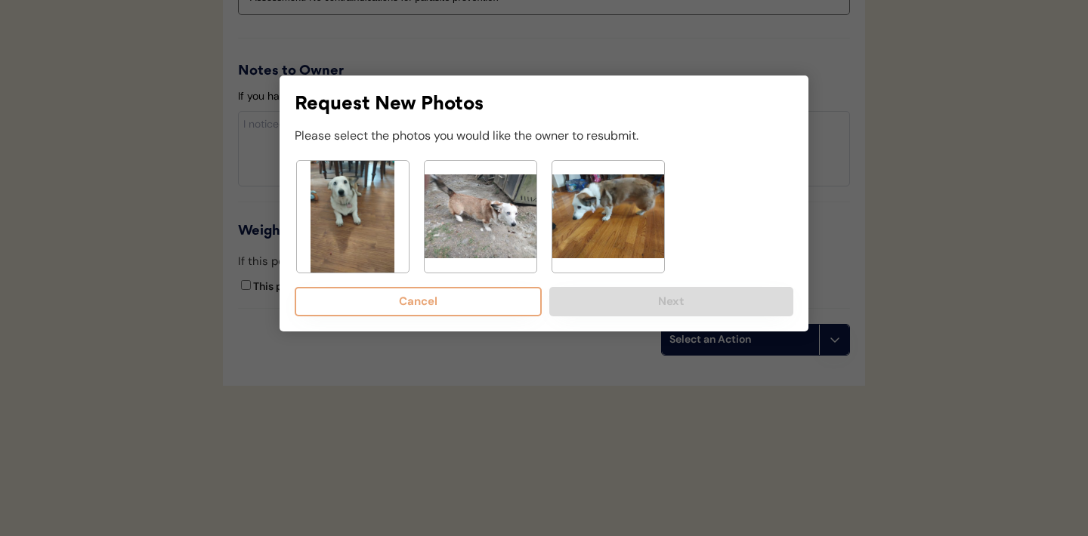
click at [347, 215] on img at bounding box center [353, 217] width 112 height 112
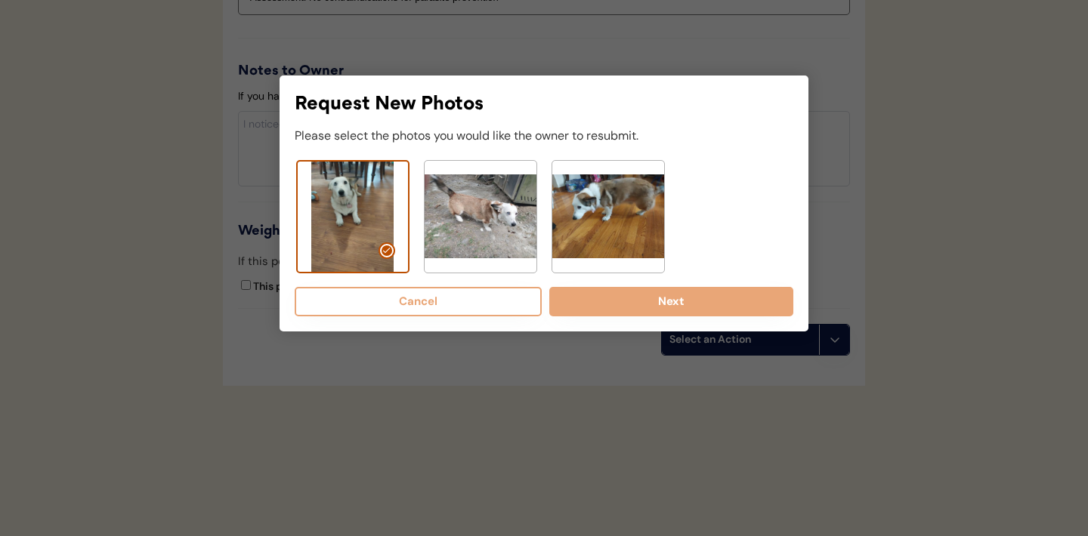
click at [622, 212] on img at bounding box center [608, 217] width 112 height 112
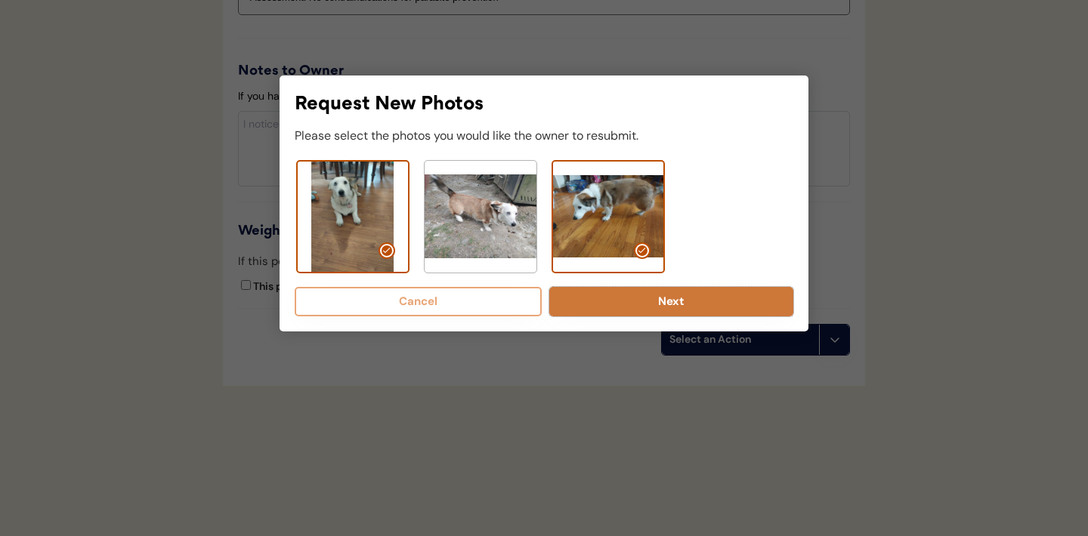
click at [644, 295] on button "Next" at bounding box center [671, 301] width 244 height 29
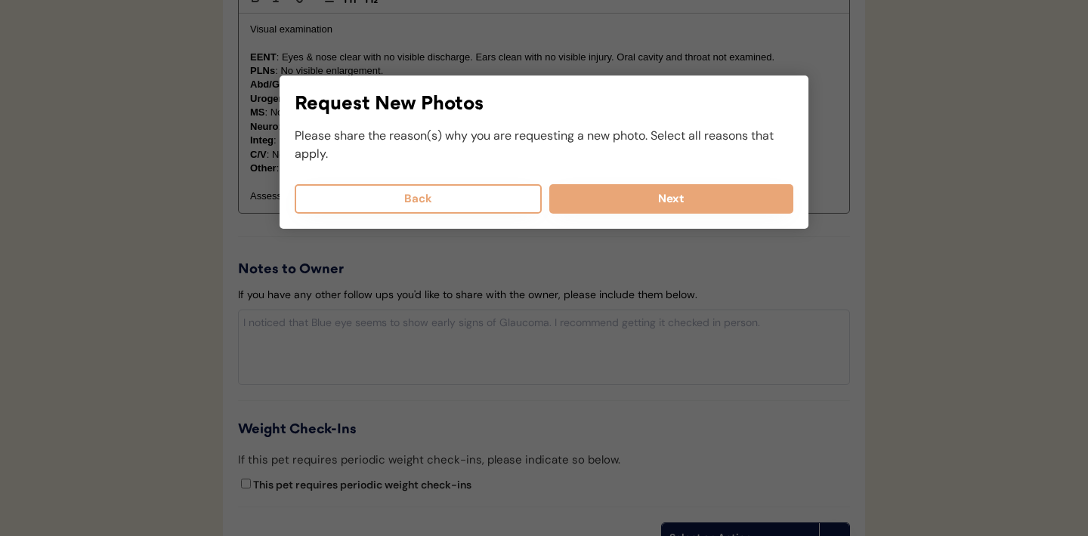
scroll to position [1539, 0]
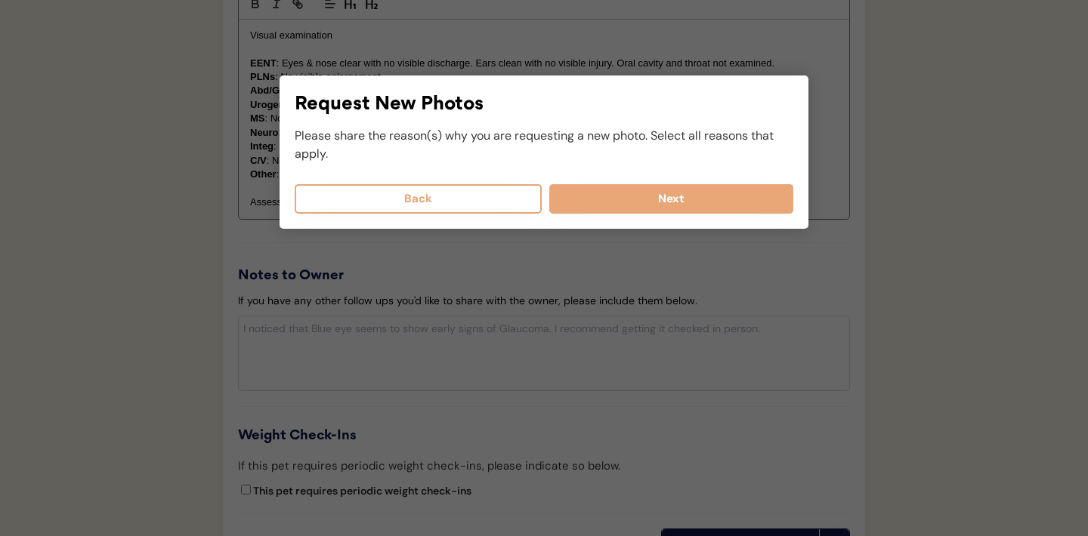
select select
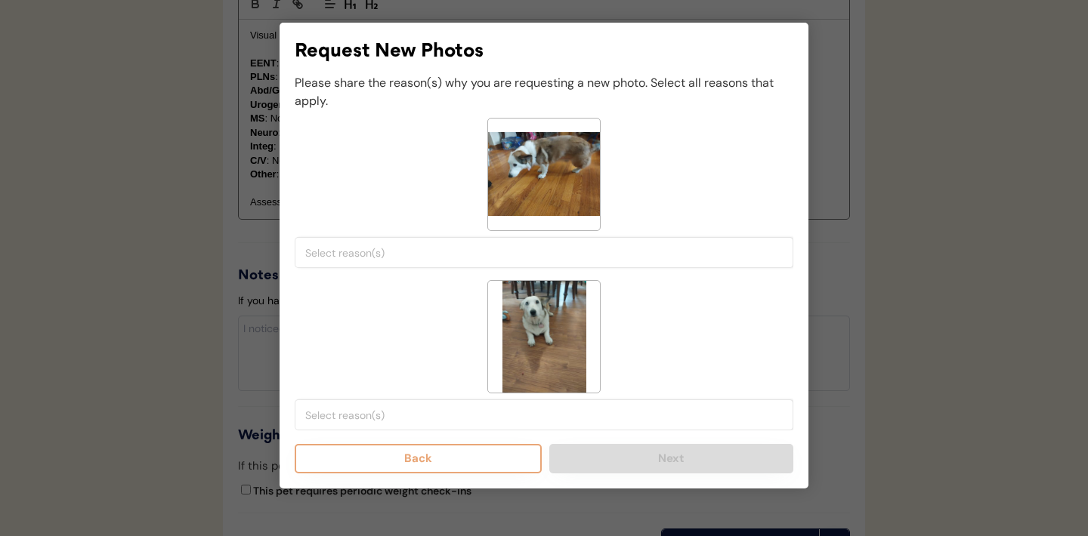
click at [455, 255] on input "search" at bounding box center [547, 253] width 485 height 14
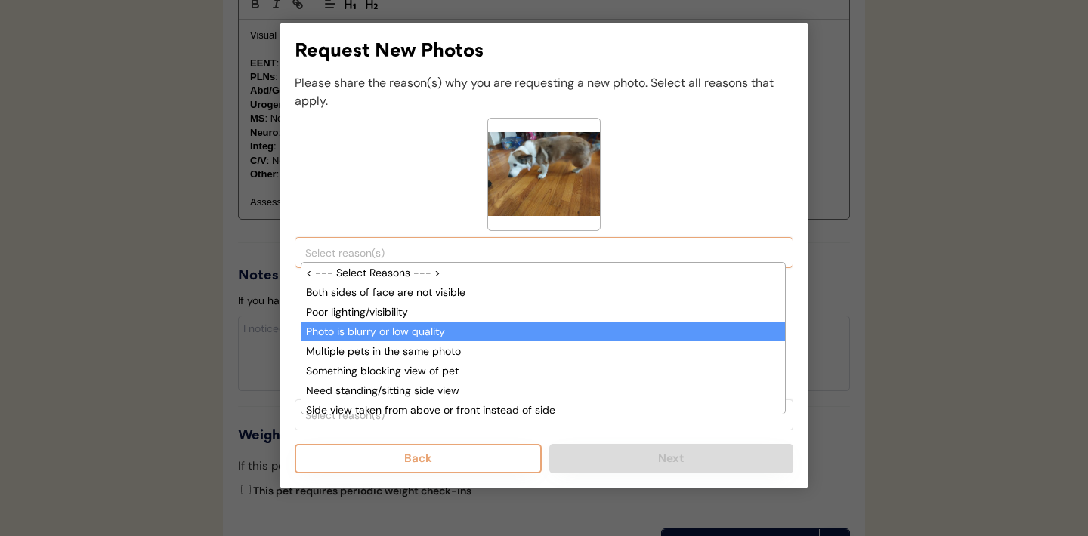
scroll to position [39, 0]
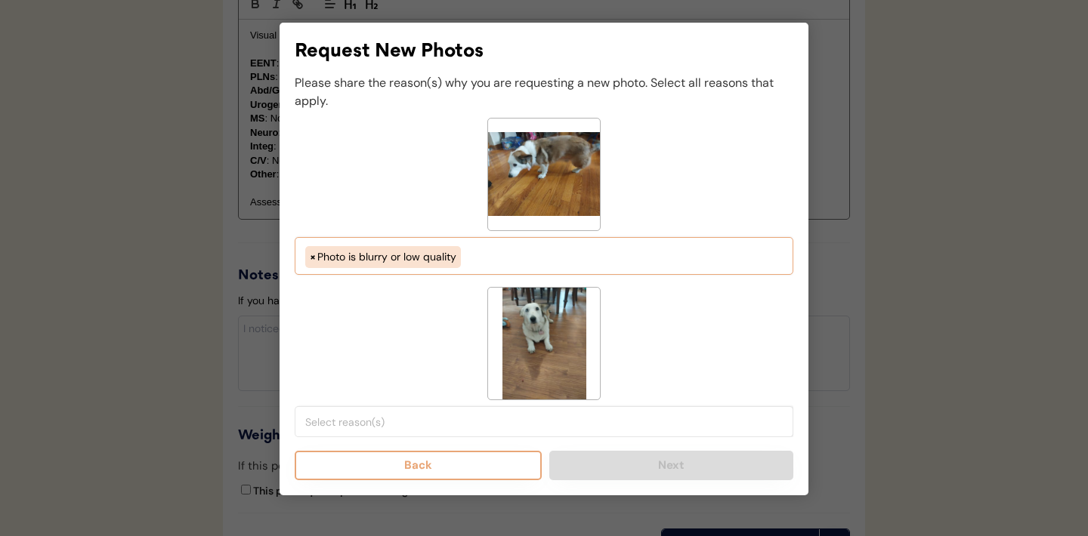
select select "photo_is_blurry"
click at [400, 418] on input "search" at bounding box center [547, 422] width 485 height 14
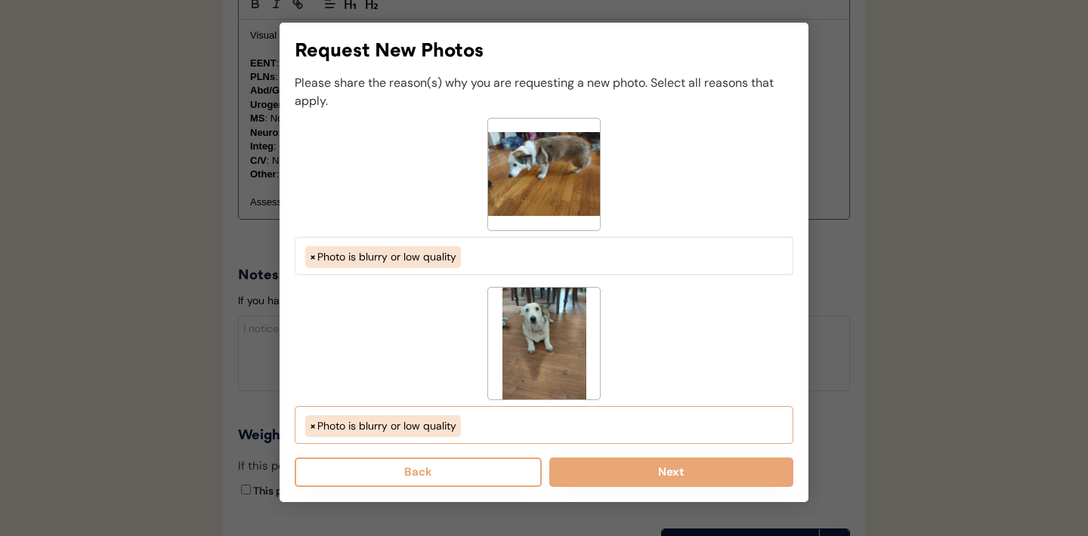
select select "photo_is_blurry"
click at [187, 343] on div at bounding box center [544, 268] width 1088 height 536
click at [180, 258] on div at bounding box center [544, 268] width 1088 height 536
click at [163, 104] on div at bounding box center [544, 268] width 1088 height 536
click at [612, 476] on button "Next" at bounding box center [671, 472] width 244 height 29
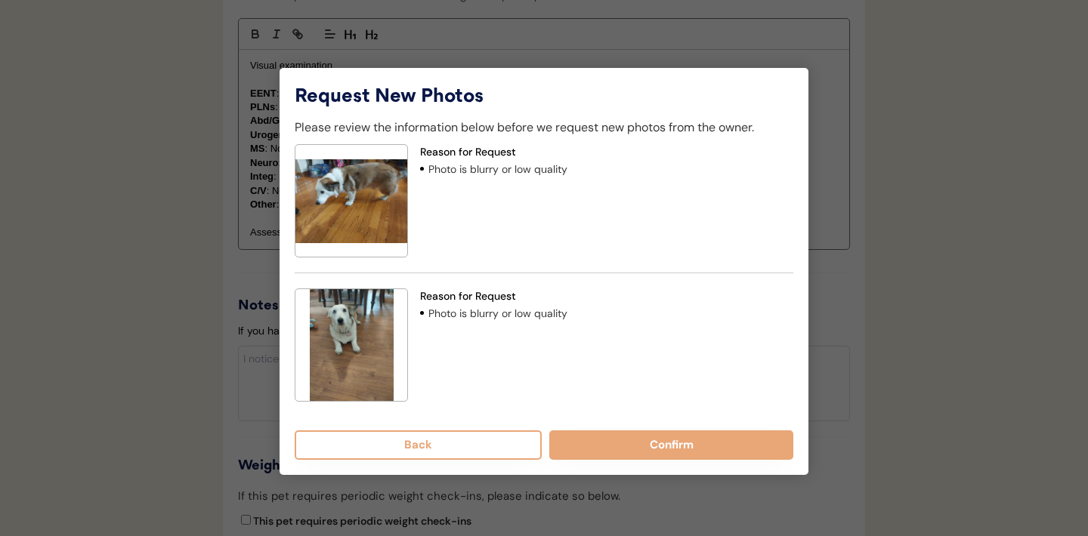
scroll to position [1505, 0]
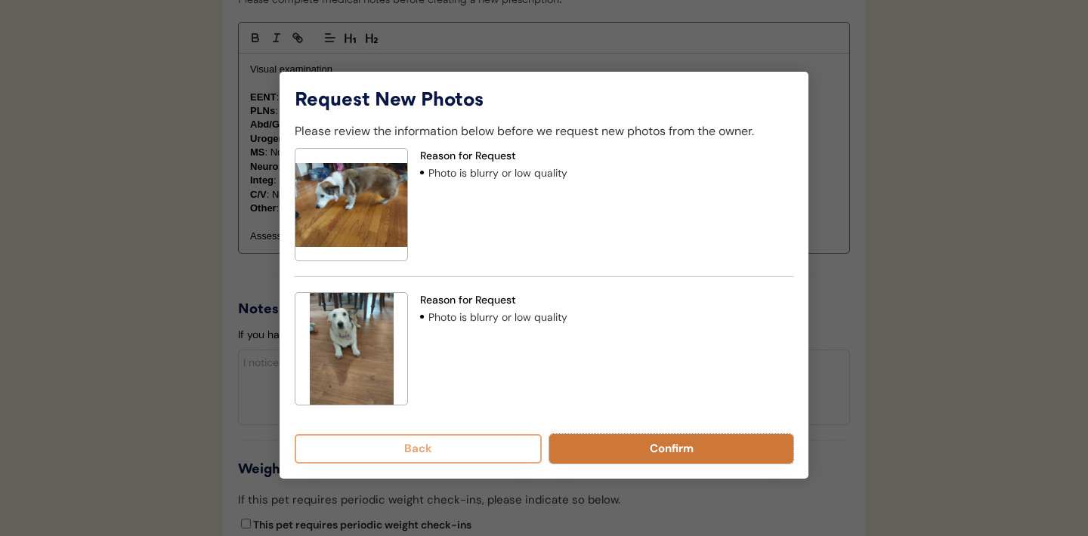
click at [647, 448] on button "Confirm" at bounding box center [671, 448] width 244 height 29
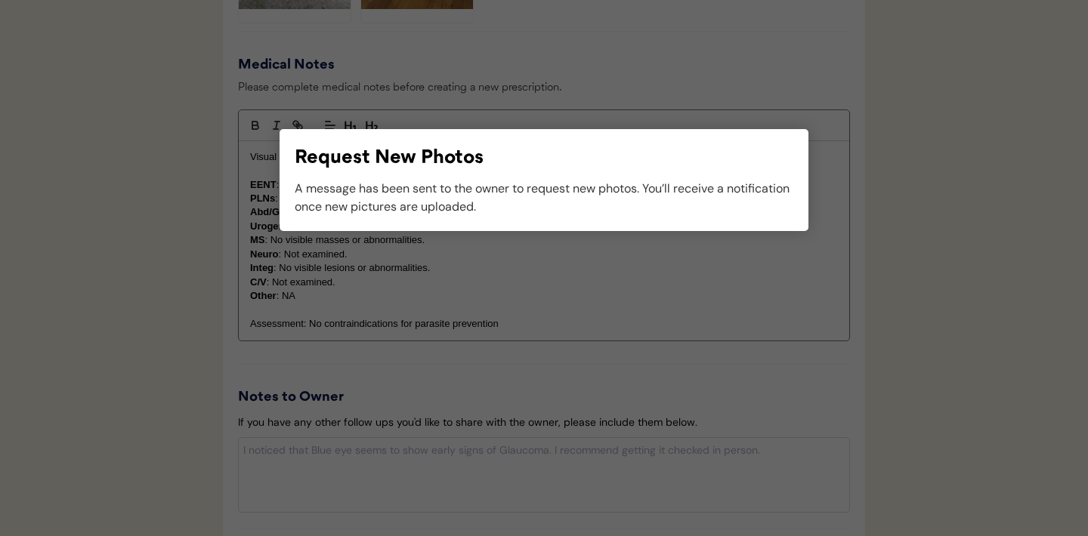
scroll to position [1478, 0]
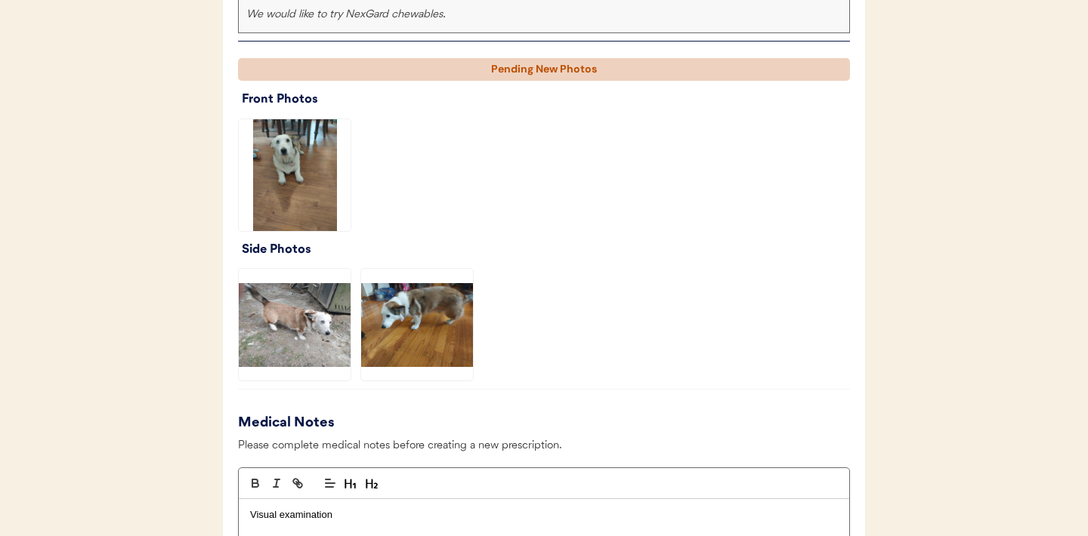
scroll to position [1089, 0]
click at [392, 324] on img at bounding box center [417, 326] width 112 height 112
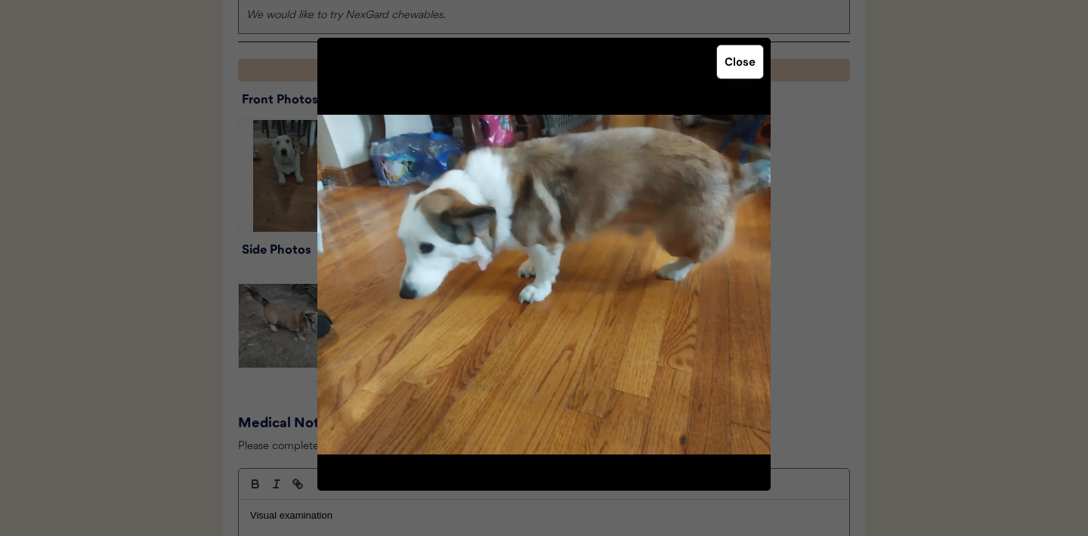
click at [739, 66] on button "Close" at bounding box center [740, 61] width 46 height 33
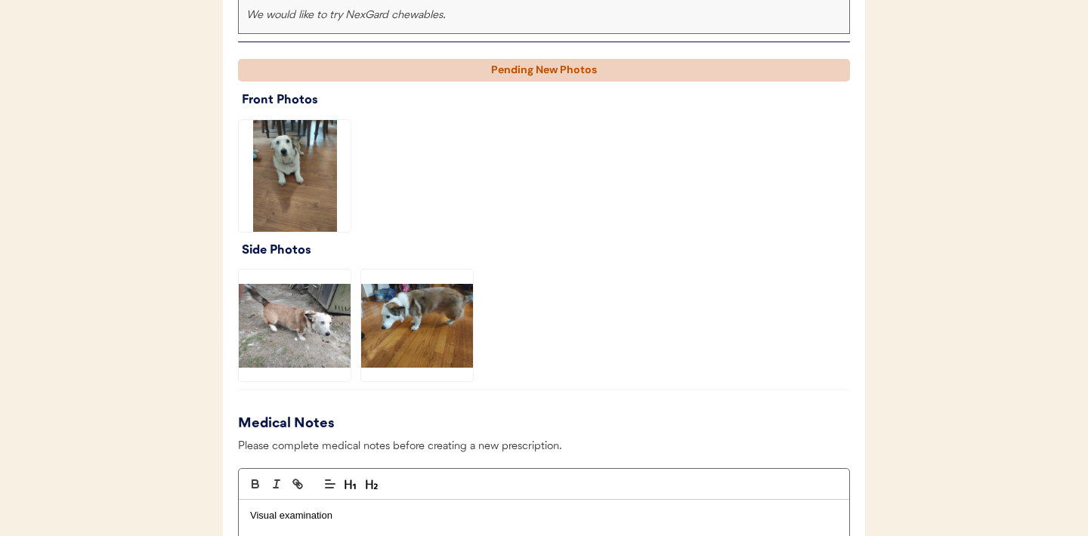
click at [300, 182] on img at bounding box center [295, 176] width 112 height 112
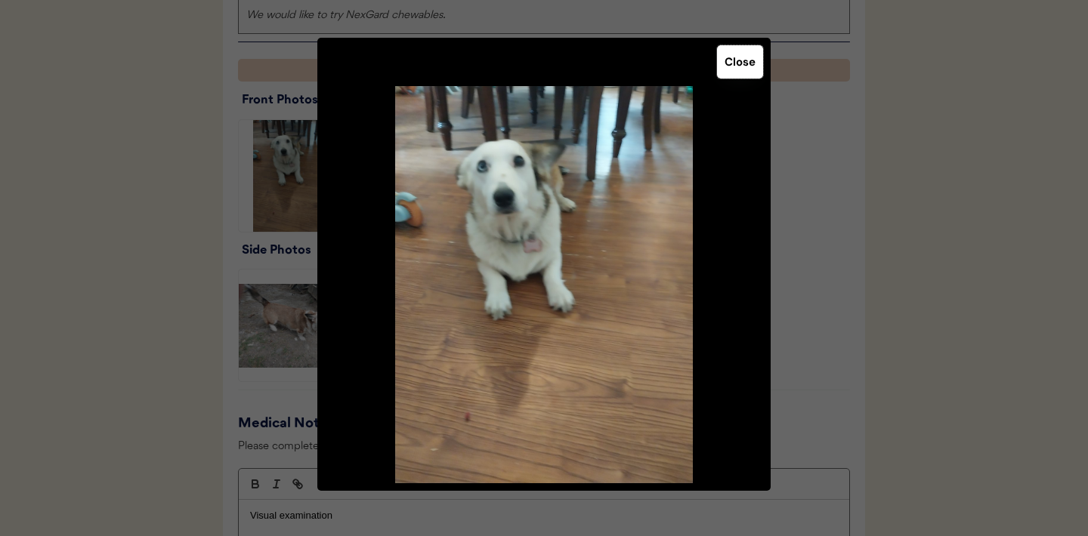
click at [737, 68] on button "Close" at bounding box center [740, 61] width 46 height 33
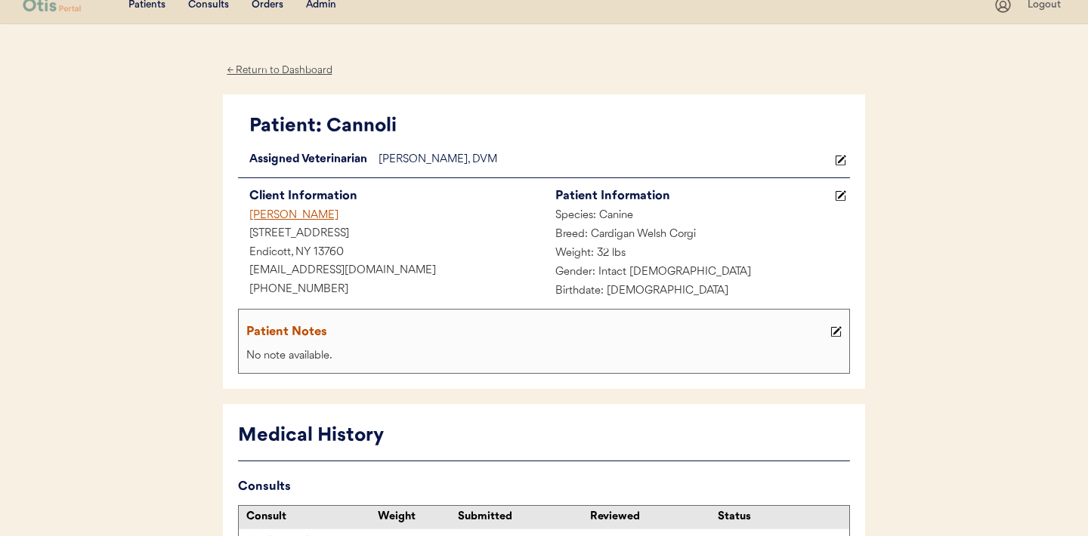
scroll to position [0, 0]
